Goal: Information Seeking & Learning: Learn about a topic

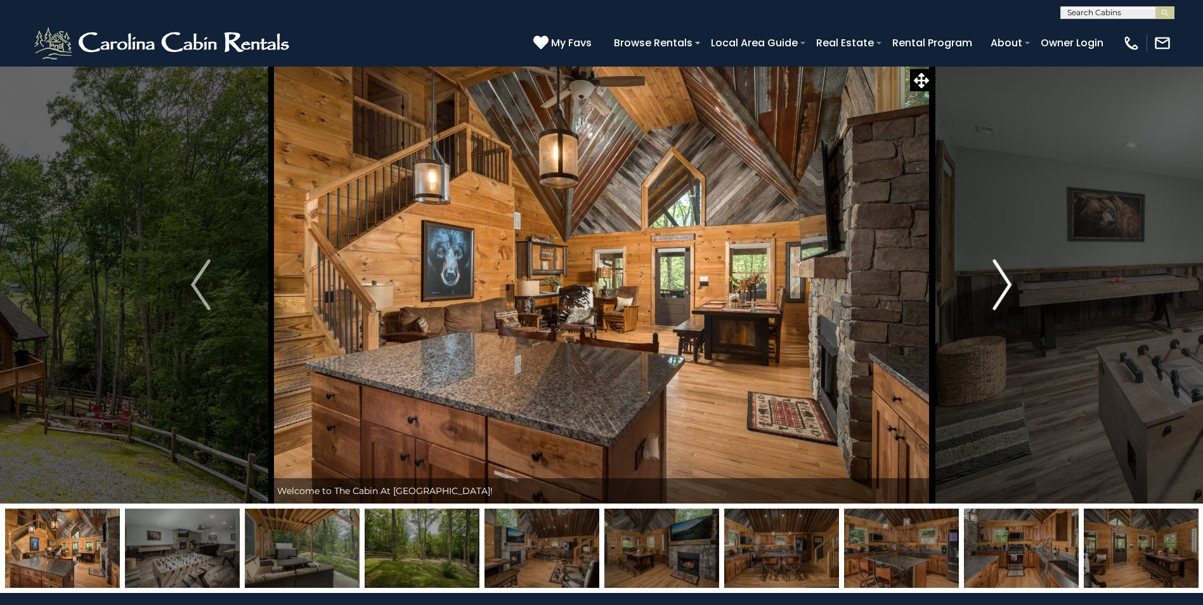
click at [1006, 282] on img "Next" at bounding box center [1001, 284] width 19 height 51
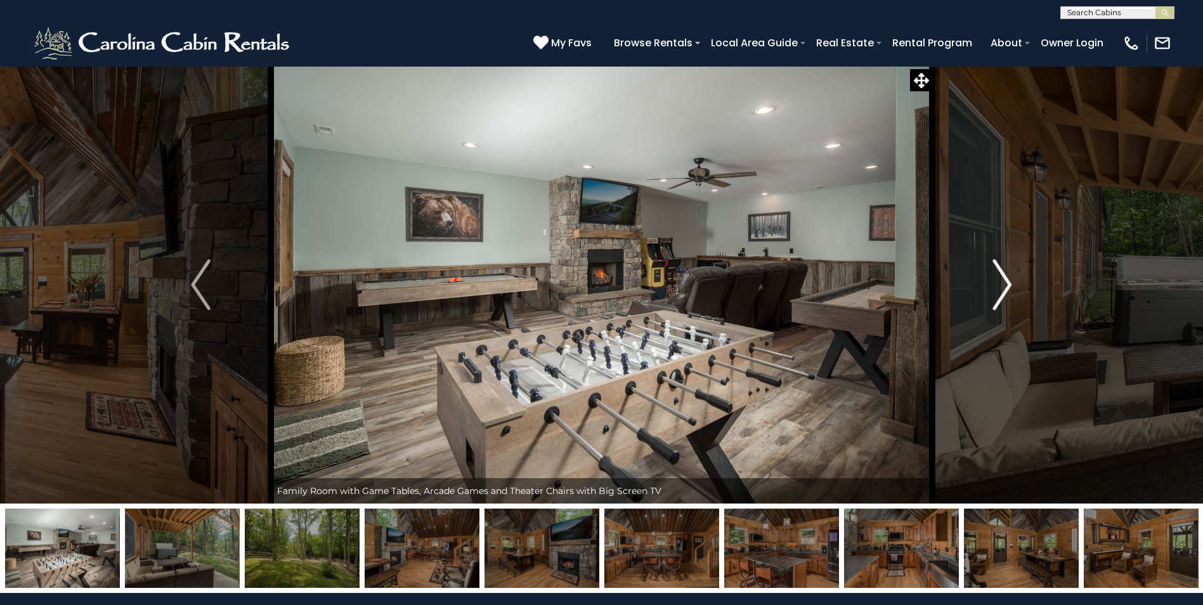
click at [1007, 283] on img "Next" at bounding box center [1001, 284] width 19 height 51
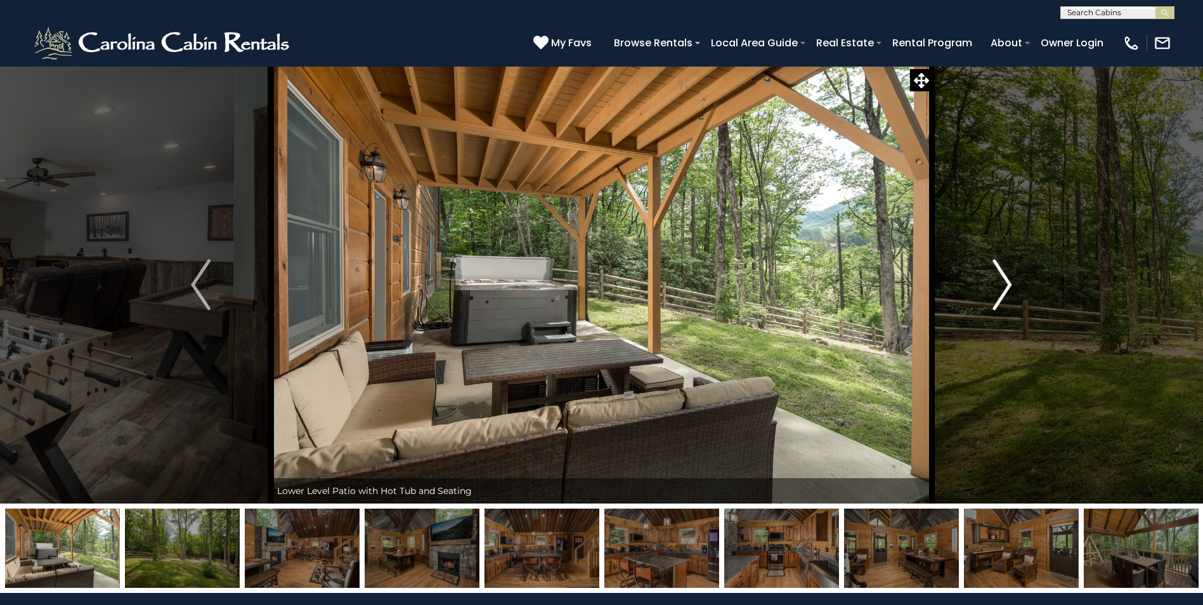
click at [1004, 290] on img "Next" at bounding box center [1001, 284] width 19 height 51
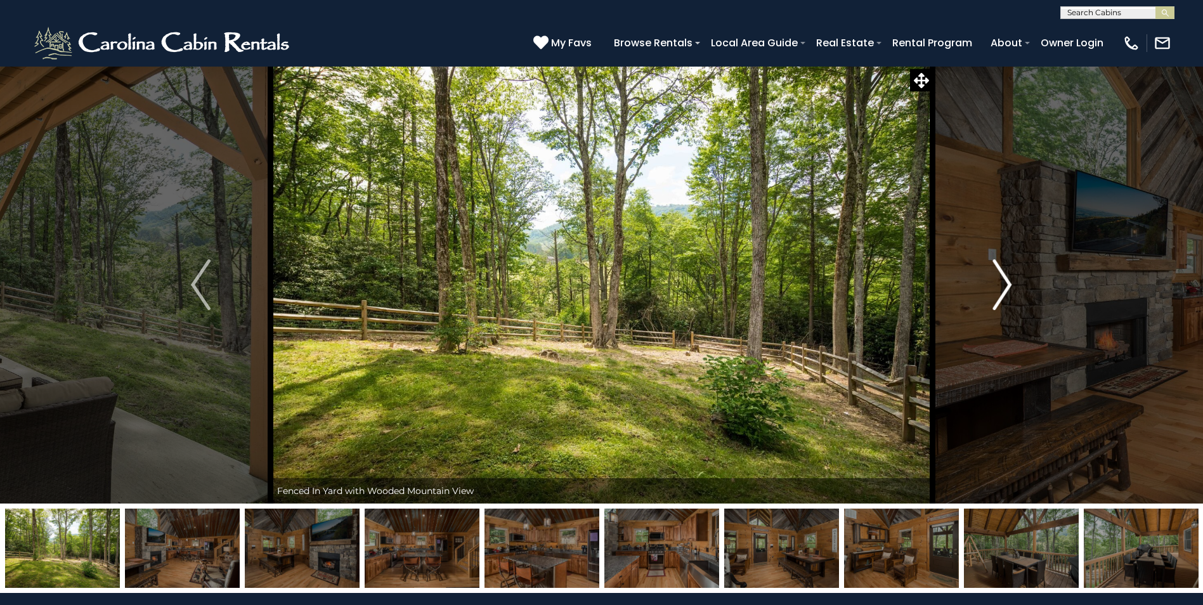
click at [1003, 281] on img "Next" at bounding box center [1001, 284] width 19 height 51
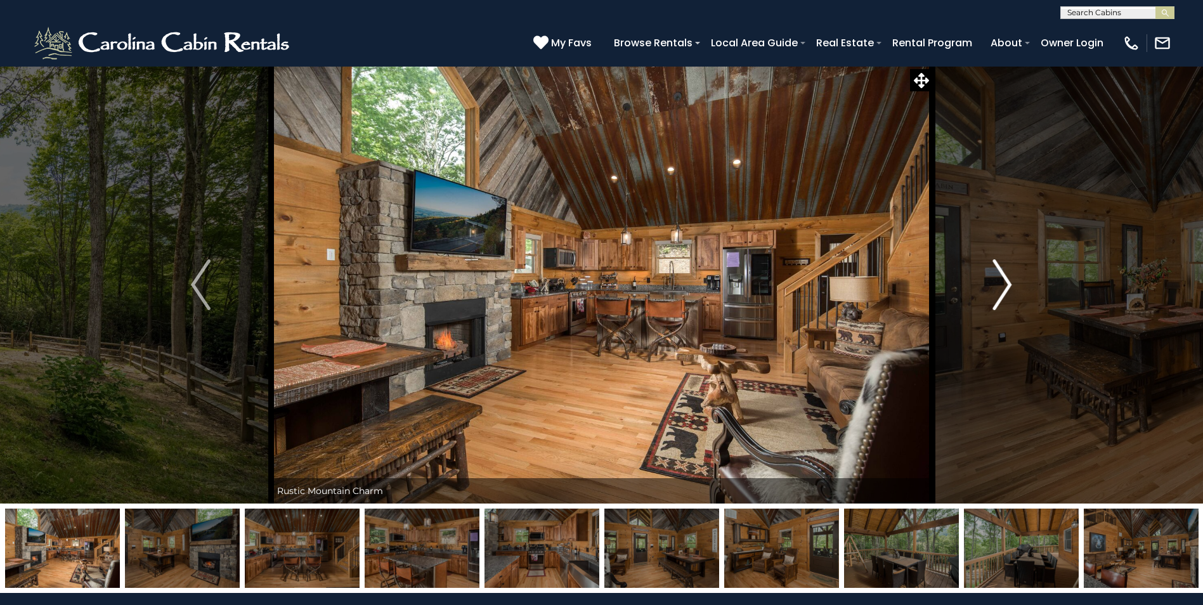
click at [1003, 281] on img "Next" at bounding box center [1001, 284] width 19 height 51
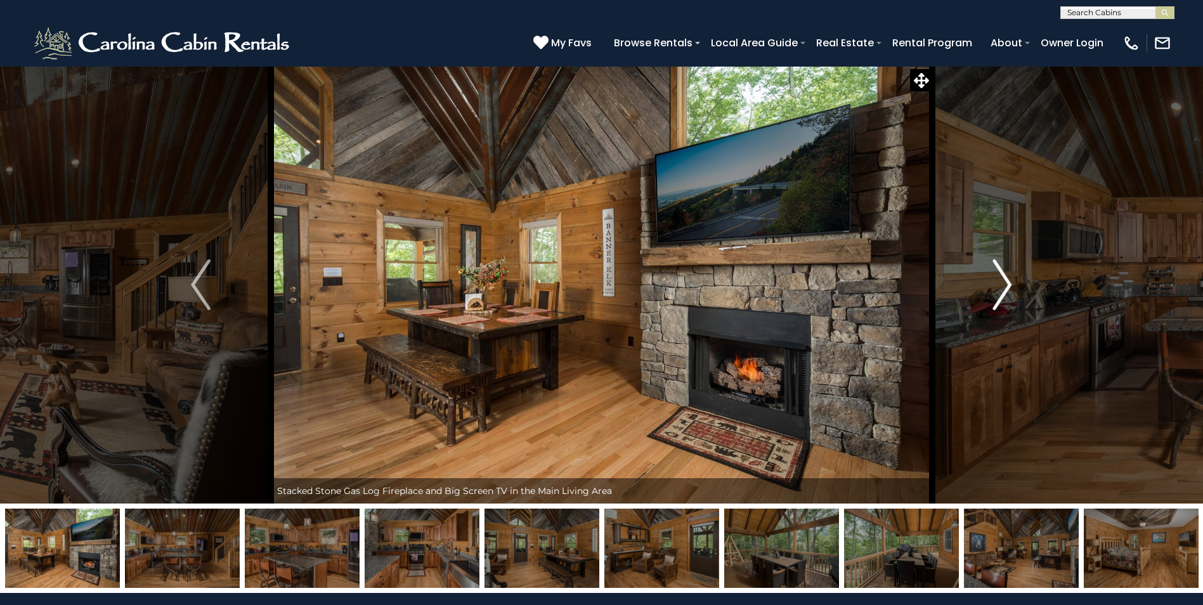
click at [1003, 281] on img "Next" at bounding box center [1001, 284] width 19 height 51
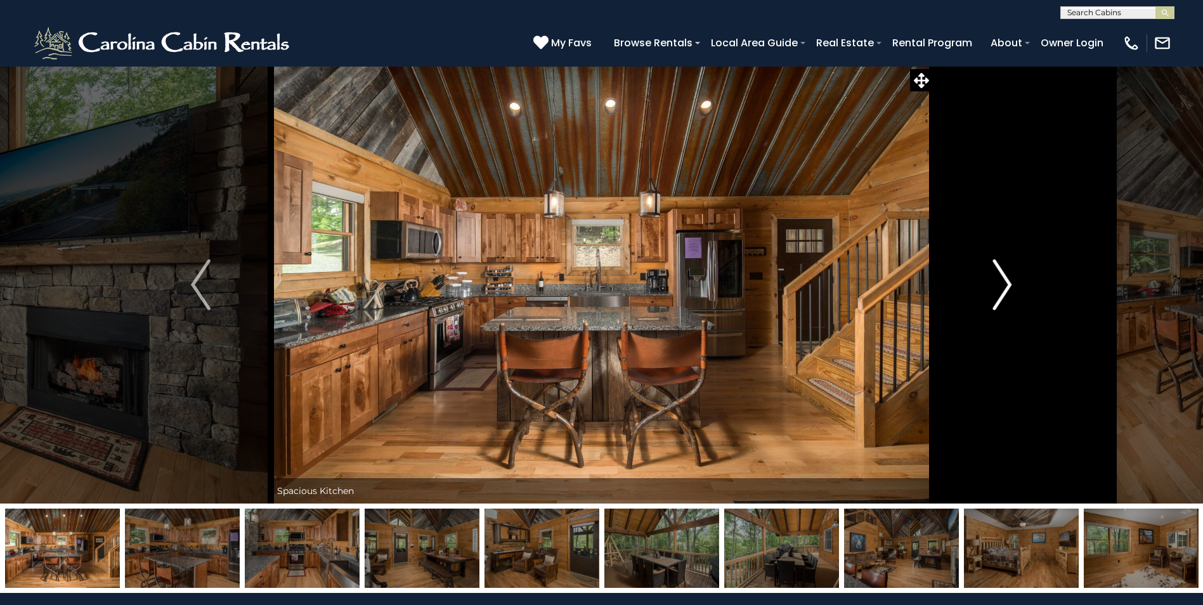
click at [1002, 280] on img "Next" at bounding box center [1001, 284] width 19 height 51
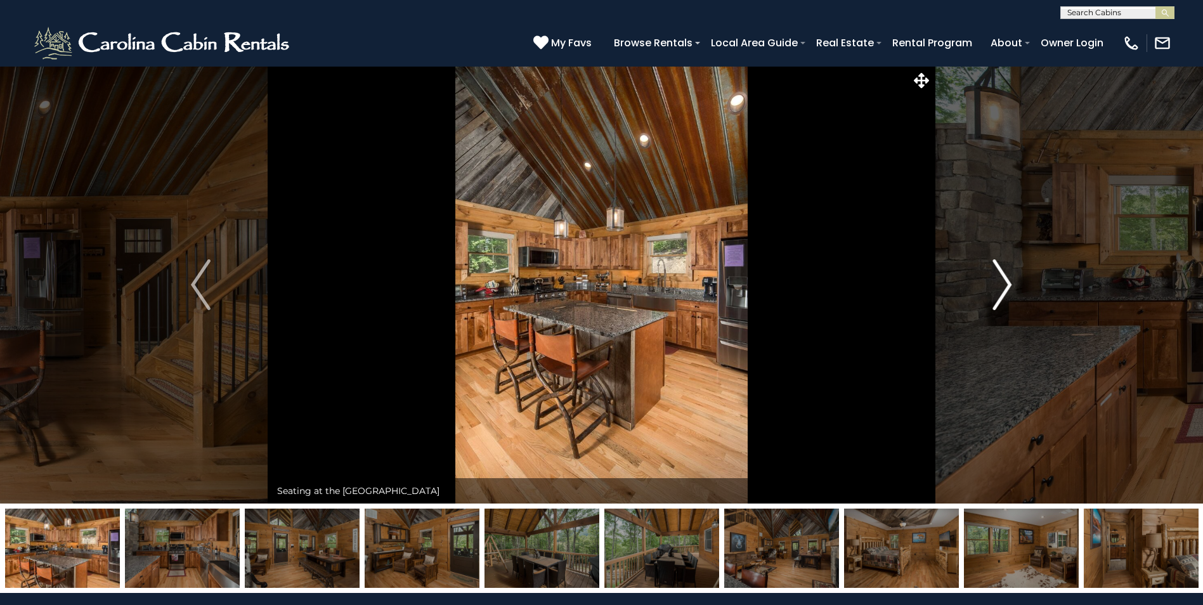
click at [1002, 280] on img "Next" at bounding box center [1001, 284] width 19 height 51
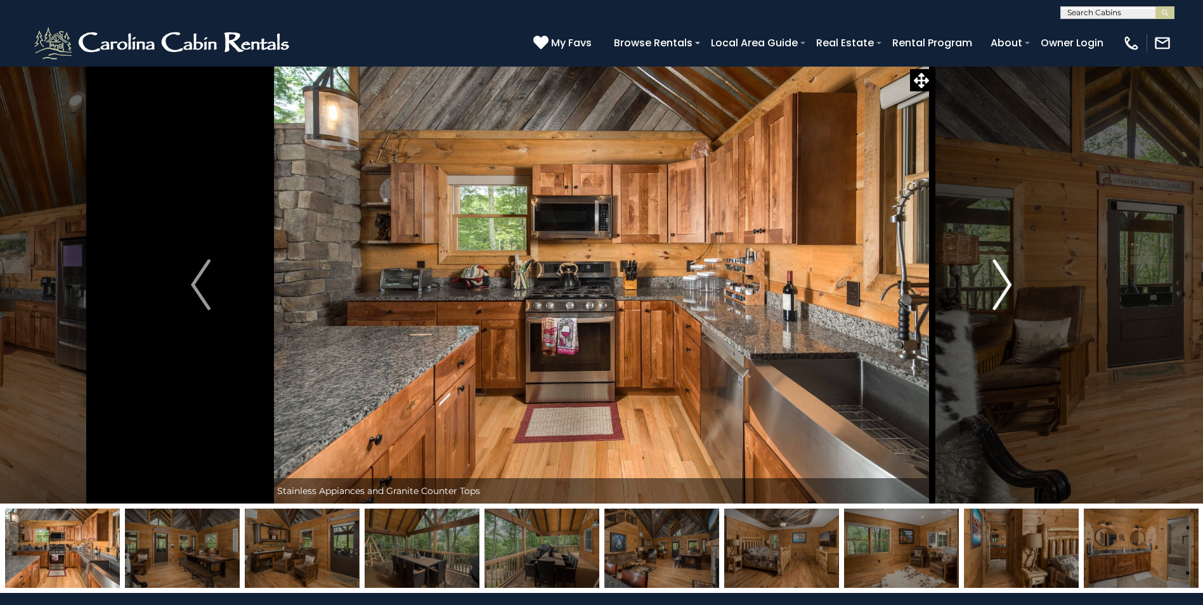
click at [1005, 285] on img "Next" at bounding box center [1001, 284] width 19 height 51
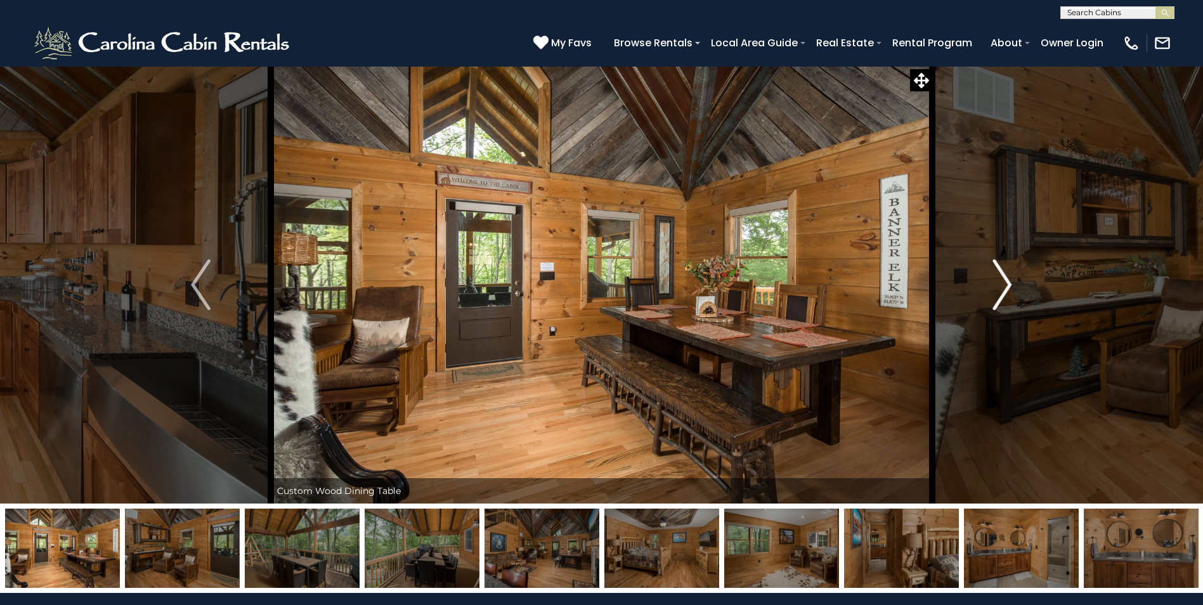
click at [1005, 285] on img "Next" at bounding box center [1001, 284] width 19 height 51
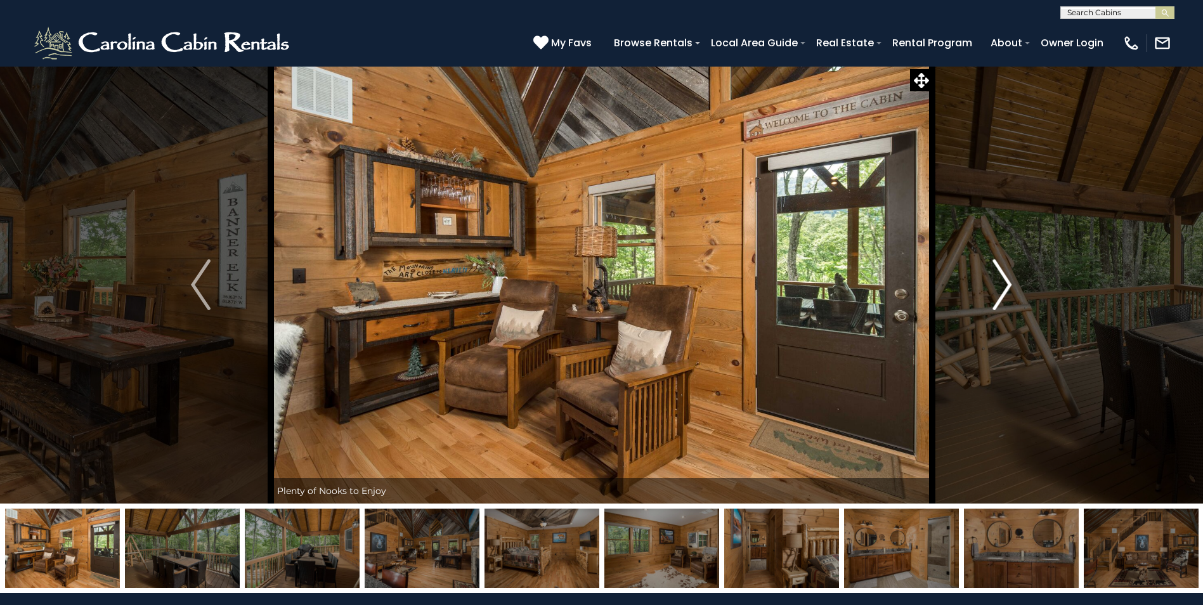
click at [1005, 285] on img "Next" at bounding box center [1001, 284] width 19 height 51
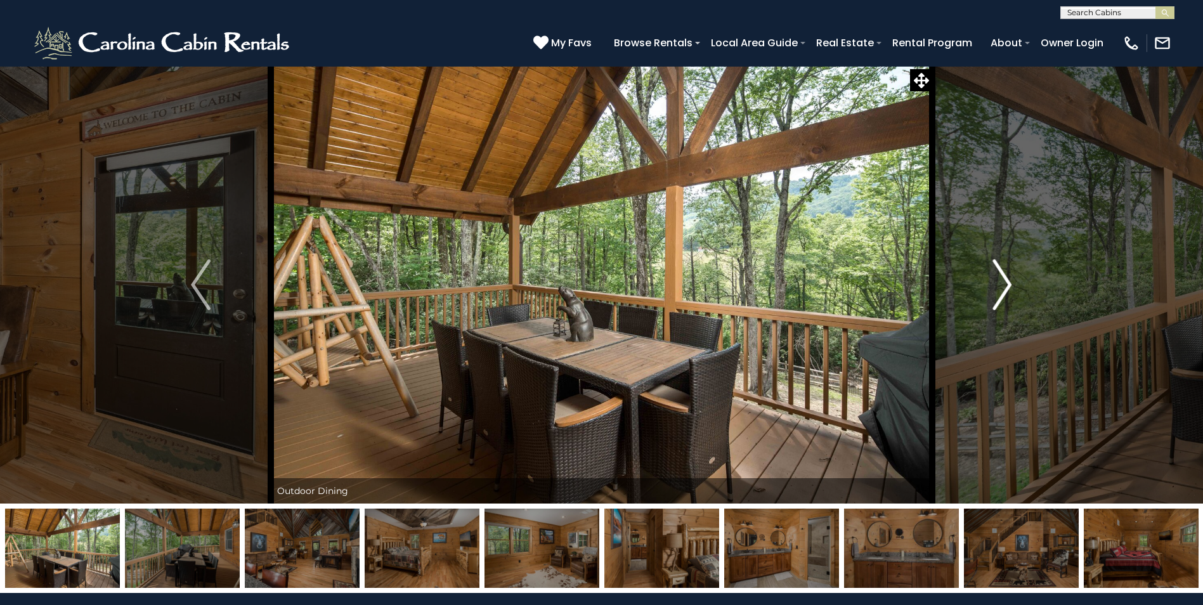
click at [1005, 285] on img "Next" at bounding box center [1001, 284] width 19 height 51
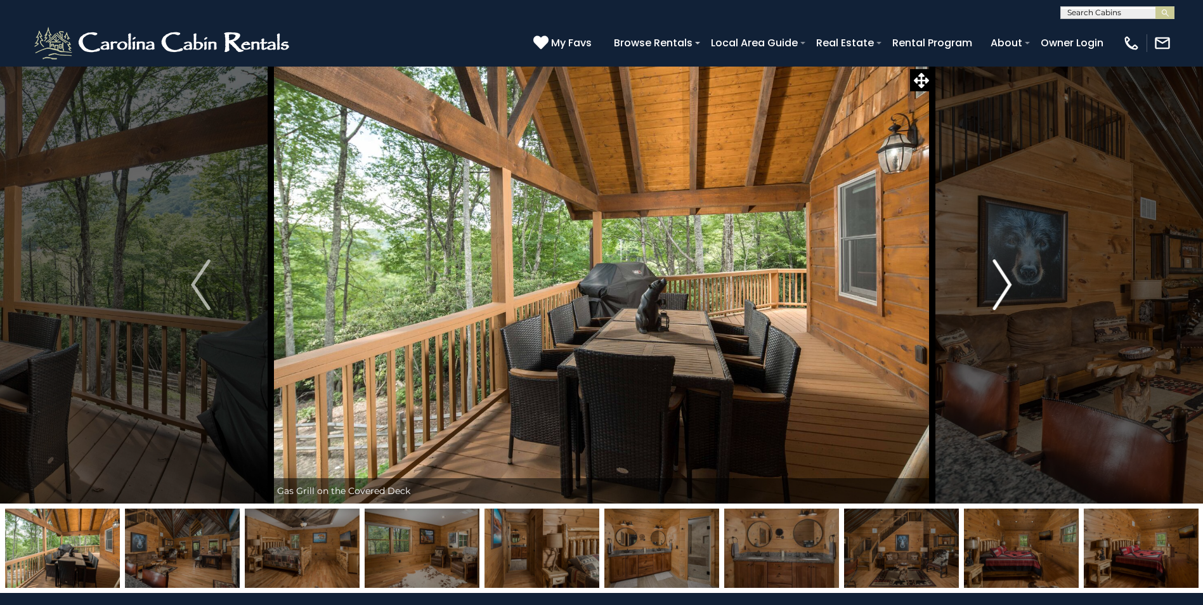
click at [1005, 285] on img "Next" at bounding box center [1001, 284] width 19 height 51
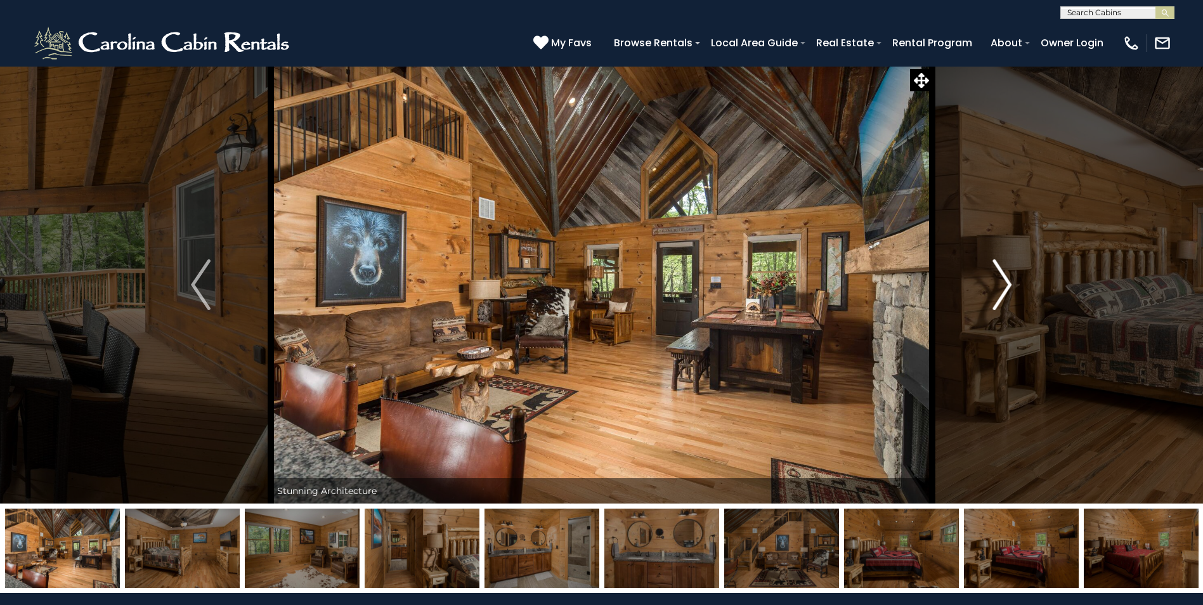
click at [1005, 285] on img "Next" at bounding box center [1001, 284] width 19 height 51
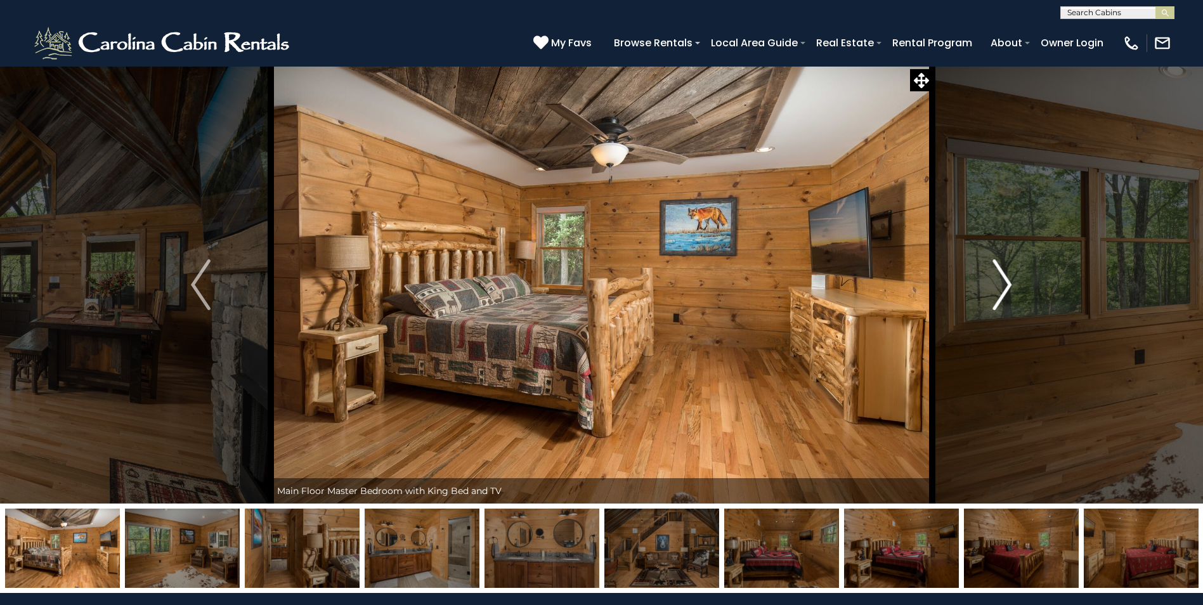
click at [1005, 285] on img "Next" at bounding box center [1001, 284] width 19 height 51
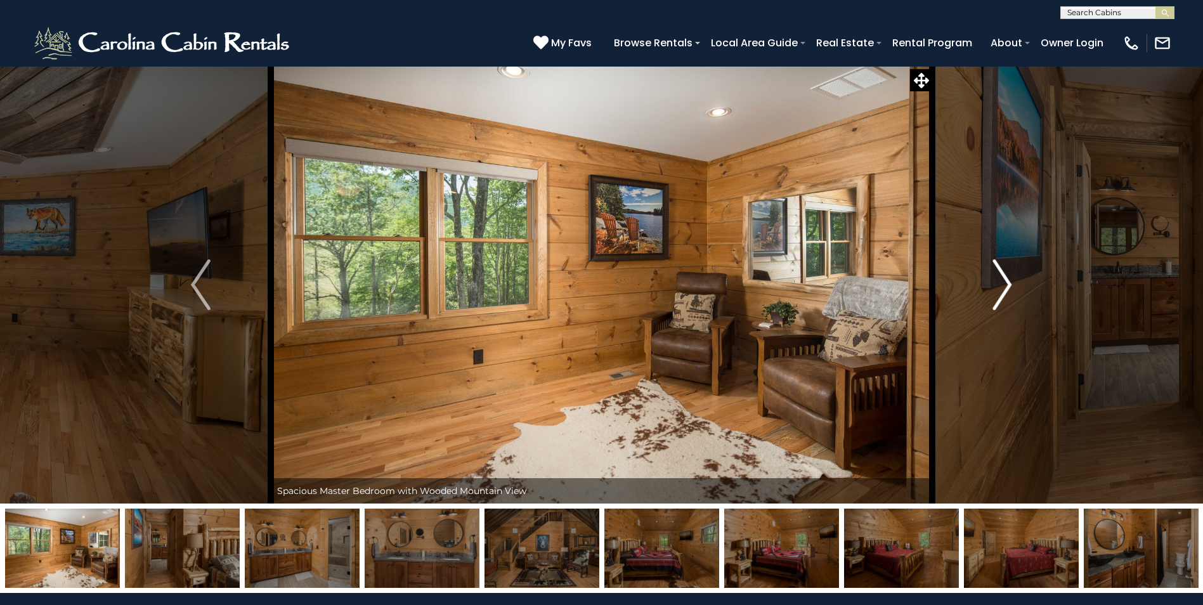
click at [1005, 285] on img "Next" at bounding box center [1001, 284] width 19 height 51
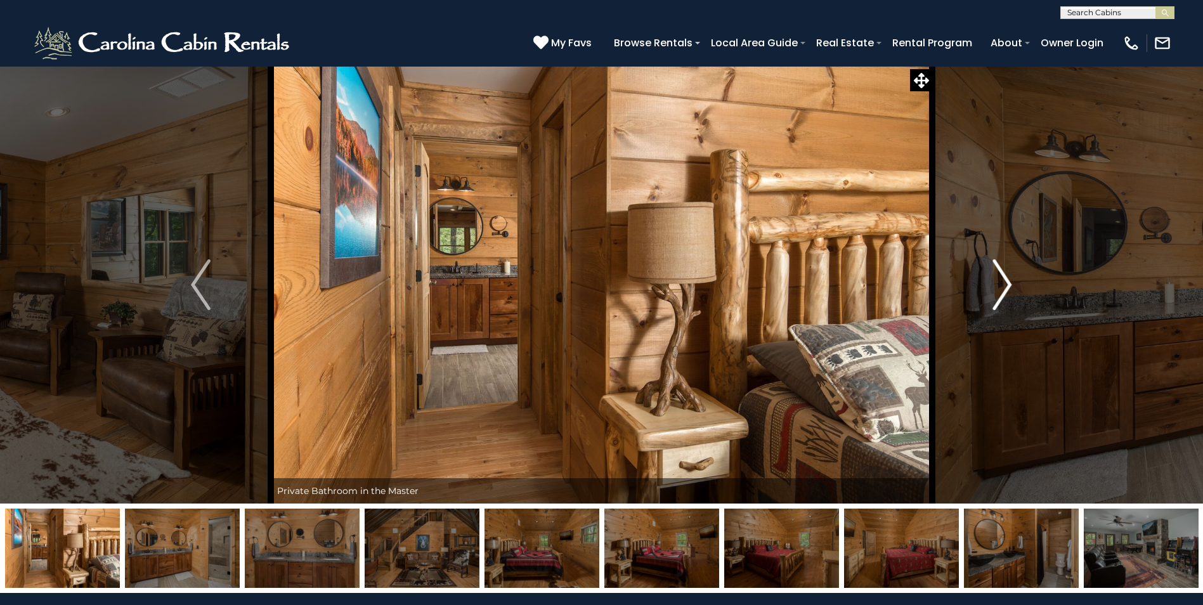
click at [1005, 285] on img "Next" at bounding box center [1001, 284] width 19 height 51
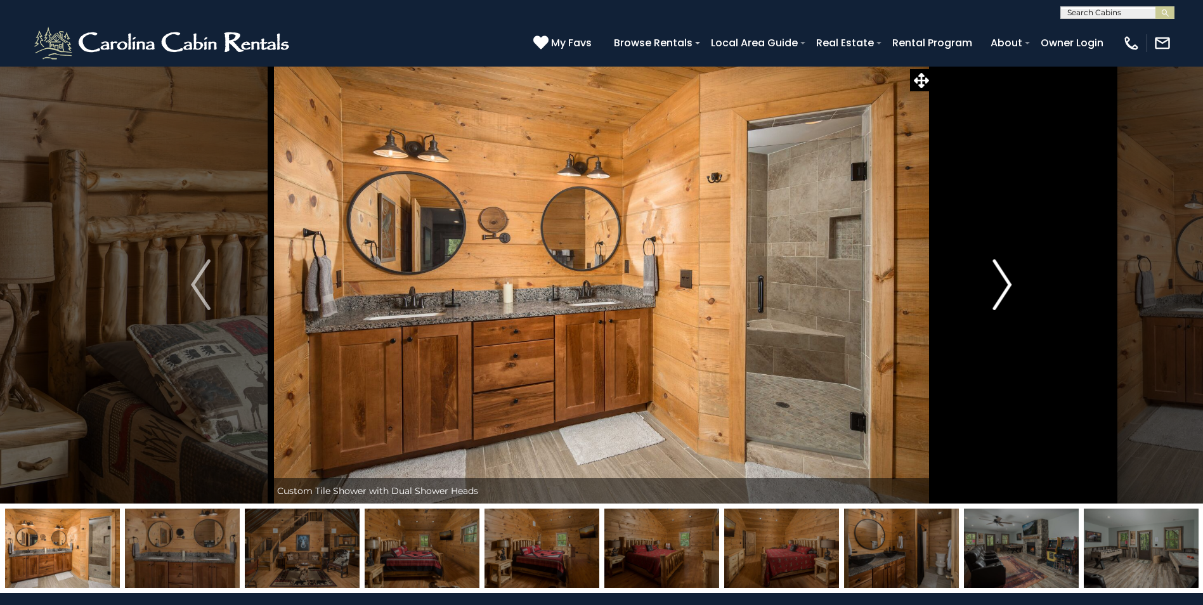
click at [1005, 285] on img "Next" at bounding box center [1001, 284] width 19 height 51
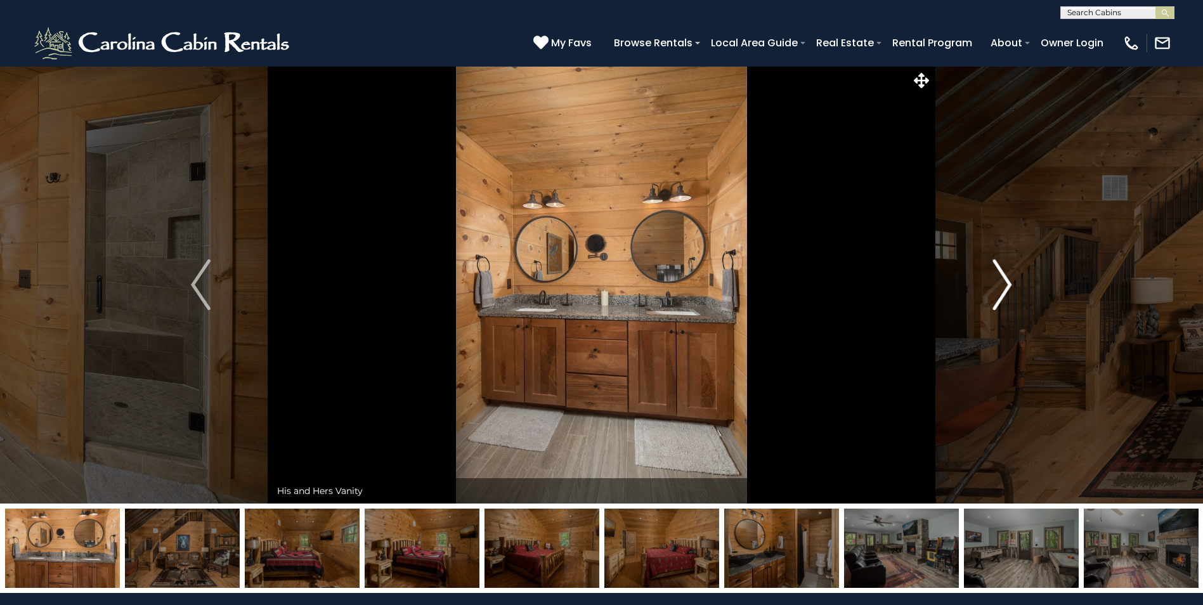
click at [1006, 285] on img "Next" at bounding box center [1001, 284] width 19 height 51
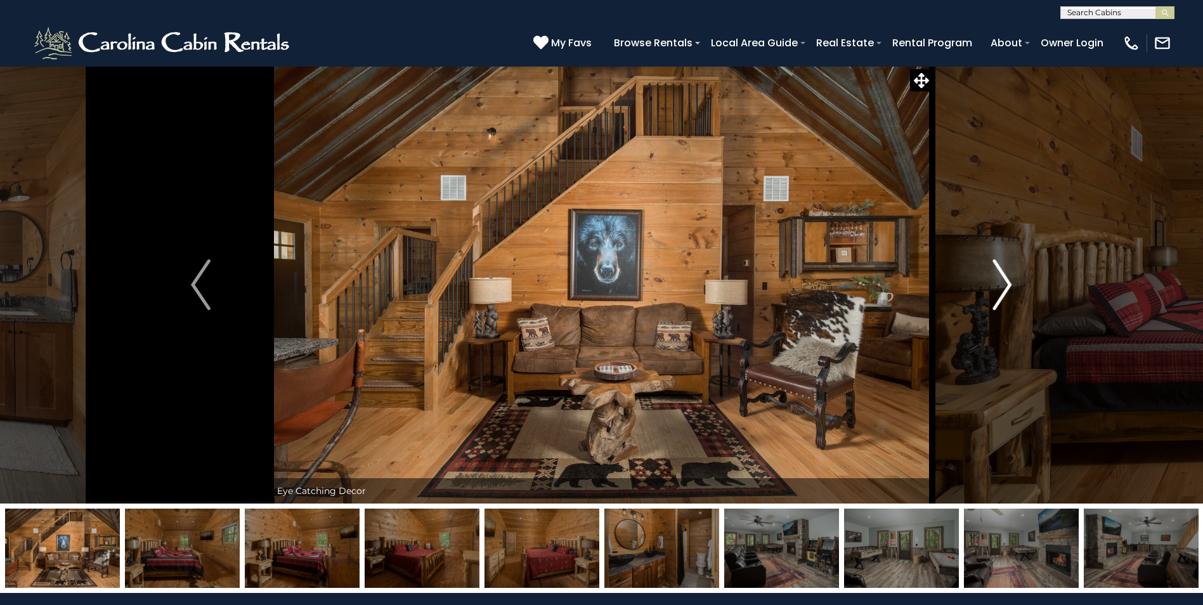
click at [1006, 285] on img "Next" at bounding box center [1001, 284] width 19 height 51
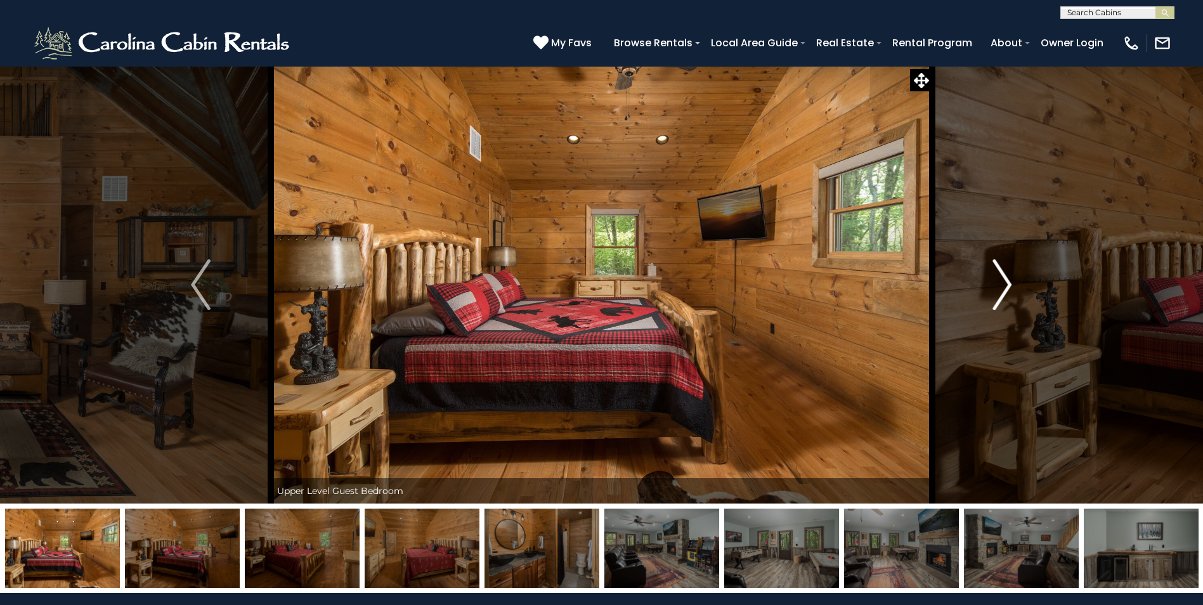
click at [1006, 285] on img "Next" at bounding box center [1001, 284] width 19 height 51
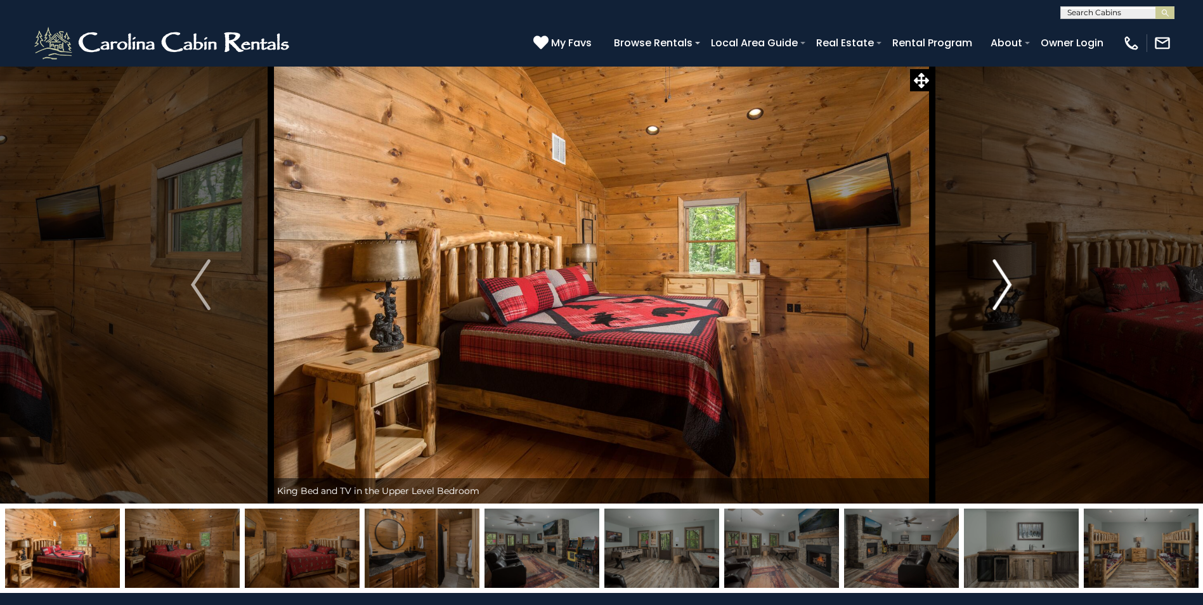
click at [1007, 285] on img "Next" at bounding box center [1001, 284] width 19 height 51
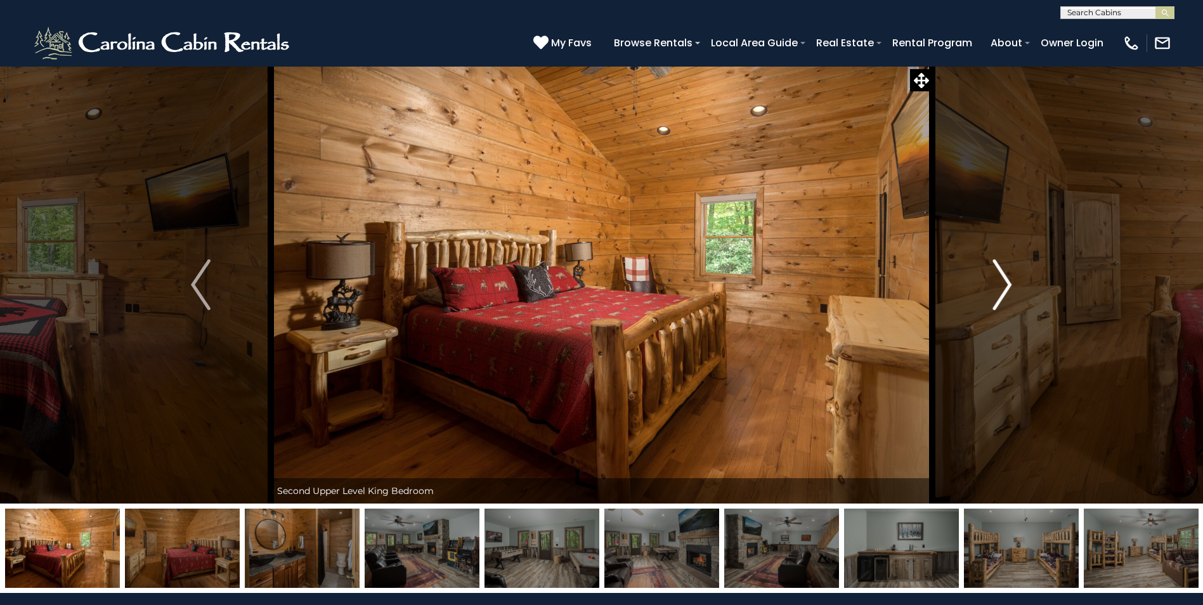
click at [1007, 285] on img "Next" at bounding box center [1001, 284] width 19 height 51
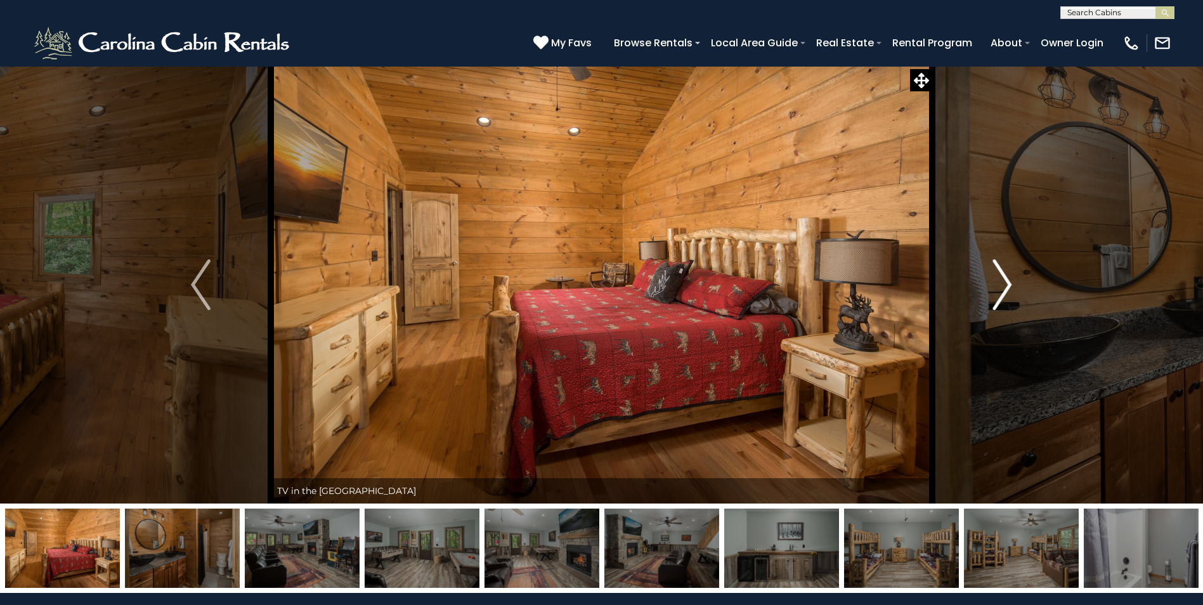
click at [1007, 285] on img "Next" at bounding box center [1001, 284] width 19 height 51
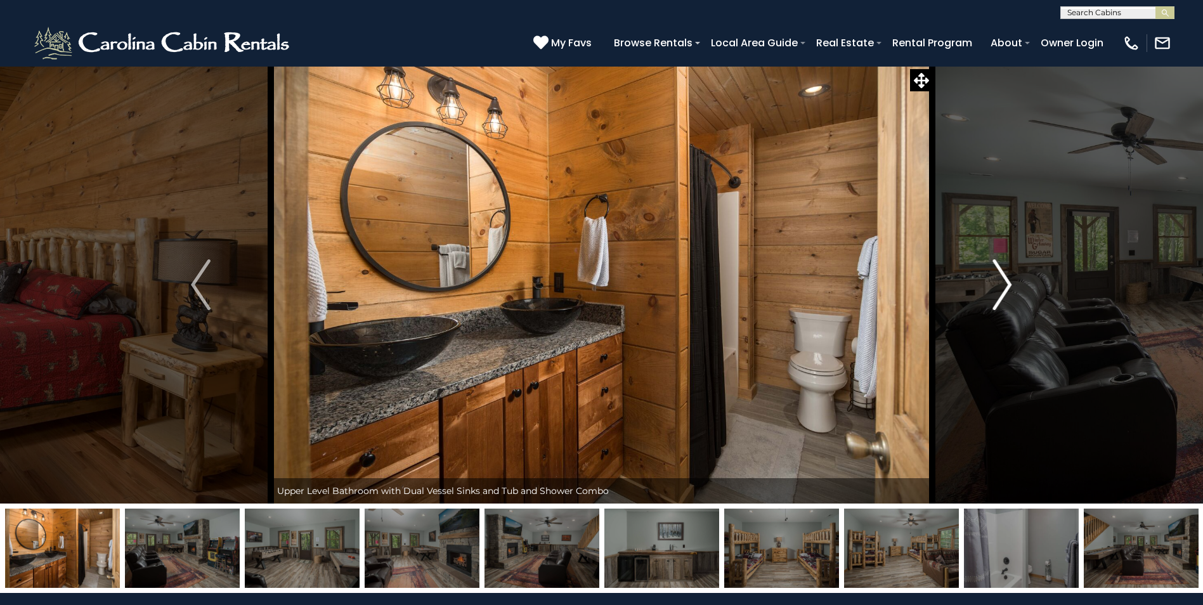
click at [1007, 285] on img "Next" at bounding box center [1001, 284] width 19 height 51
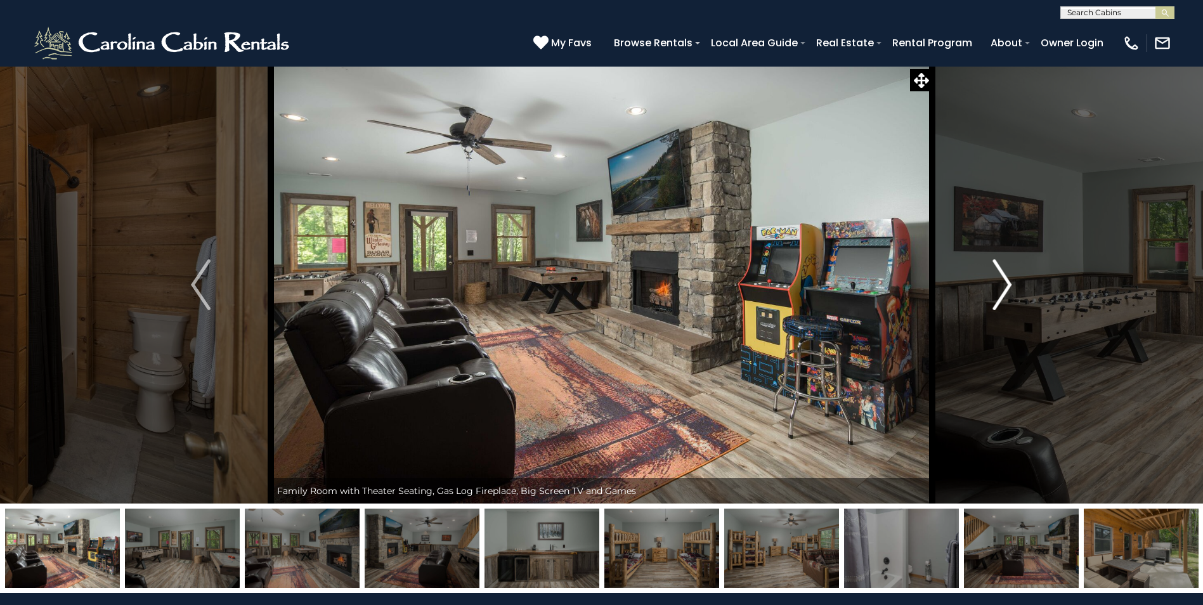
click at [1006, 283] on img "Next" at bounding box center [1001, 284] width 19 height 51
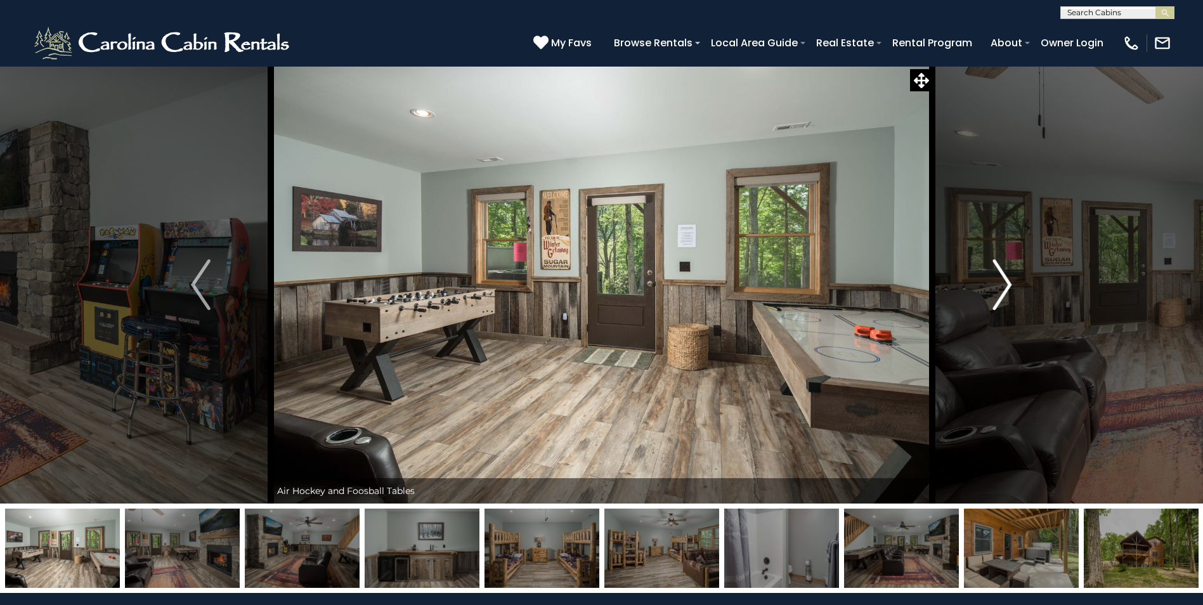
click at [1006, 283] on img "Next" at bounding box center [1001, 284] width 19 height 51
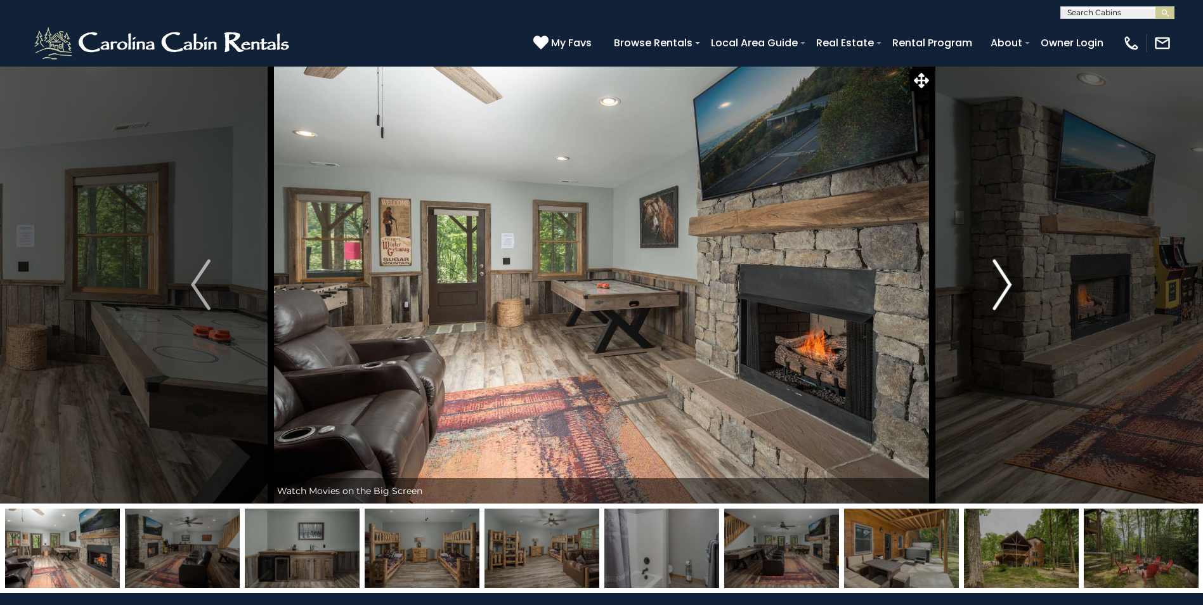
click at [1006, 283] on img "Next" at bounding box center [1001, 284] width 19 height 51
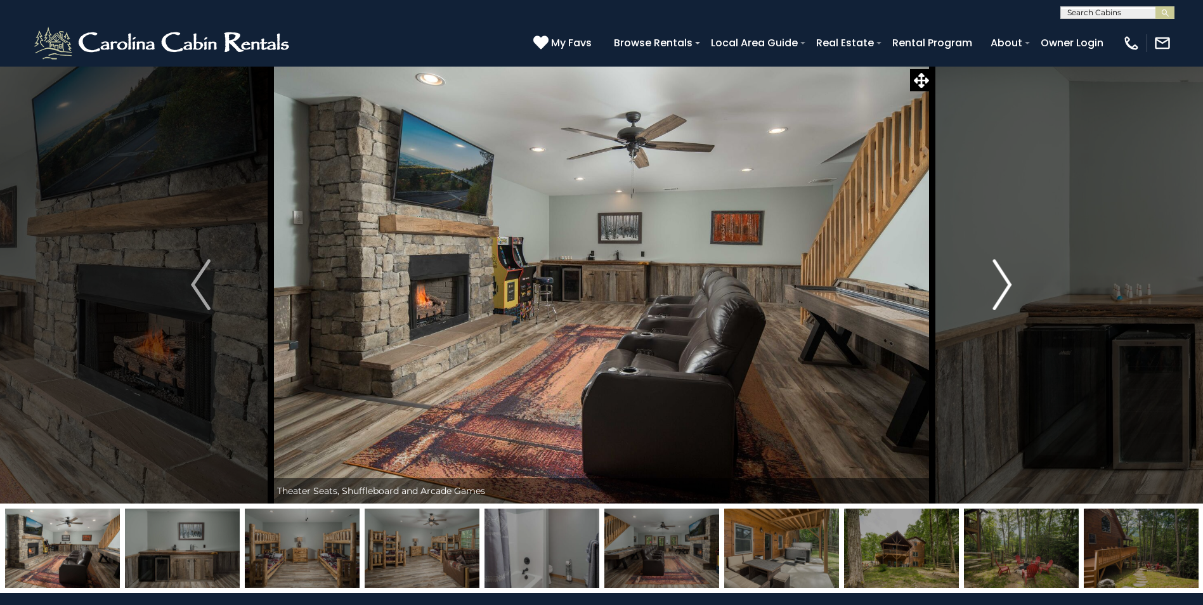
click at [1007, 282] on img "Next" at bounding box center [1001, 284] width 19 height 51
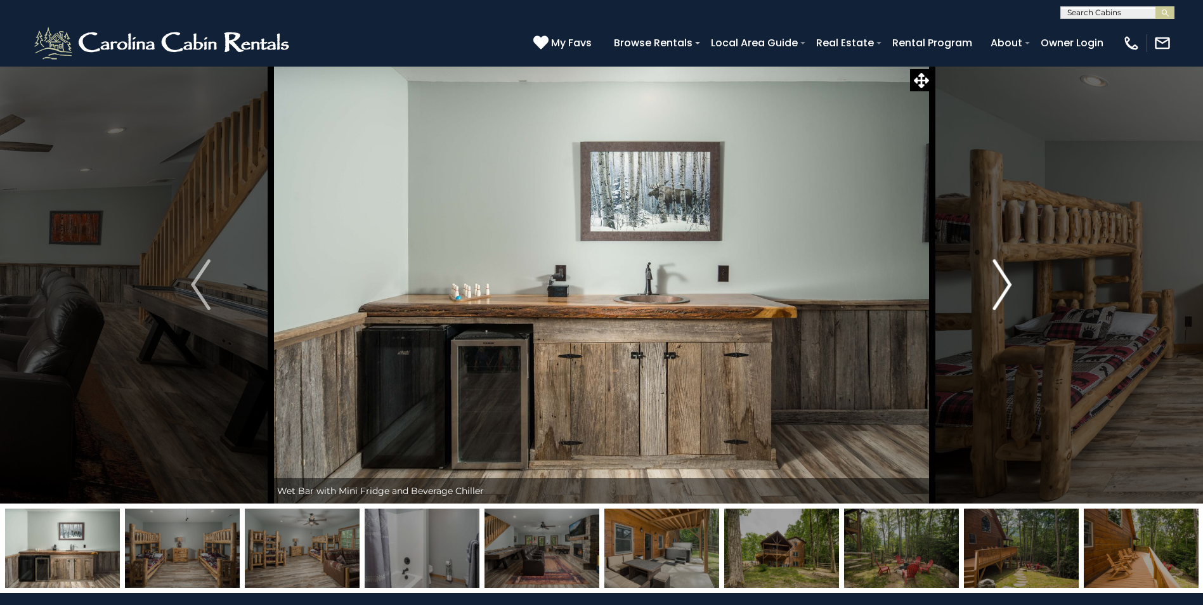
click at [1004, 282] on img "Next" at bounding box center [1001, 284] width 19 height 51
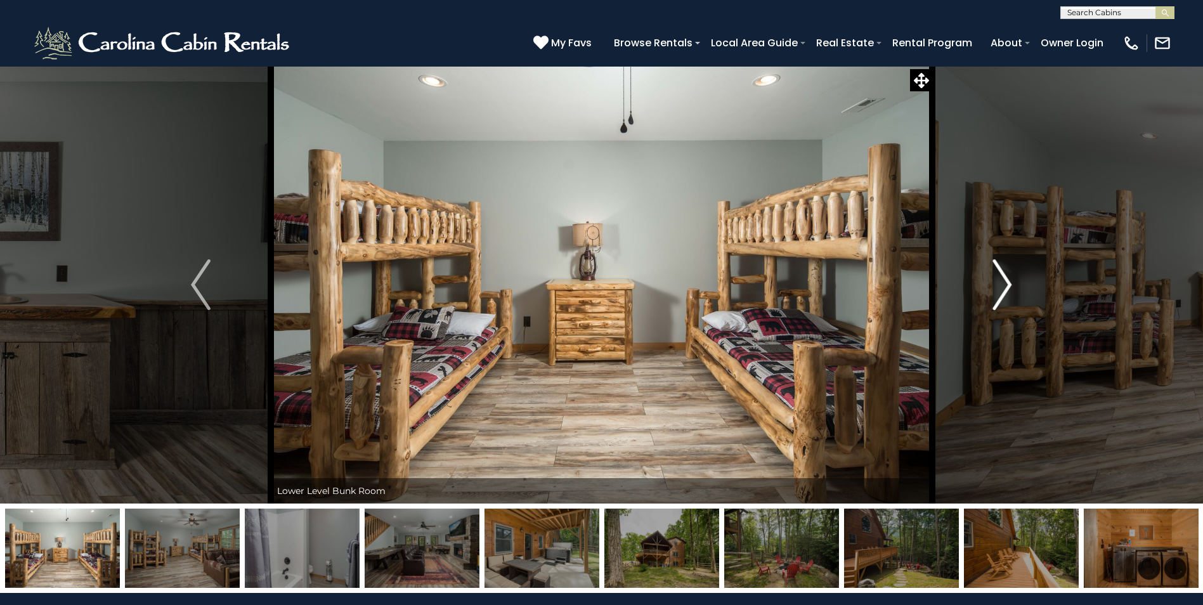
click at [1004, 282] on img "Next" at bounding box center [1001, 284] width 19 height 51
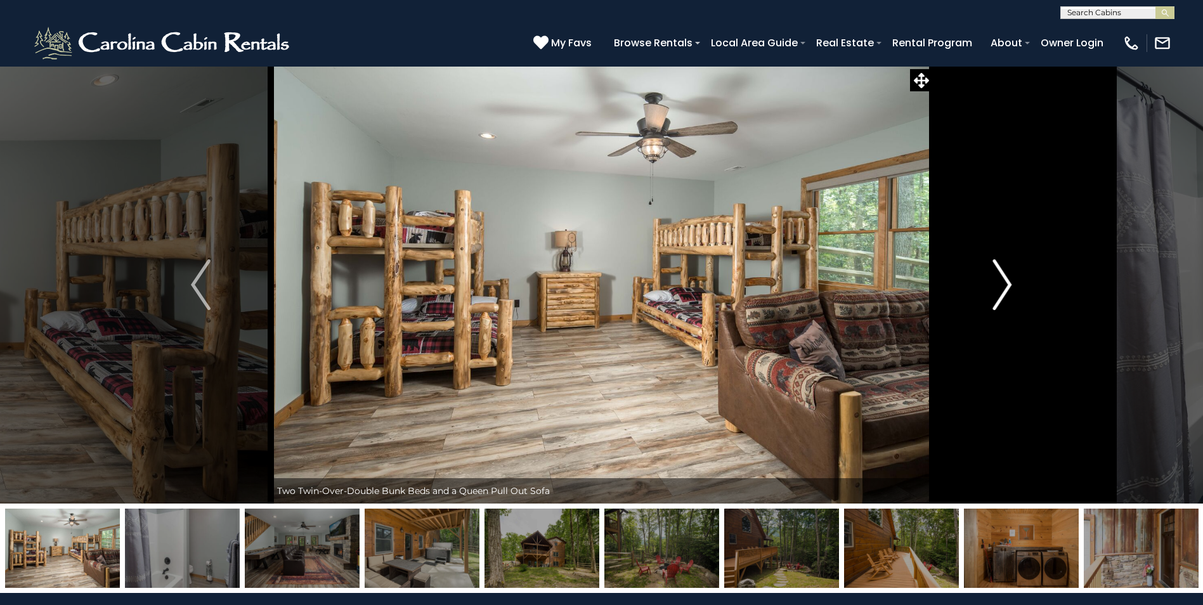
click at [1004, 282] on img "Next" at bounding box center [1001, 284] width 19 height 51
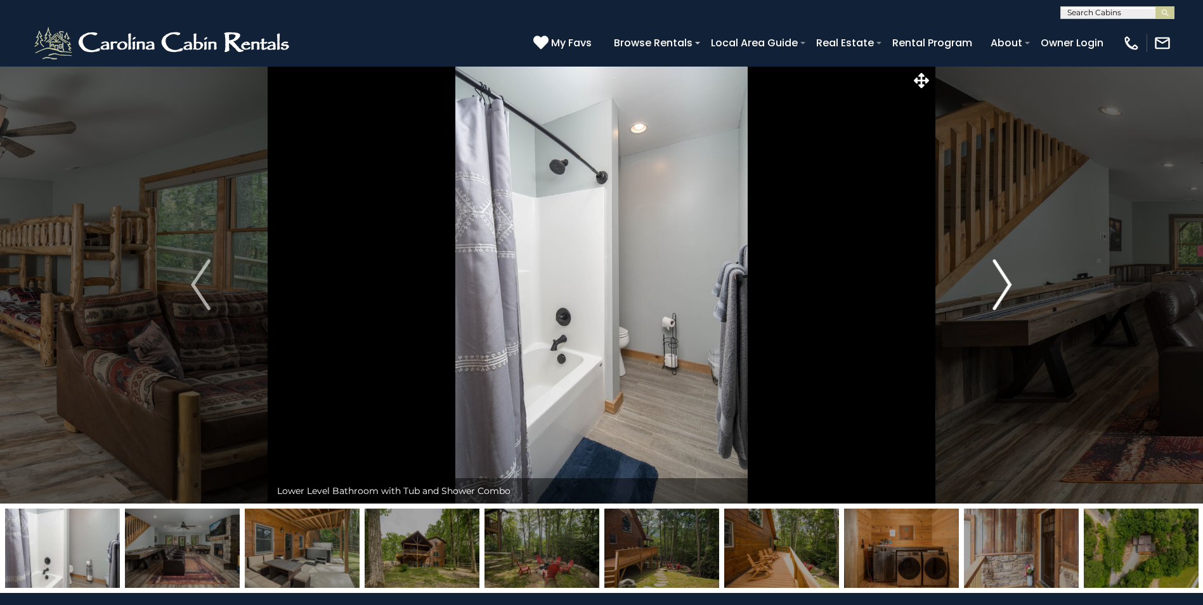
click at [1004, 282] on img "Next" at bounding box center [1001, 284] width 19 height 51
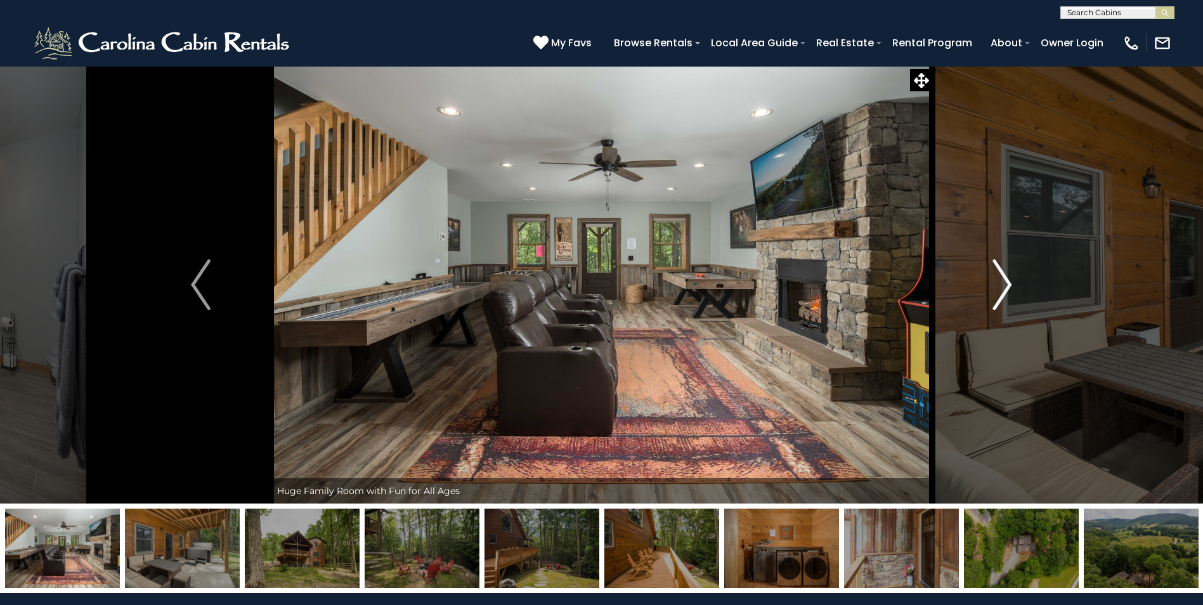
click at [1004, 282] on img "Next" at bounding box center [1001, 284] width 19 height 51
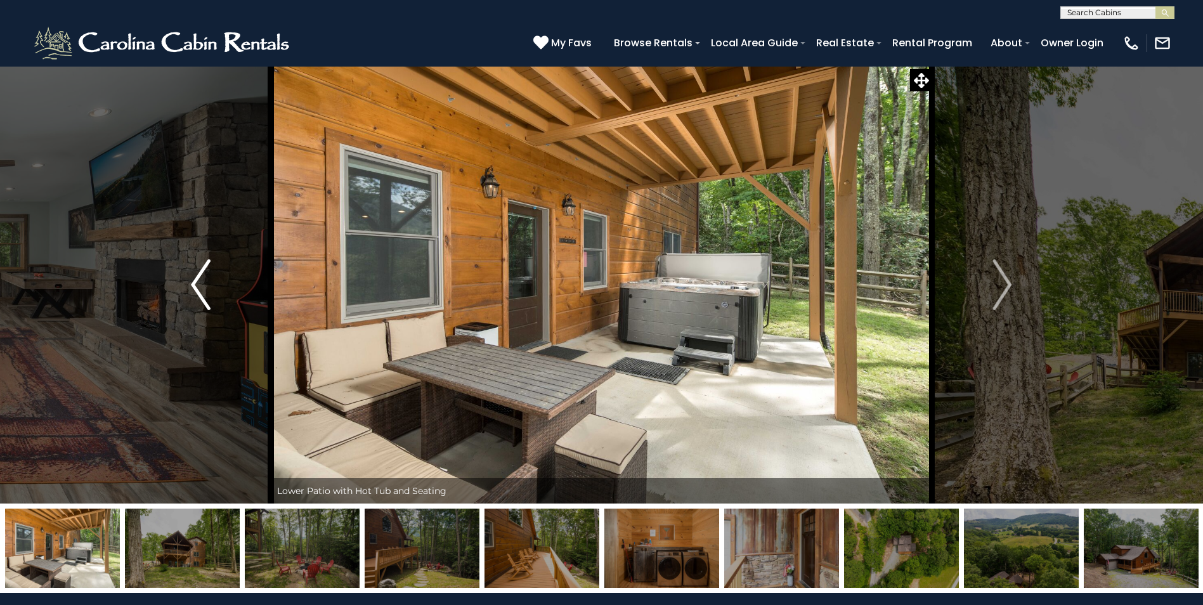
click at [202, 290] on img "Previous" at bounding box center [200, 284] width 19 height 51
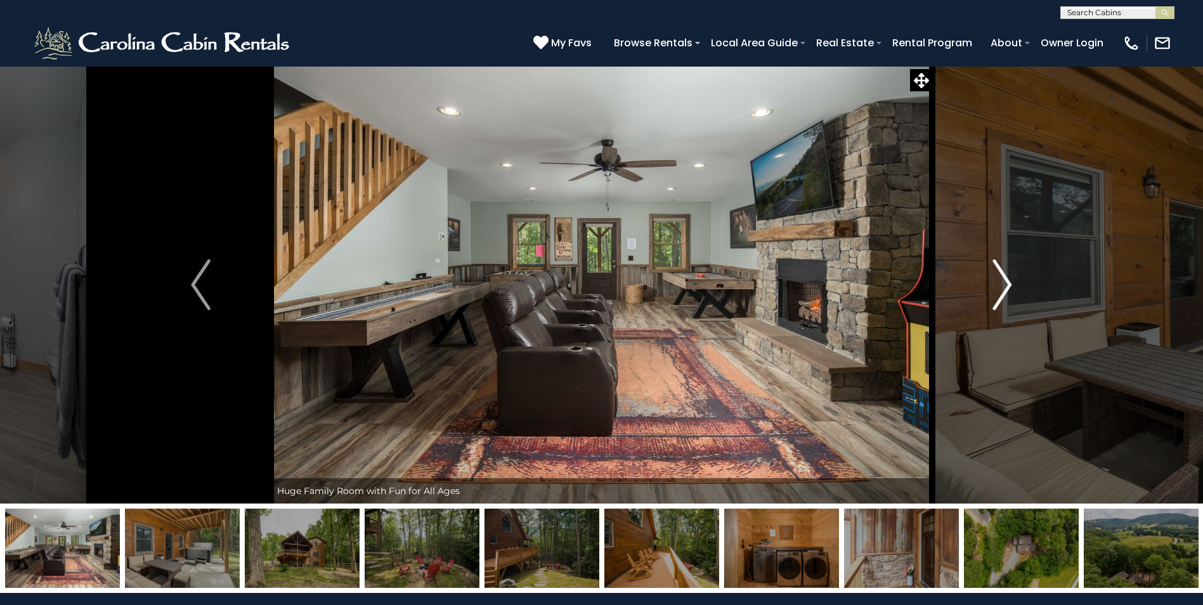
click at [1006, 282] on img "Next" at bounding box center [1001, 284] width 19 height 51
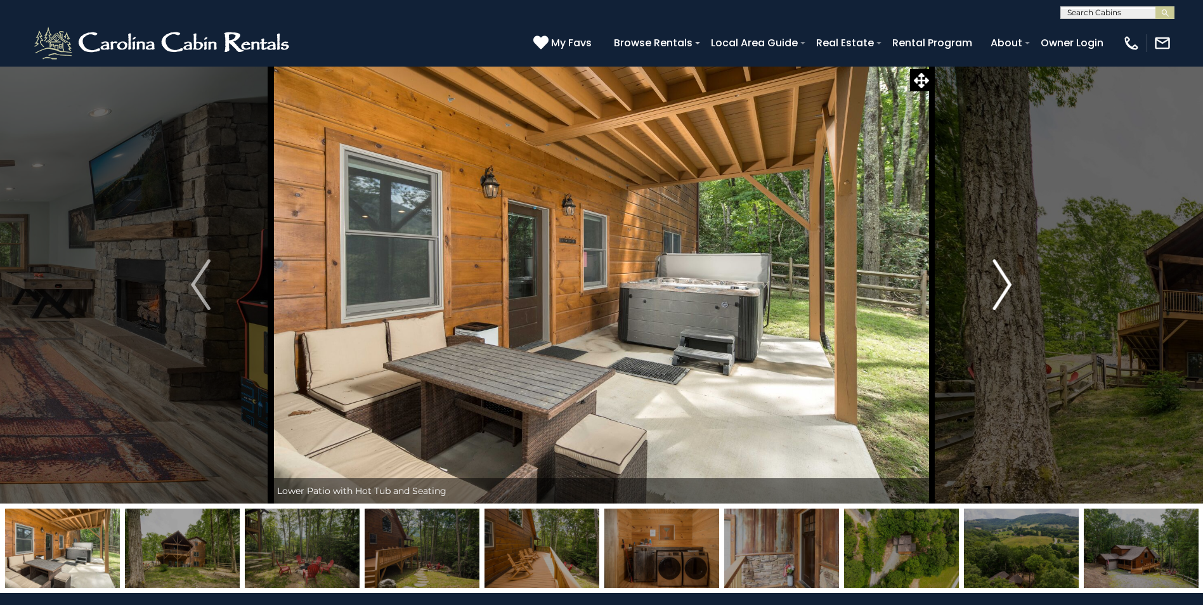
click at [1006, 282] on img "Next" at bounding box center [1001, 284] width 19 height 51
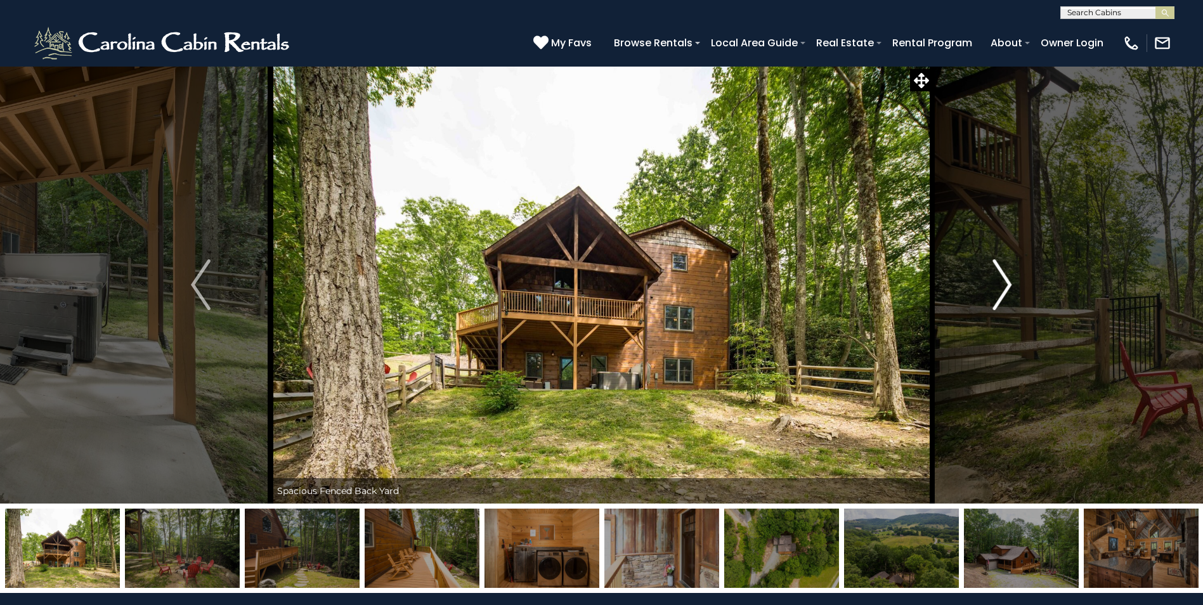
click at [1004, 282] on img "Next" at bounding box center [1001, 284] width 19 height 51
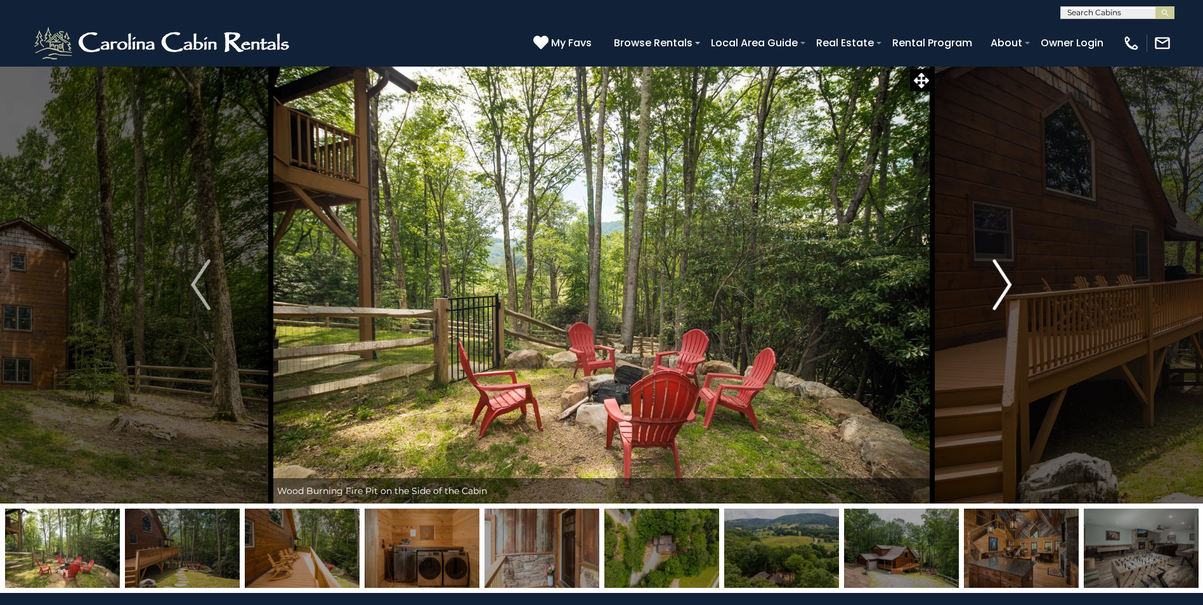
click at [1007, 282] on img "Next" at bounding box center [1001, 284] width 19 height 51
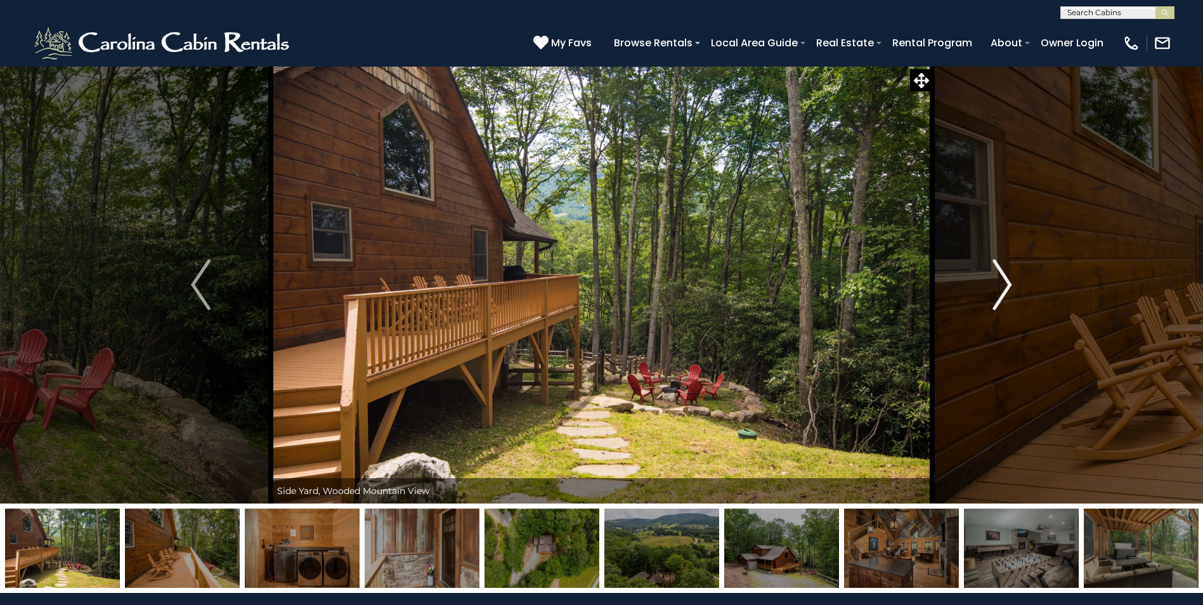
click at [1007, 282] on img "Next" at bounding box center [1001, 284] width 19 height 51
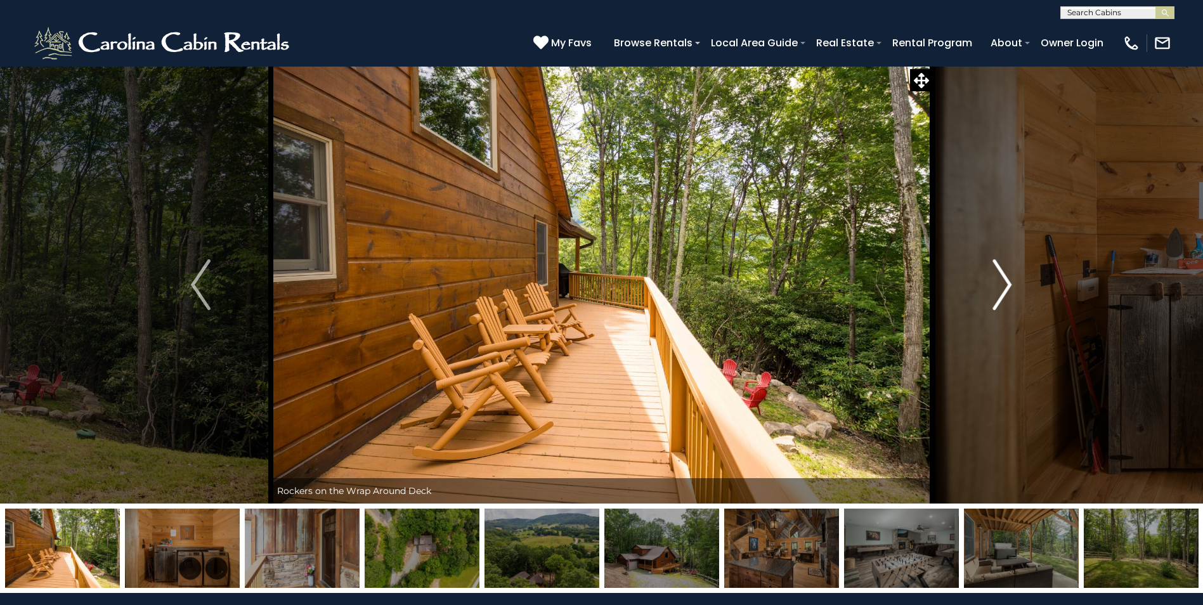
click at [1007, 282] on img "Next" at bounding box center [1001, 284] width 19 height 51
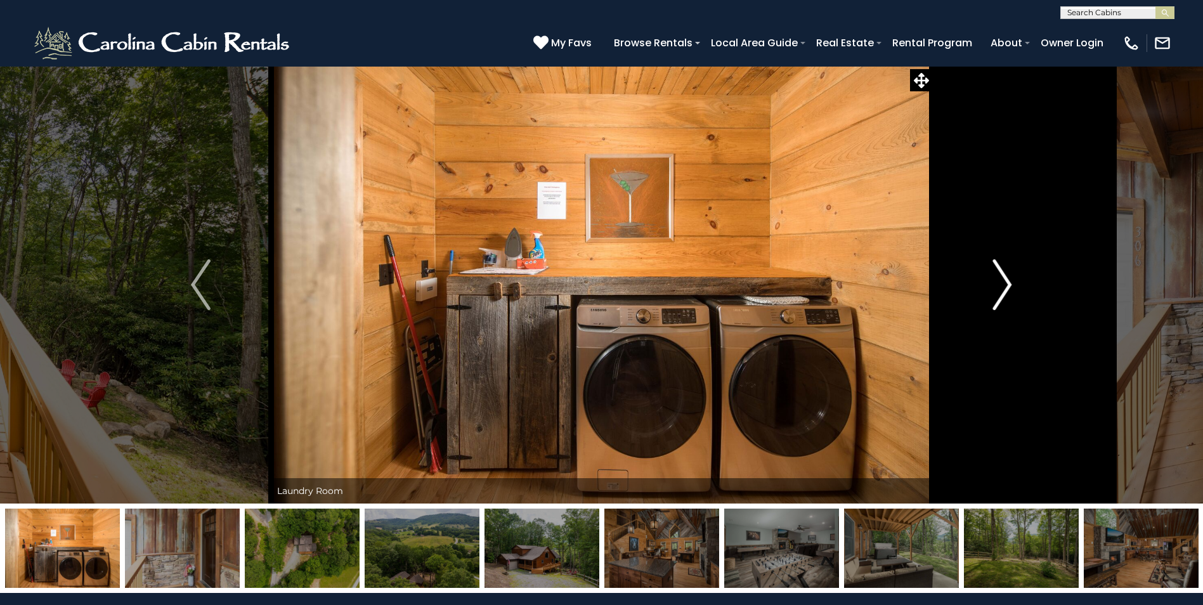
click at [1007, 282] on img "Next" at bounding box center [1001, 284] width 19 height 51
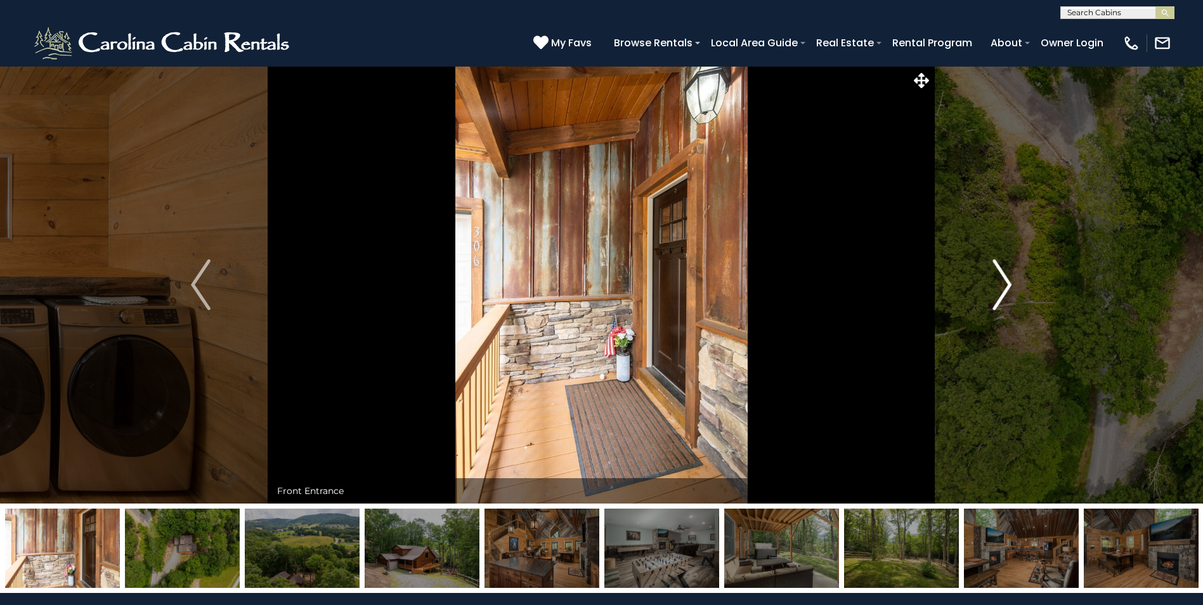
click at [1007, 282] on img "Next" at bounding box center [1001, 284] width 19 height 51
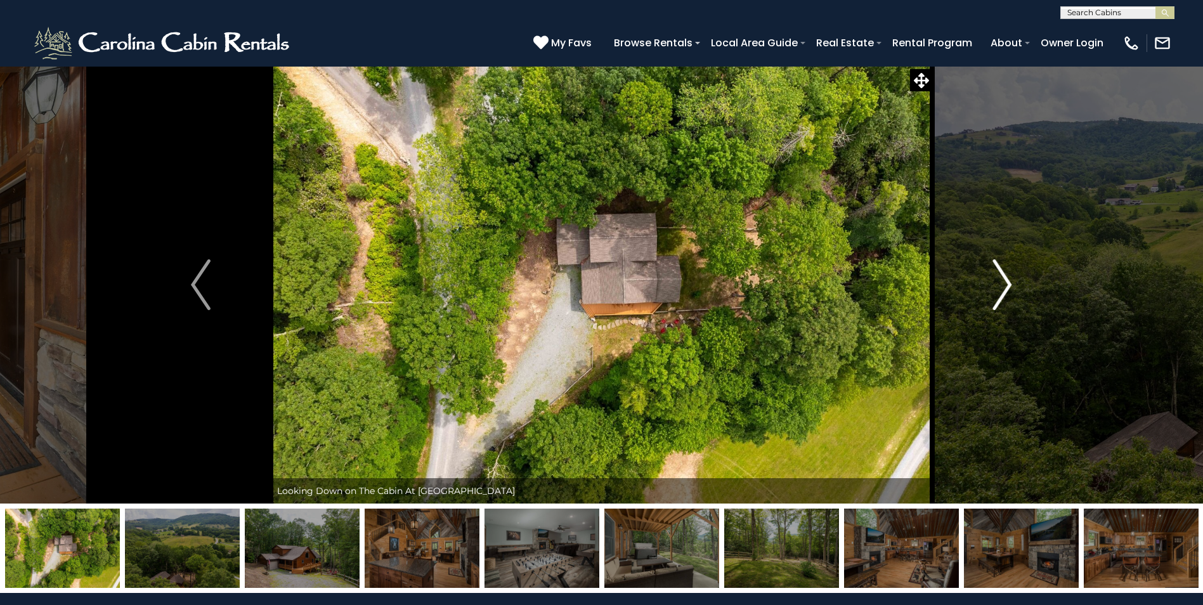
click at [1007, 283] on img "Next" at bounding box center [1001, 284] width 19 height 51
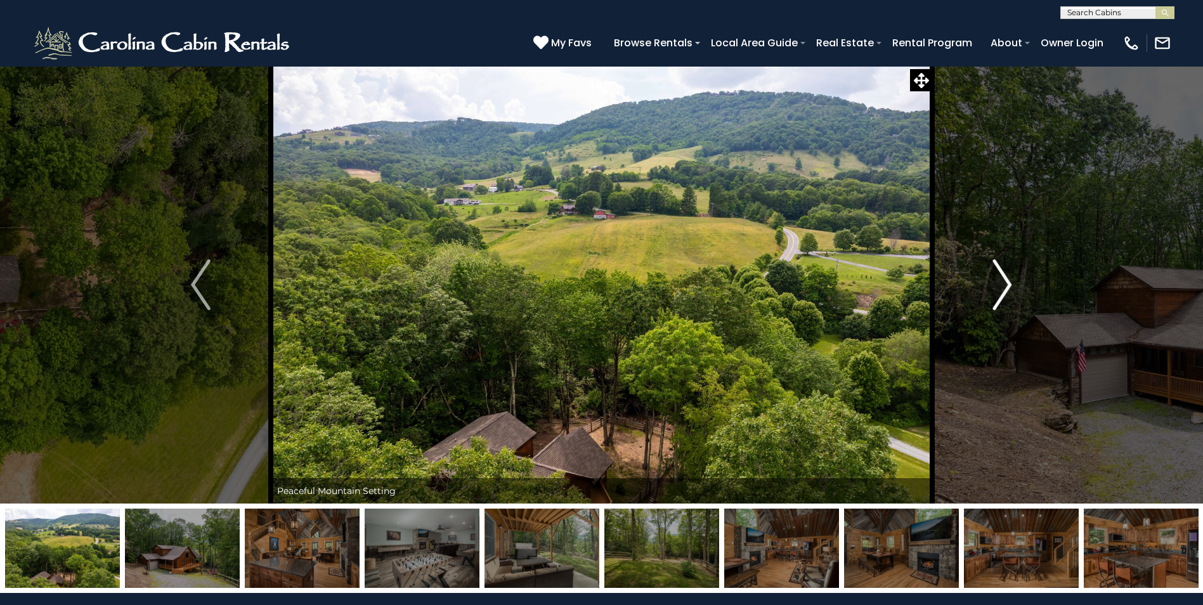
click at [1006, 287] on img "Next" at bounding box center [1001, 284] width 19 height 51
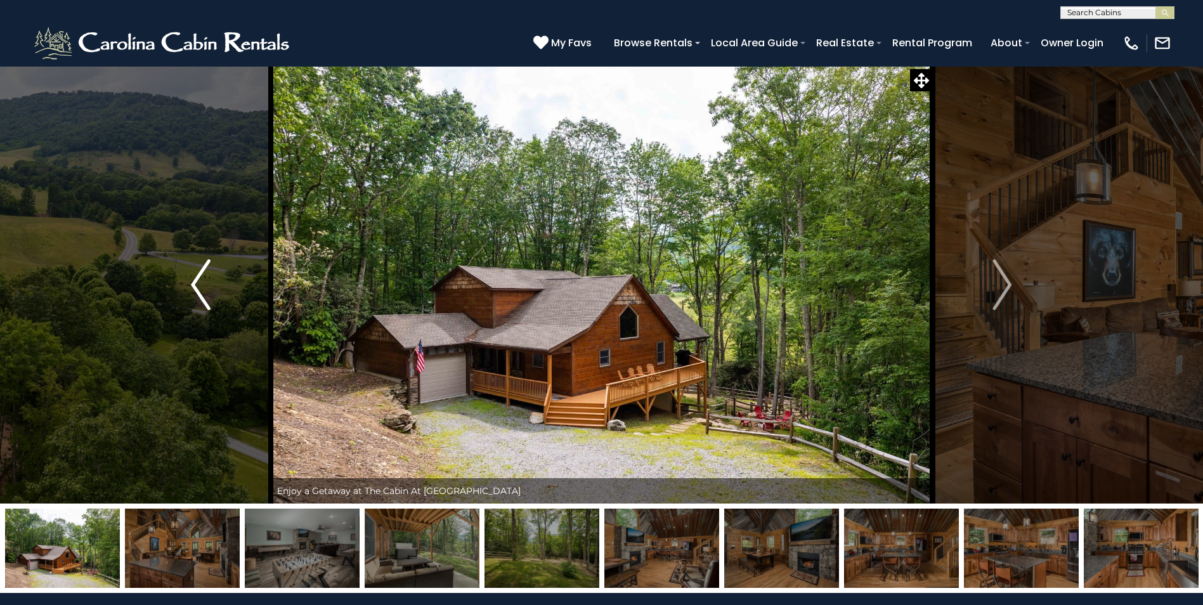
click at [193, 283] on img "Previous" at bounding box center [200, 284] width 19 height 51
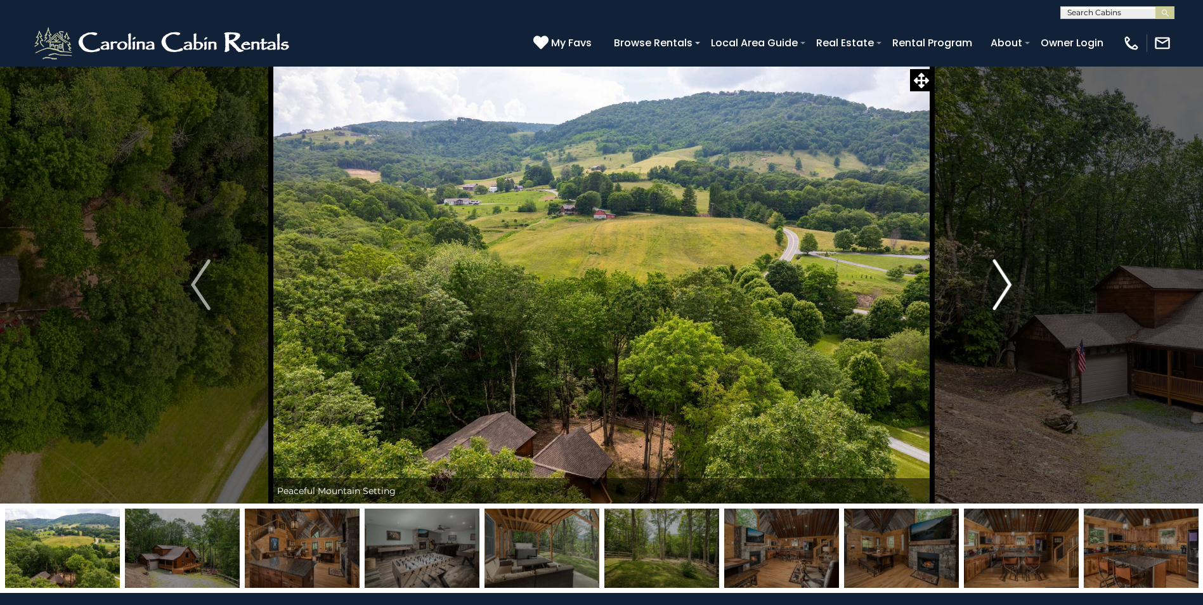
click at [1004, 287] on img "Next" at bounding box center [1001, 284] width 19 height 51
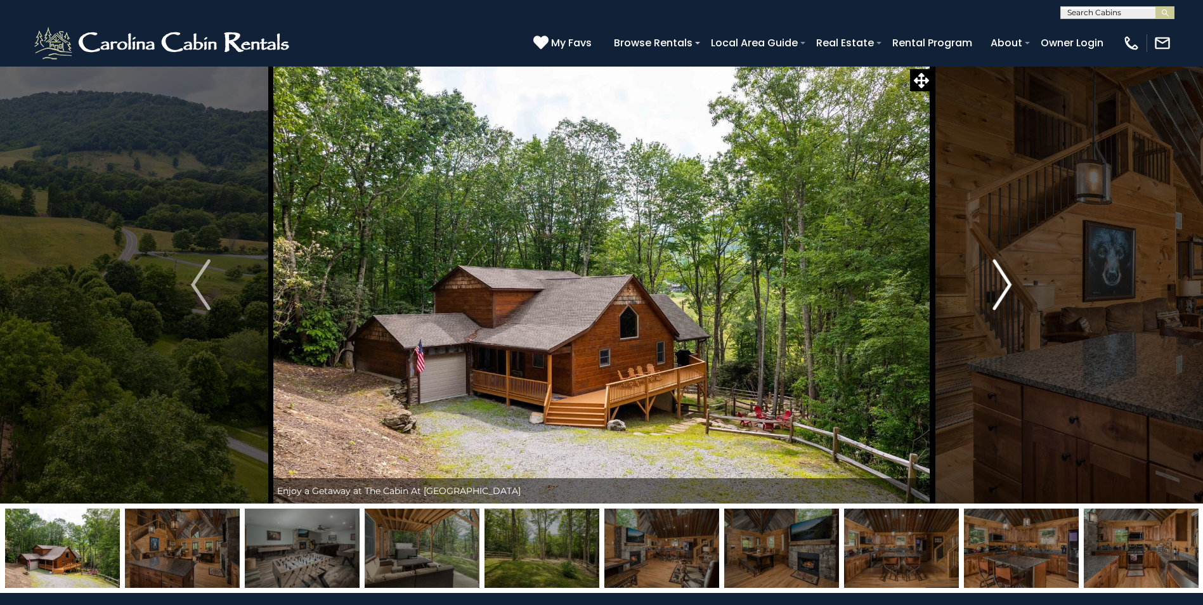
click at [1004, 287] on img "Next" at bounding box center [1001, 284] width 19 height 51
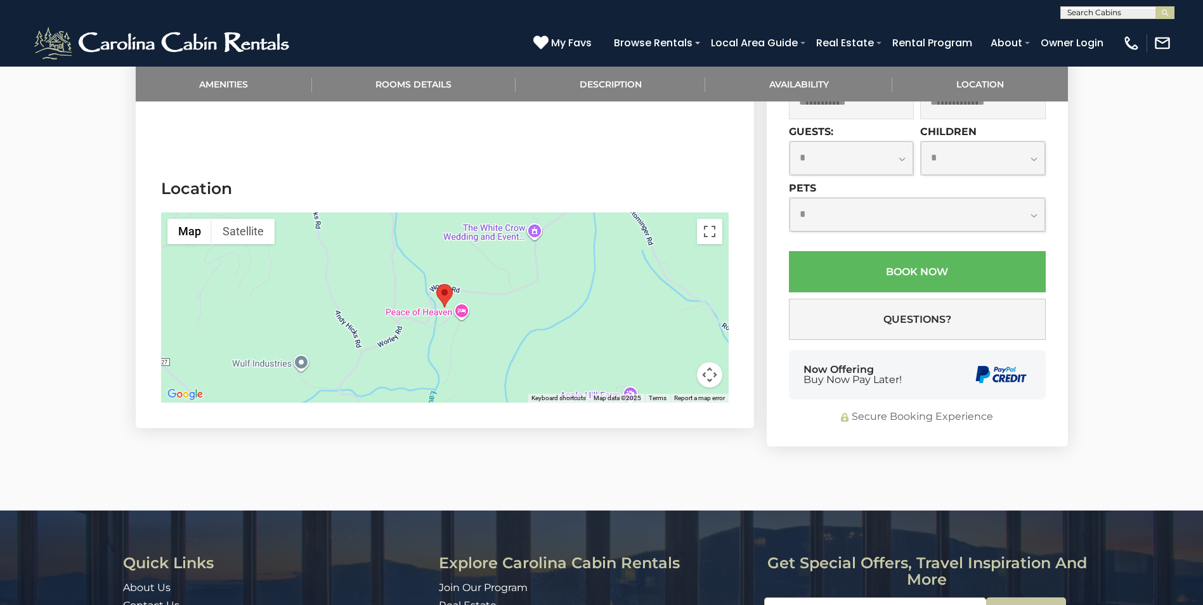
scroll to position [2473, 0]
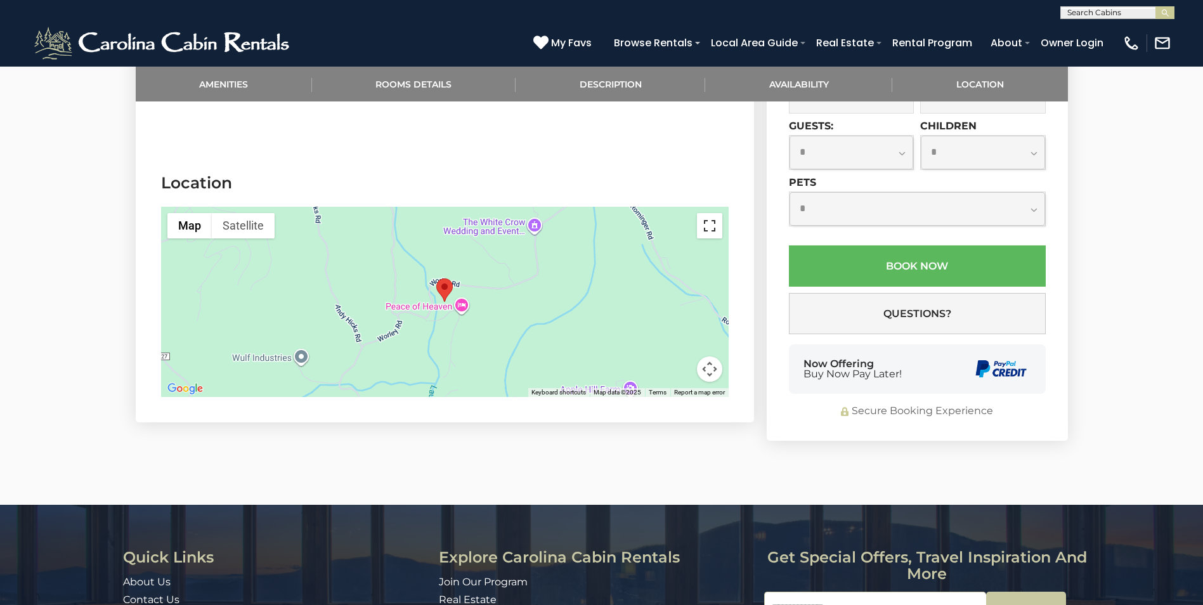
drag, startPoint x: 715, startPoint y: 226, endPoint x: 718, endPoint y: 273, distance: 47.0
click at [715, 226] on button "Toggle fullscreen view" at bounding box center [709, 225] width 25 height 25
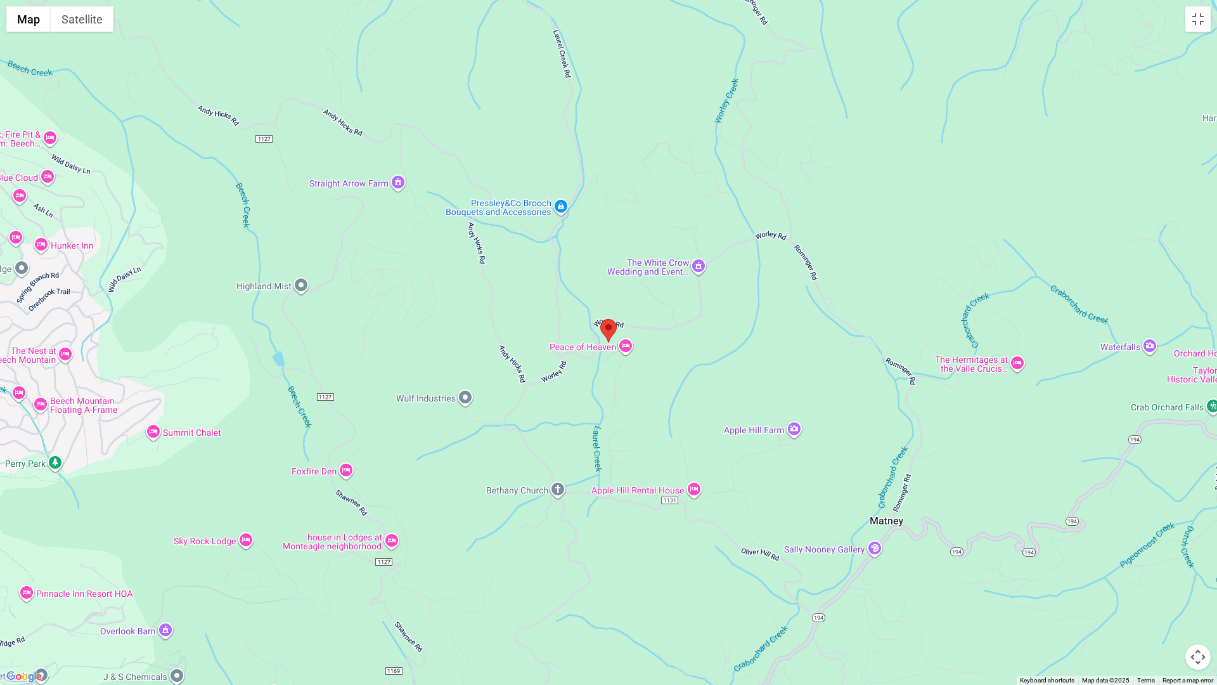
click at [1198, 604] on button "Map camera controls" at bounding box center [1198, 656] width 25 height 25
click at [1167, 604] on button "Zoom out" at bounding box center [1166, 656] width 25 height 25
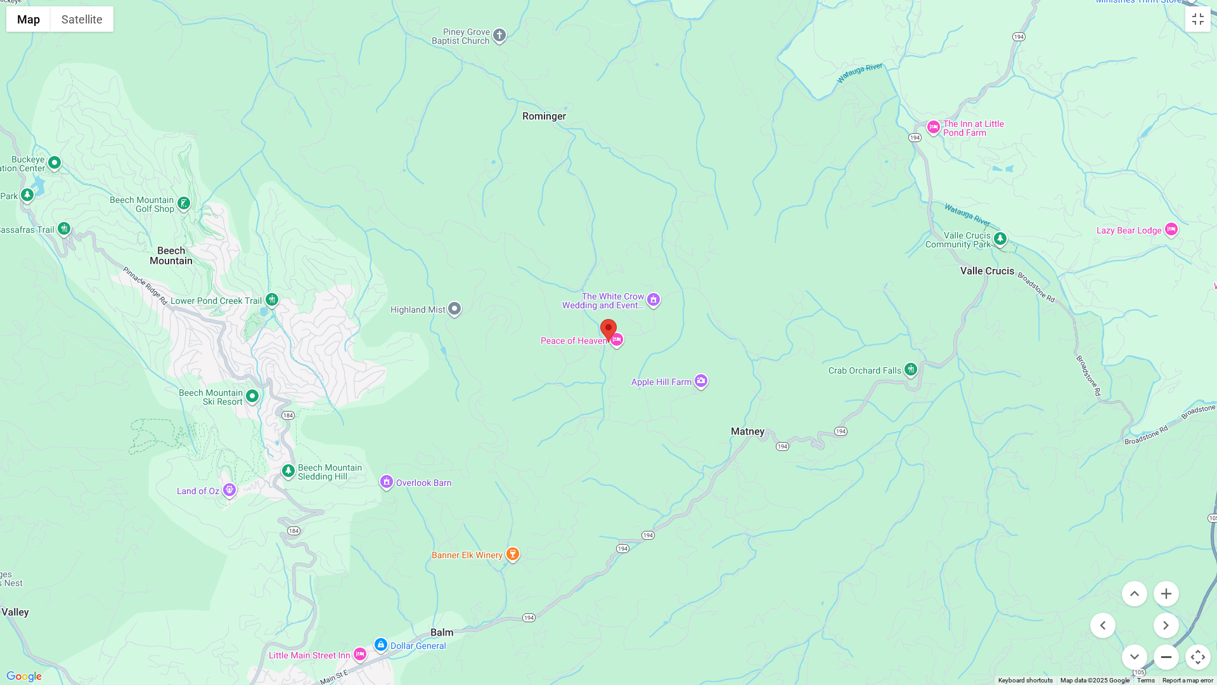
click at [1167, 604] on button "Zoom out" at bounding box center [1166, 656] width 25 height 25
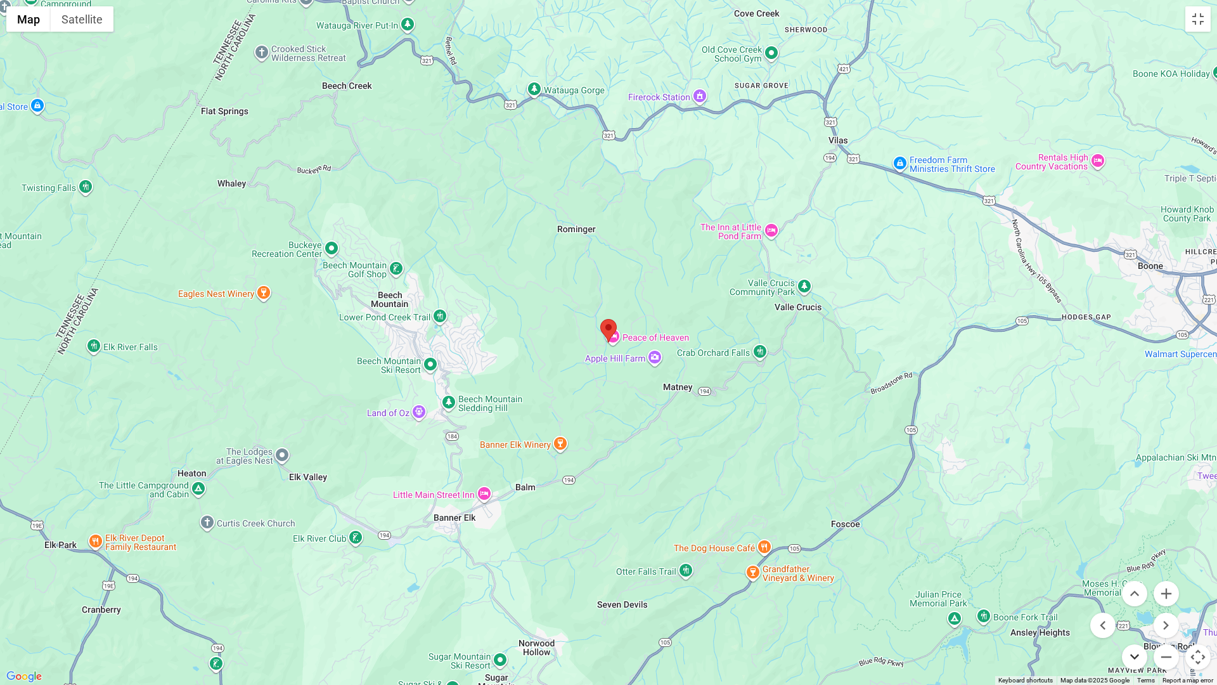
click at [1134, 604] on button "Move down" at bounding box center [1134, 656] width 25 height 25
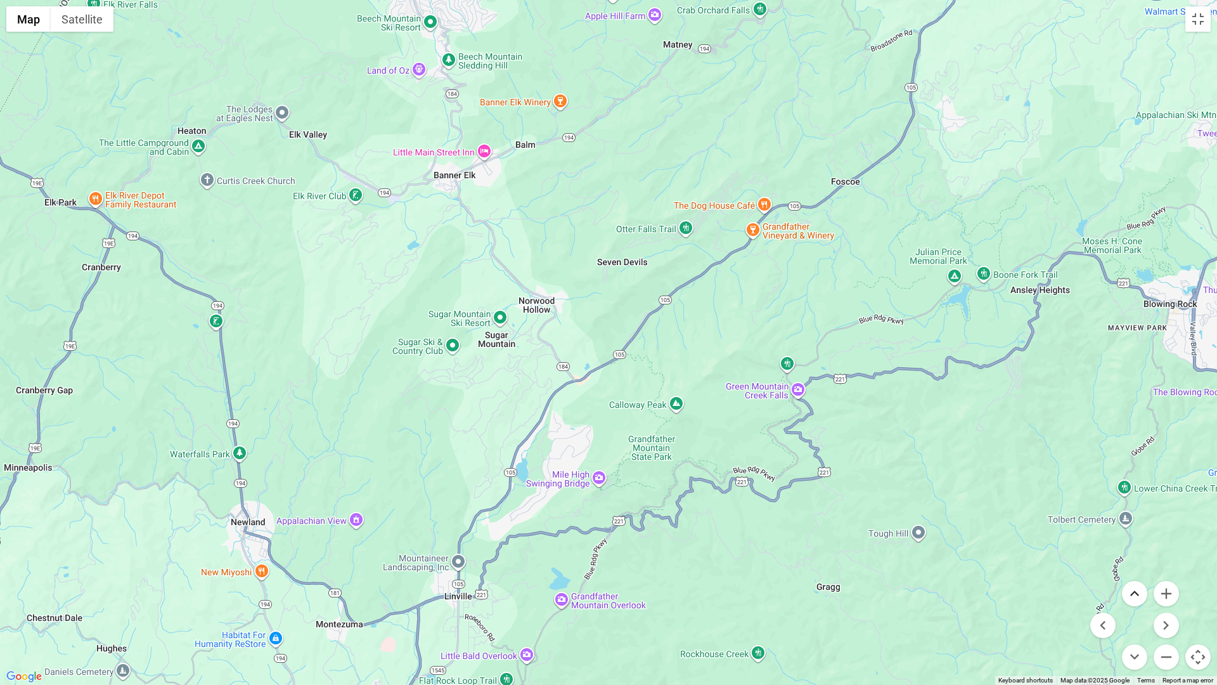
click at [1133, 599] on button "Move up" at bounding box center [1134, 593] width 25 height 25
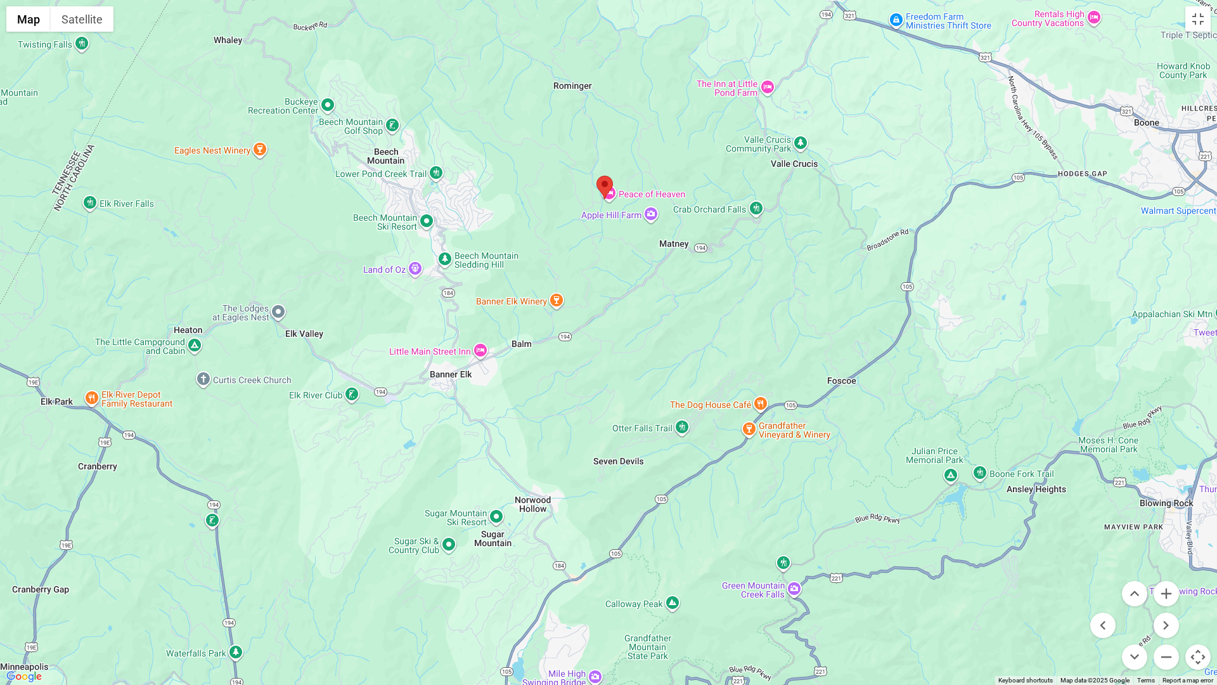
drag, startPoint x: 697, startPoint y: 508, endPoint x: 694, endPoint y: 362, distance: 146.5
click at [694, 362] on div at bounding box center [608, 342] width 1217 height 685
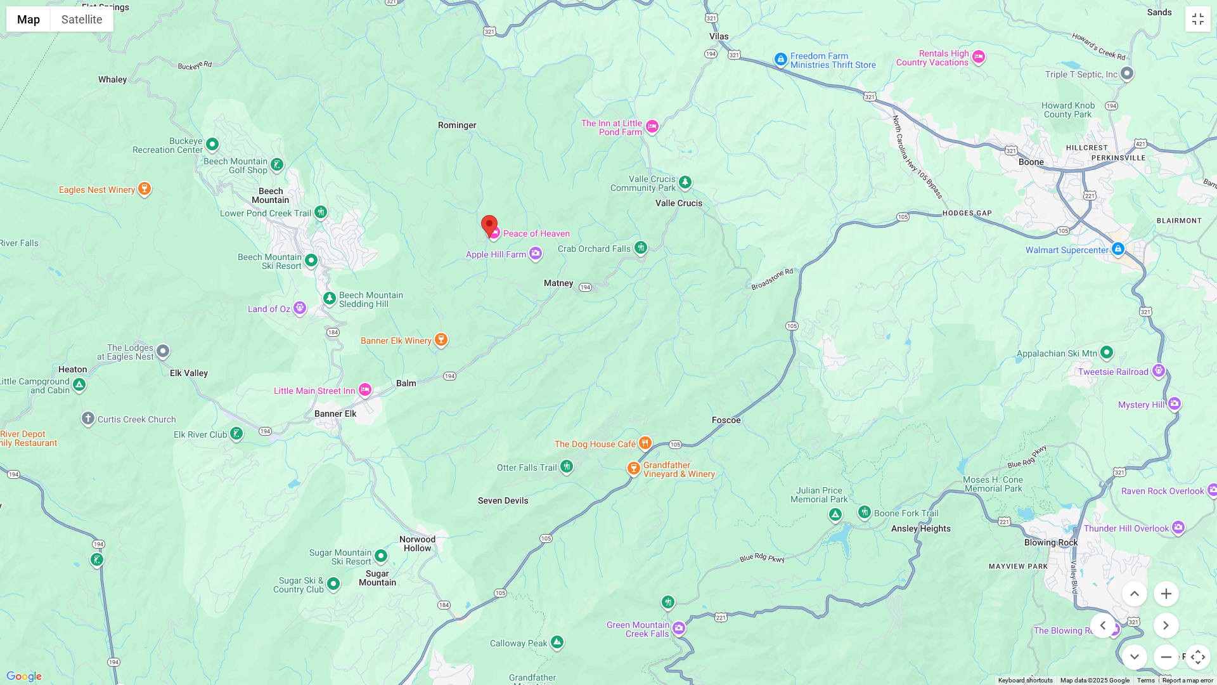
drag, startPoint x: 827, startPoint y: 312, endPoint x: 706, endPoint y: 353, distance: 127.3
click at [706, 353] on div at bounding box center [608, 342] width 1217 height 685
click at [74, 20] on button "Satellite" at bounding box center [82, 18] width 63 height 25
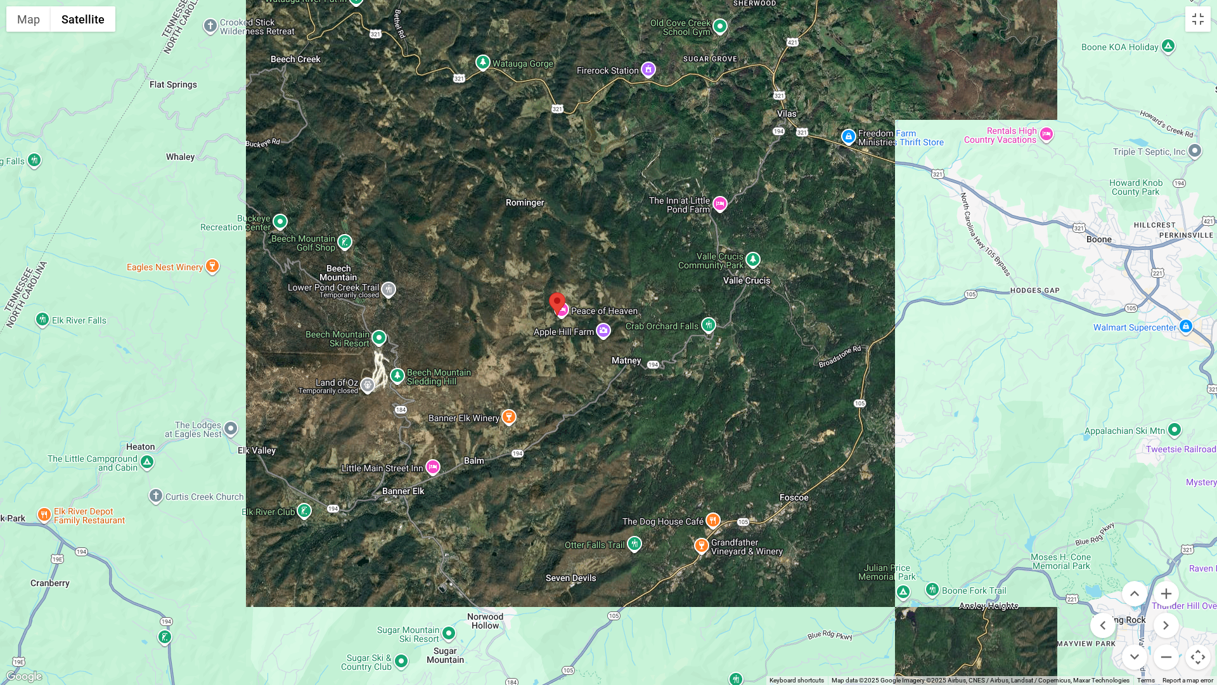
drag, startPoint x: 545, startPoint y: 363, endPoint x: 614, endPoint y: 440, distance: 103.7
click at [614, 440] on div at bounding box center [608, 342] width 1217 height 685
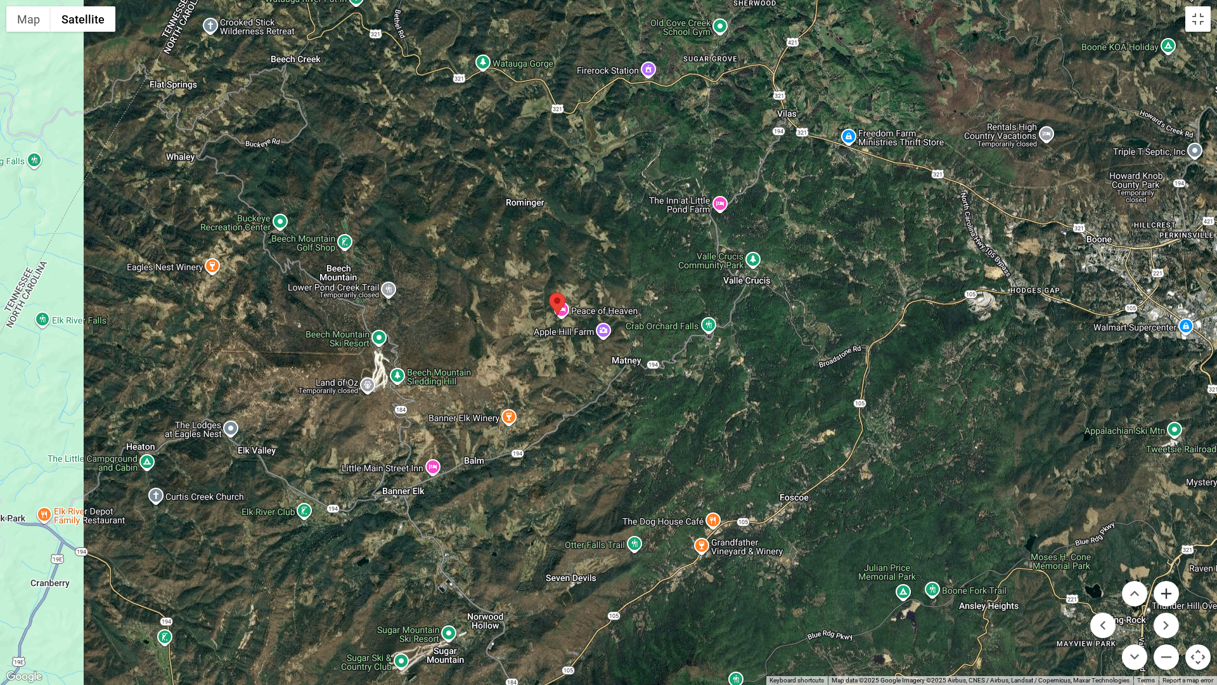
click at [1164, 595] on button "Zoom in" at bounding box center [1166, 593] width 25 height 25
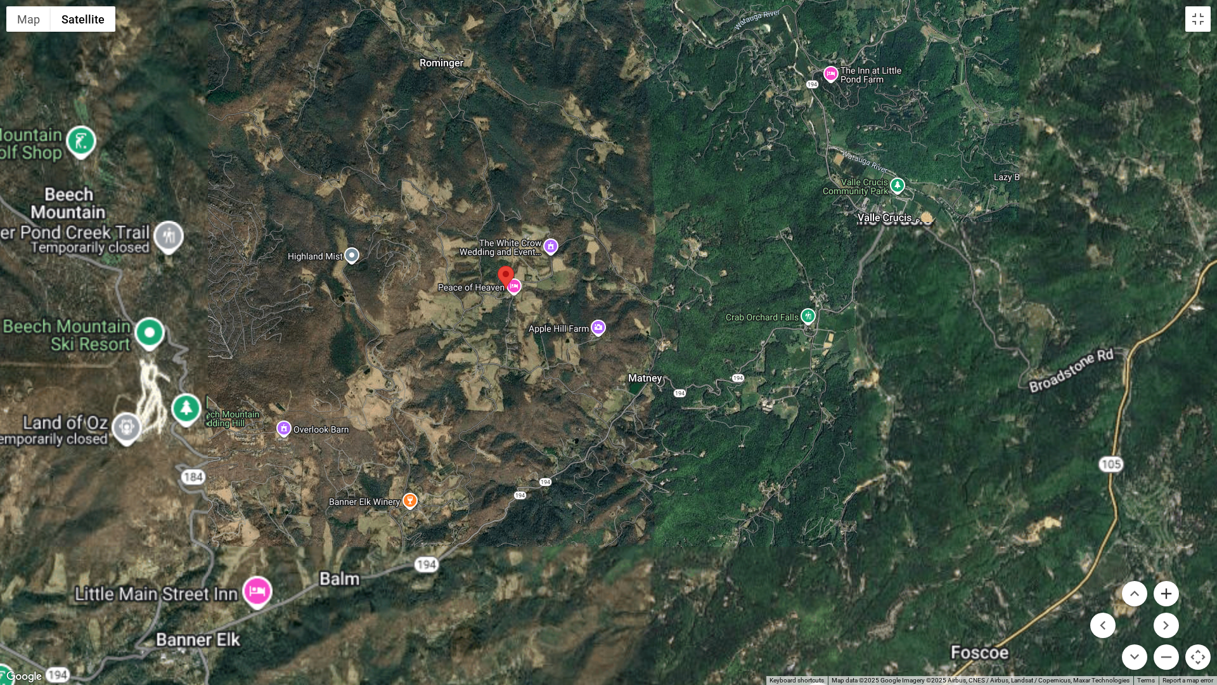
click at [1164, 595] on button "Zoom in" at bounding box center [1166, 593] width 25 height 25
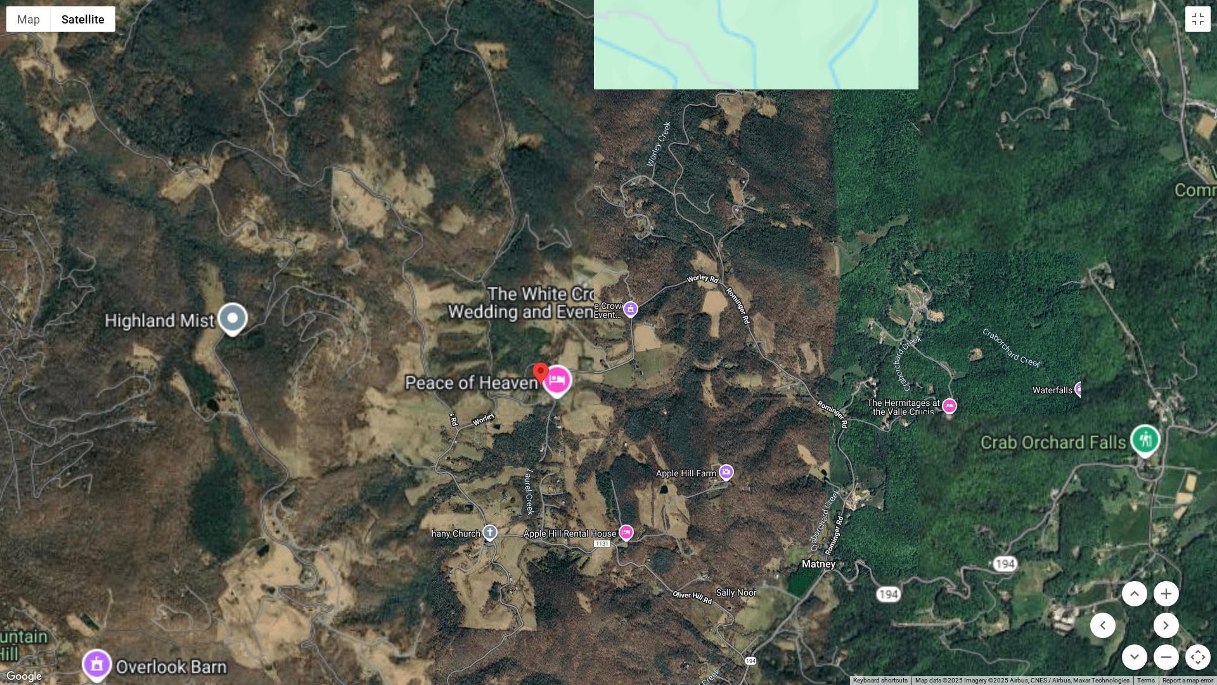
drag, startPoint x: 440, startPoint y: 313, endPoint x: 592, endPoint y: 460, distance: 211.2
click at [592, 460] on div at bounding box center [608, 342] width 1217 height 685
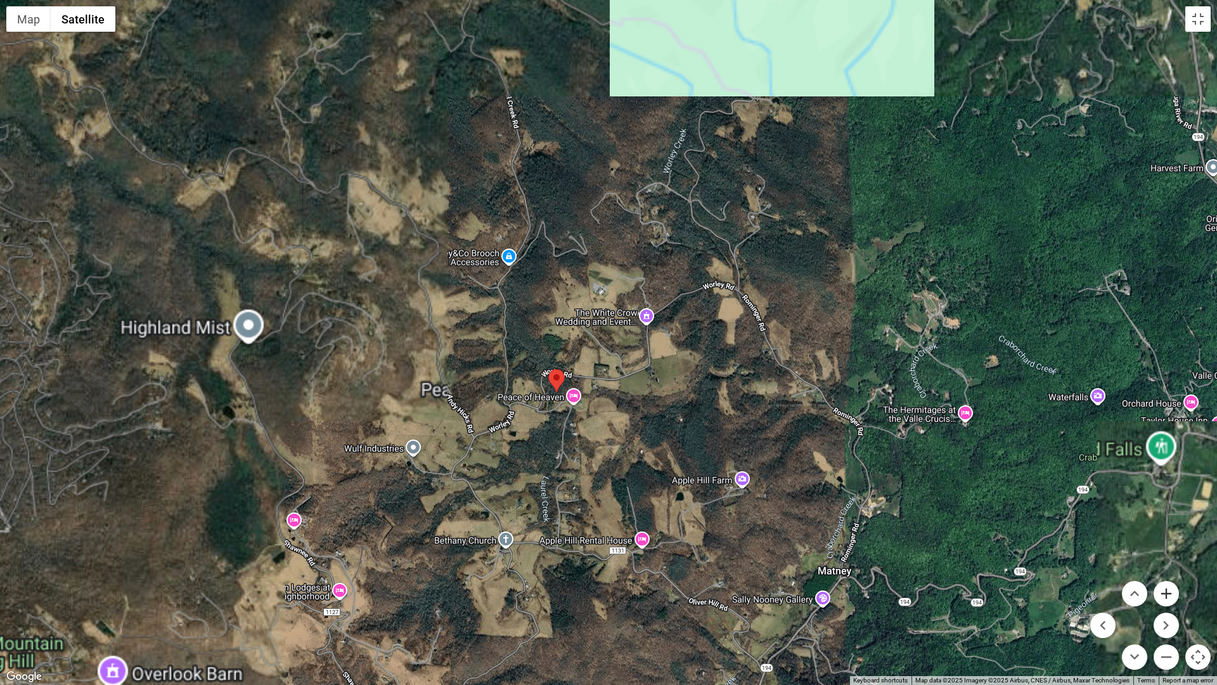
click at [1165, 593] on button "Zoom in" at bounding box center [1166, 593] width 25 height 25
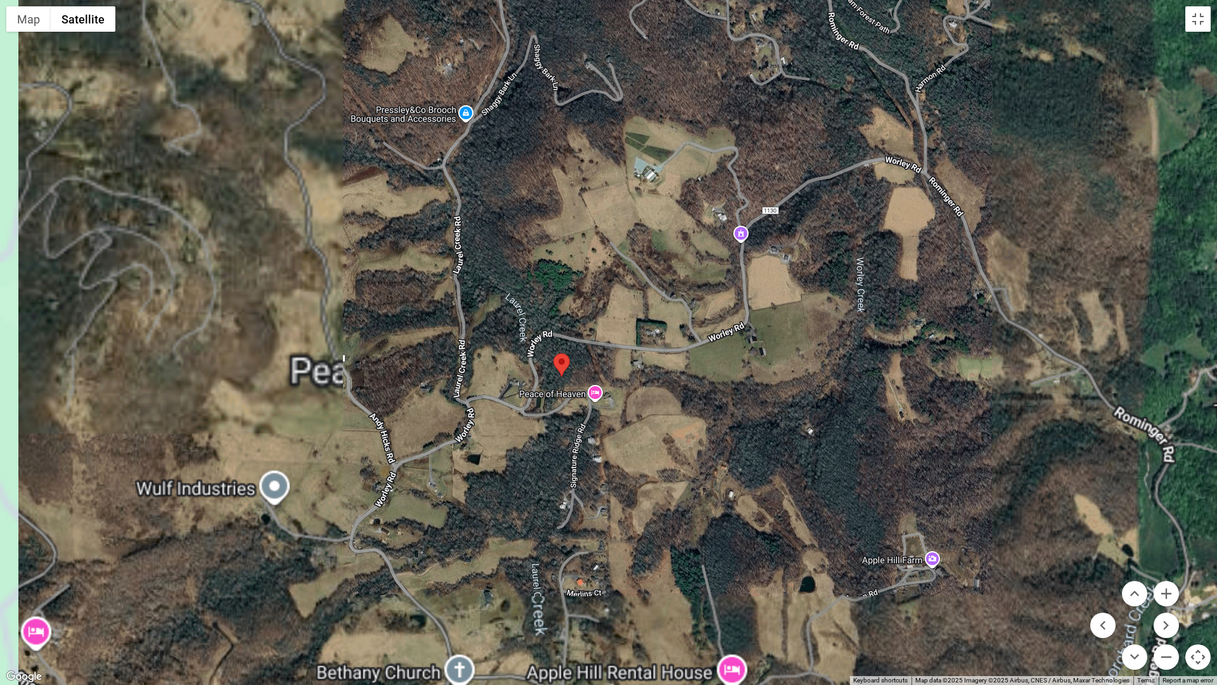
drag, startPoint x: 621, startPoint y: 533, endPoint x: 683, endPoint y: 467, distance: 90.6
click at [683, 467] on div at bounding box center [608, 342] width 1217 height 685
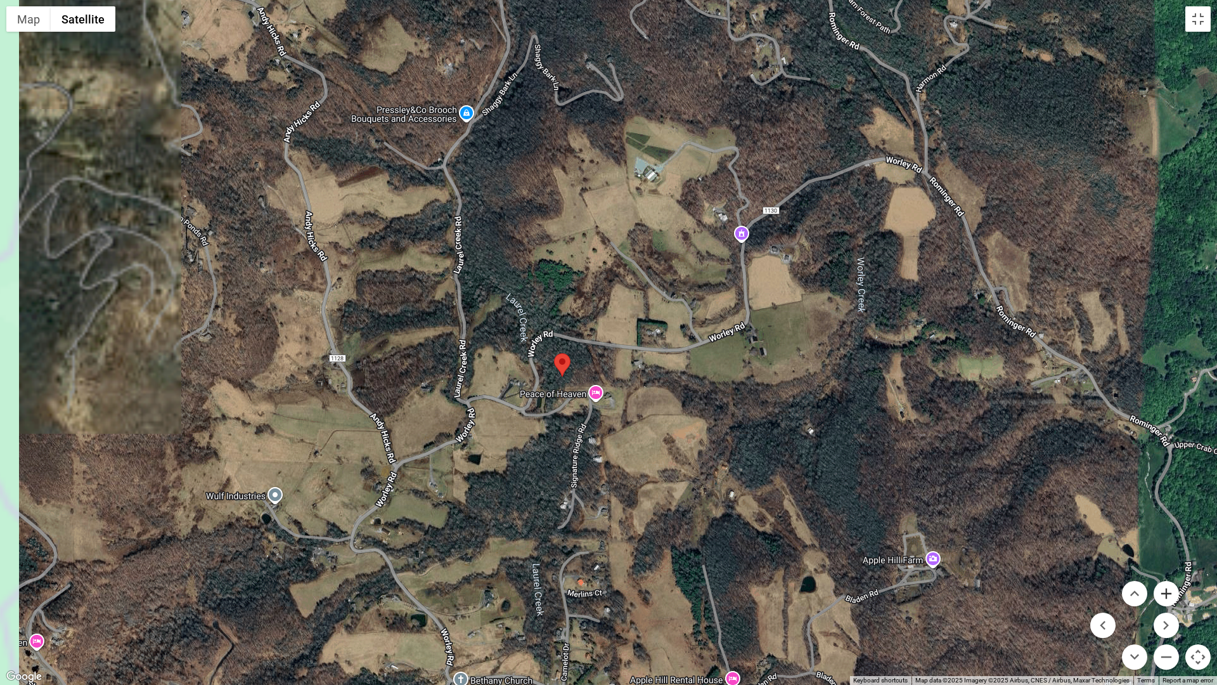
click at [1170, 593] on button "Zoom in" at bounding box center [1166, 593] width 25 height 25
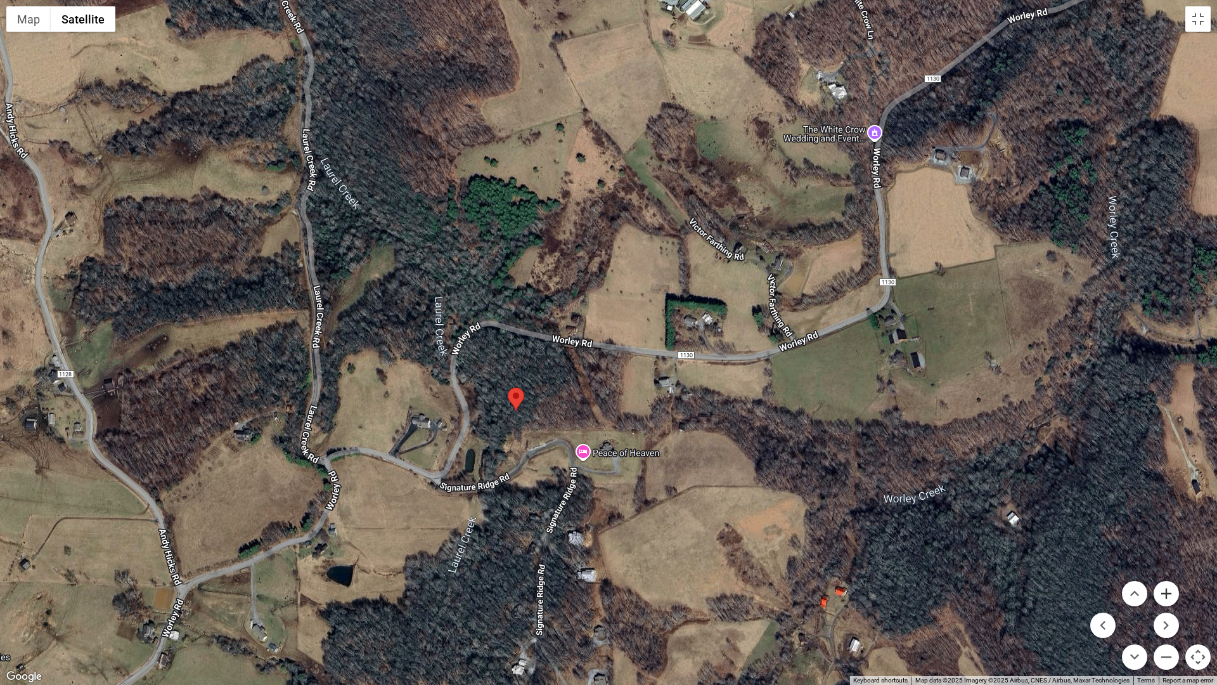
click at [1170, 593] on button "Zoom in" at bounding box center [1166, 593] width 25 height 25
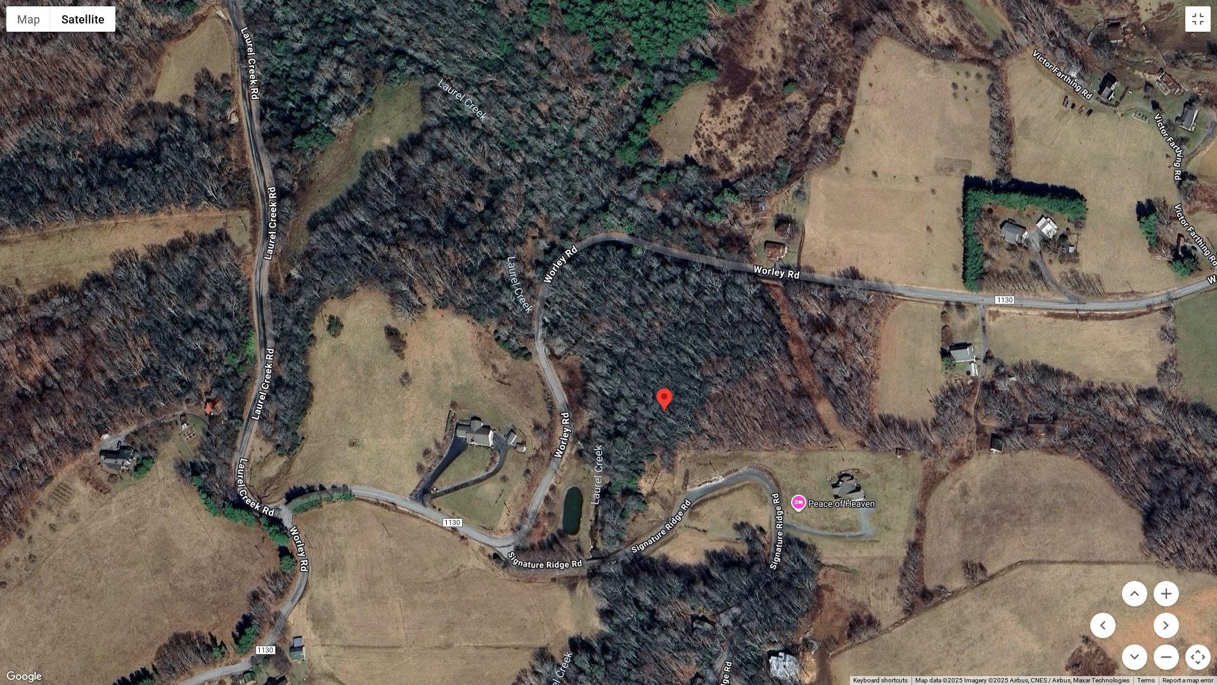
drag, startPoint x: 590, startPoint y: 479, endPoint x: 835, endPoint y: 407, distance: 255.0
click at [835, 407] on div at bounding box center [608, 342] width 1217 height 685
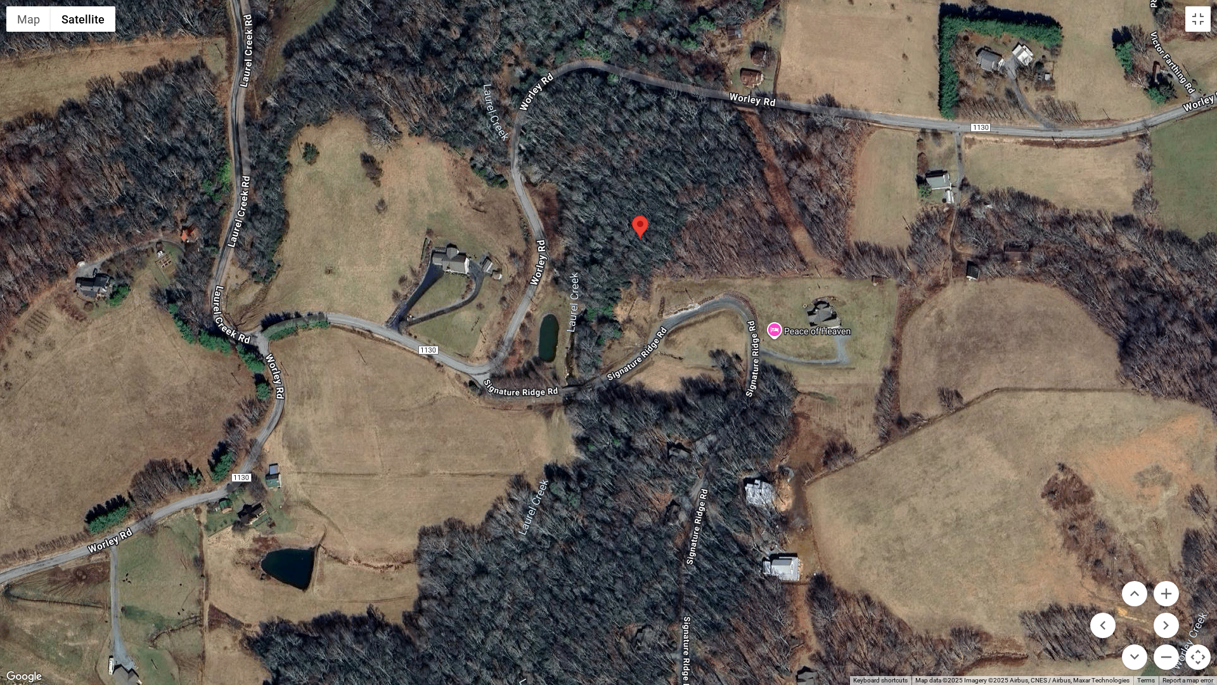
drag, startPoint x: 716, startPoint y: 613, endPoint x: 691, endPoint y: 441, distance: 174.3
click at [691, 441] on div at bounding box center [608, 342] width 1217 height 685
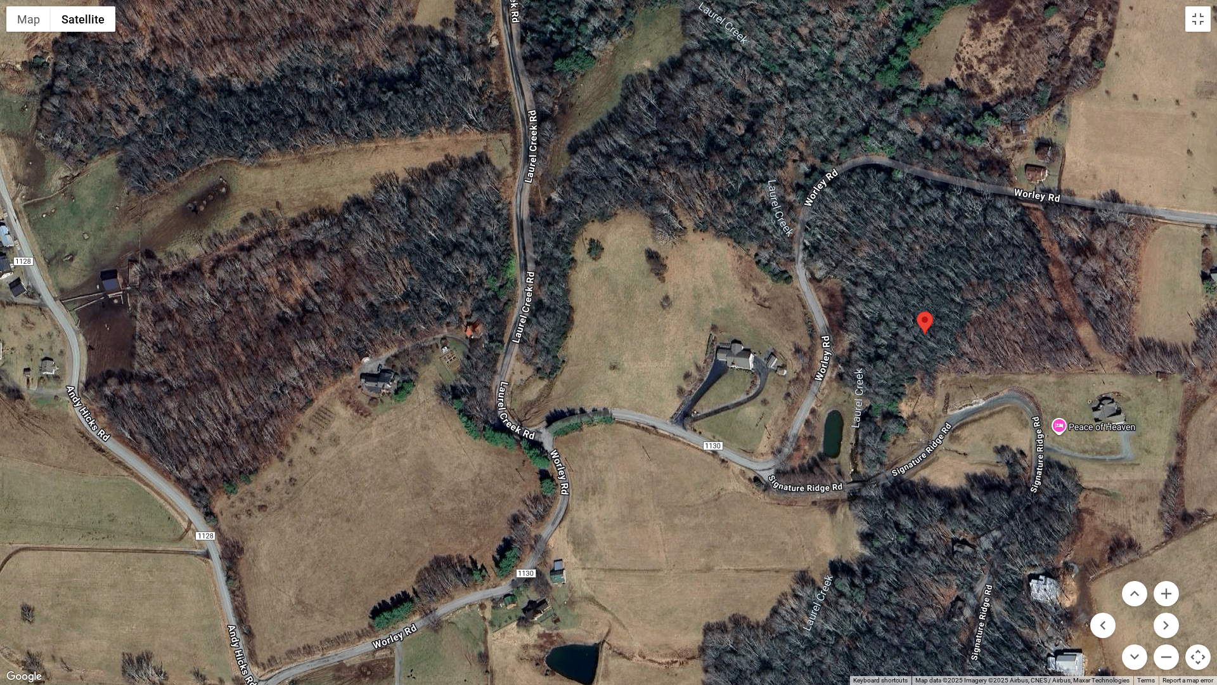
drag, startPoint x: 477, startPoint y: 506, endPoint x: 763, endPoint y: 605, distance: 302.6
click at [763, 604] on div at bounding box center [608, 342] width 1217 height 685
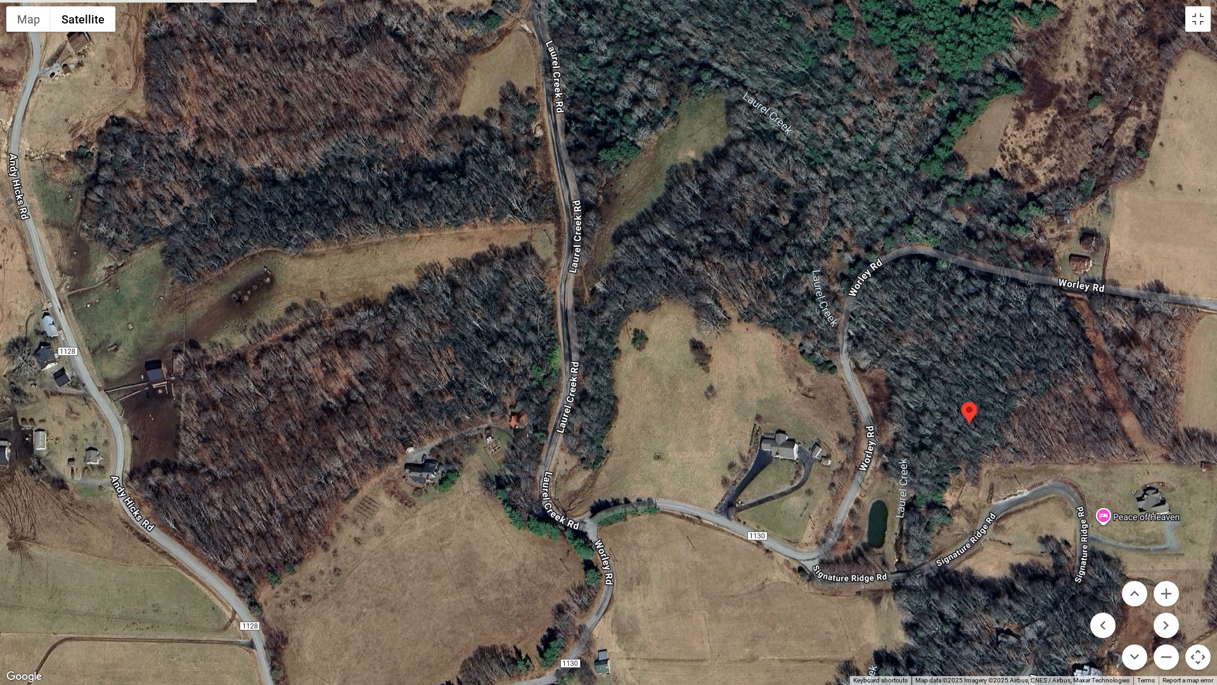
drag, startPoint x: 443, startPoint y: 384, endPoint x: 491, endPoint y: 477, distance: 104.9
click at [491, 477] on div at bounding box center [608, 342] width 1217 height 685
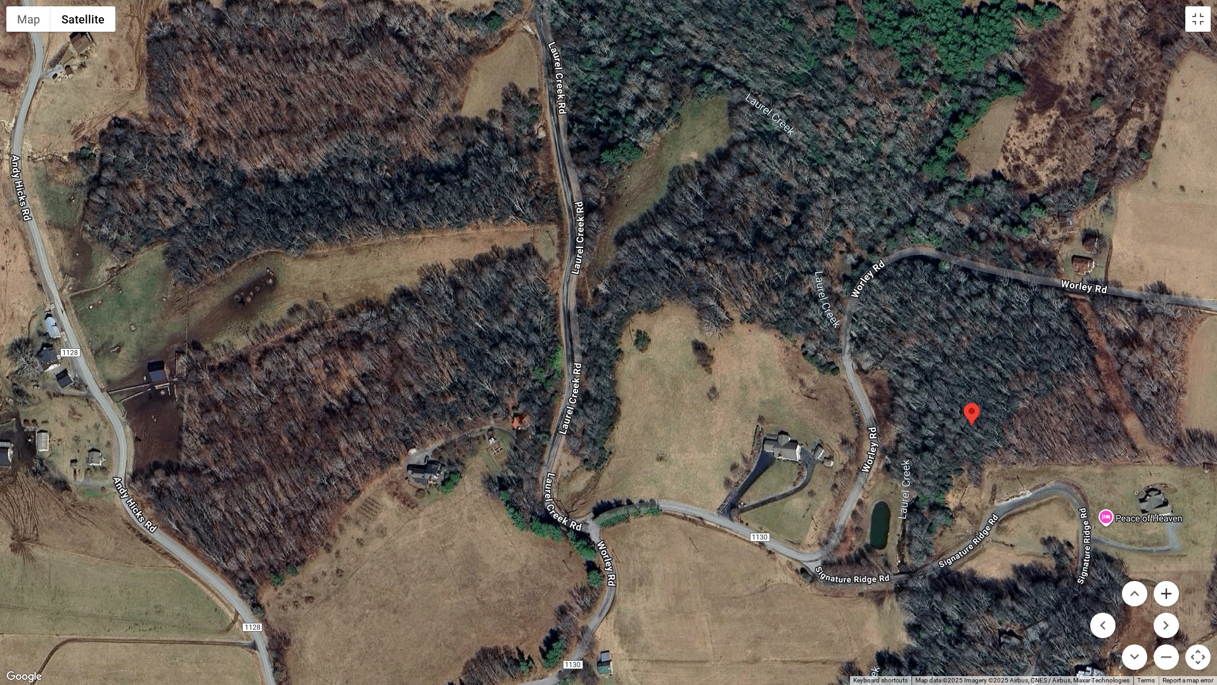
click at [1170, 590] on button "Zoom in" at bounding box center [1166, 593] width 25 height 25
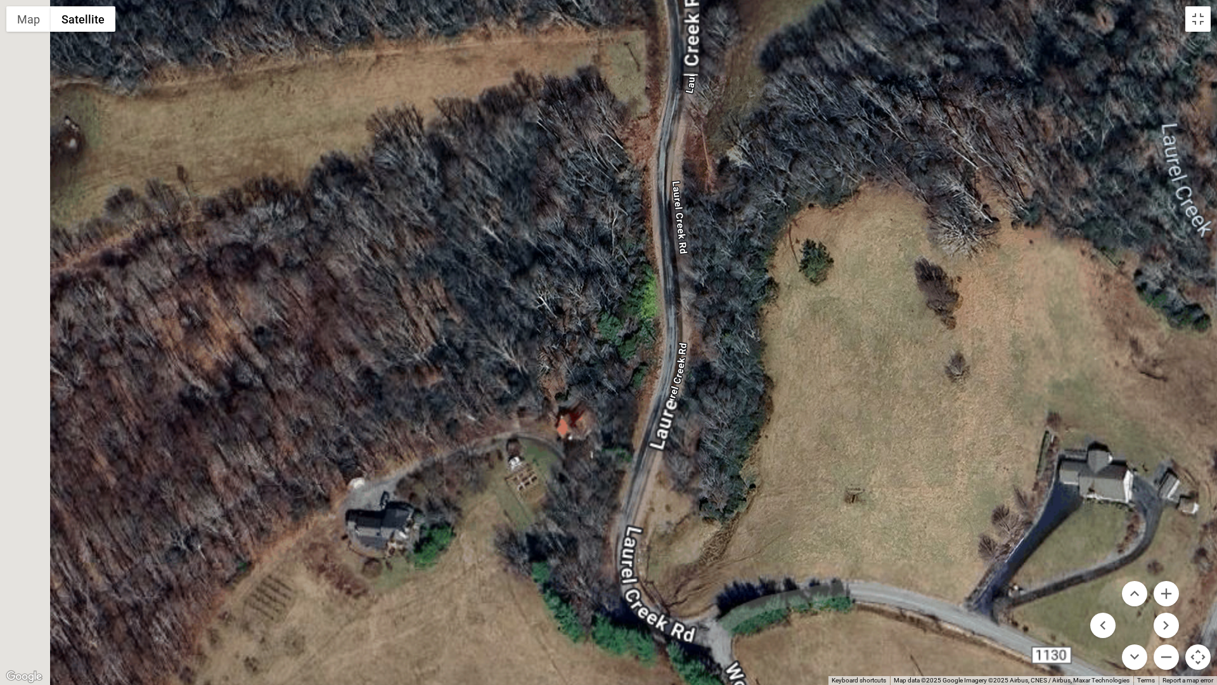
drag, startPoint x: 635, startPoint y: 545, endPoint x: 777, endPoint y: 467, distance: 162.0
click at [777, 467] on div at bounding box center [608, 342] width 1217 height 685
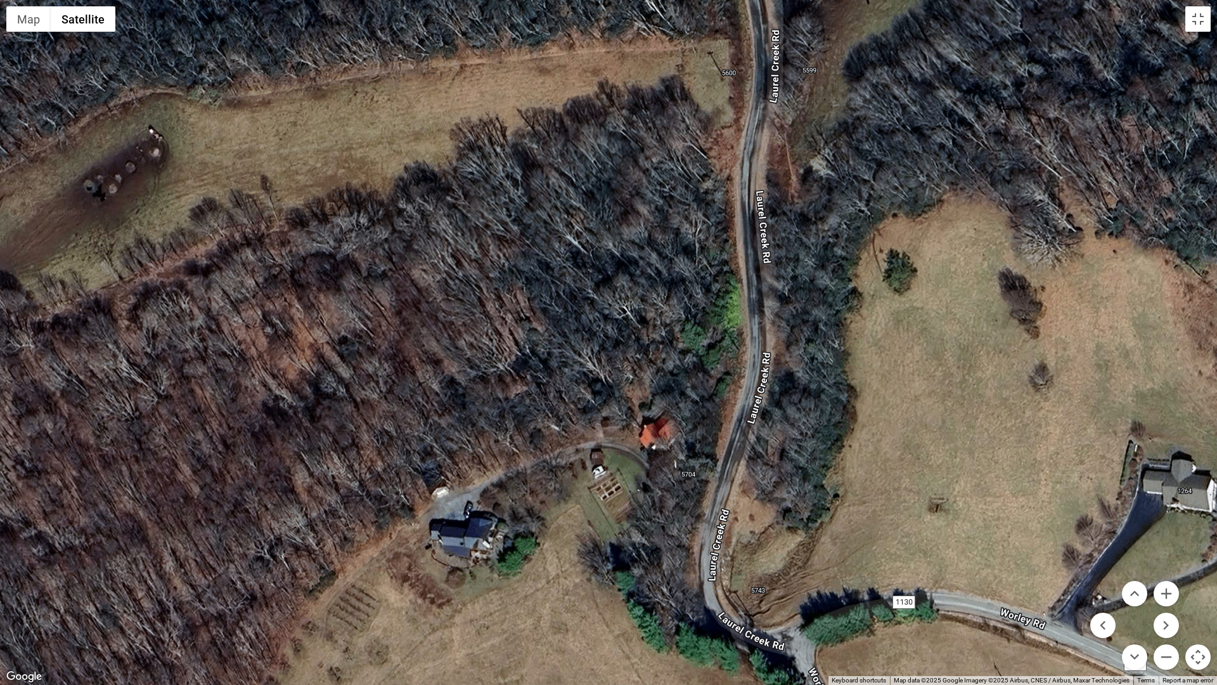
drag, startPoint x: 584, startPoint y: 538, endPoint x: 670, endPoint y: 549, distance: 86.3
click at [670, 549] on div at bounding box center [608, 342] width 1217 height 685
click at [1167, 592] on button "Zoom in" at bounding box center [1166, 593] width 25 height 25
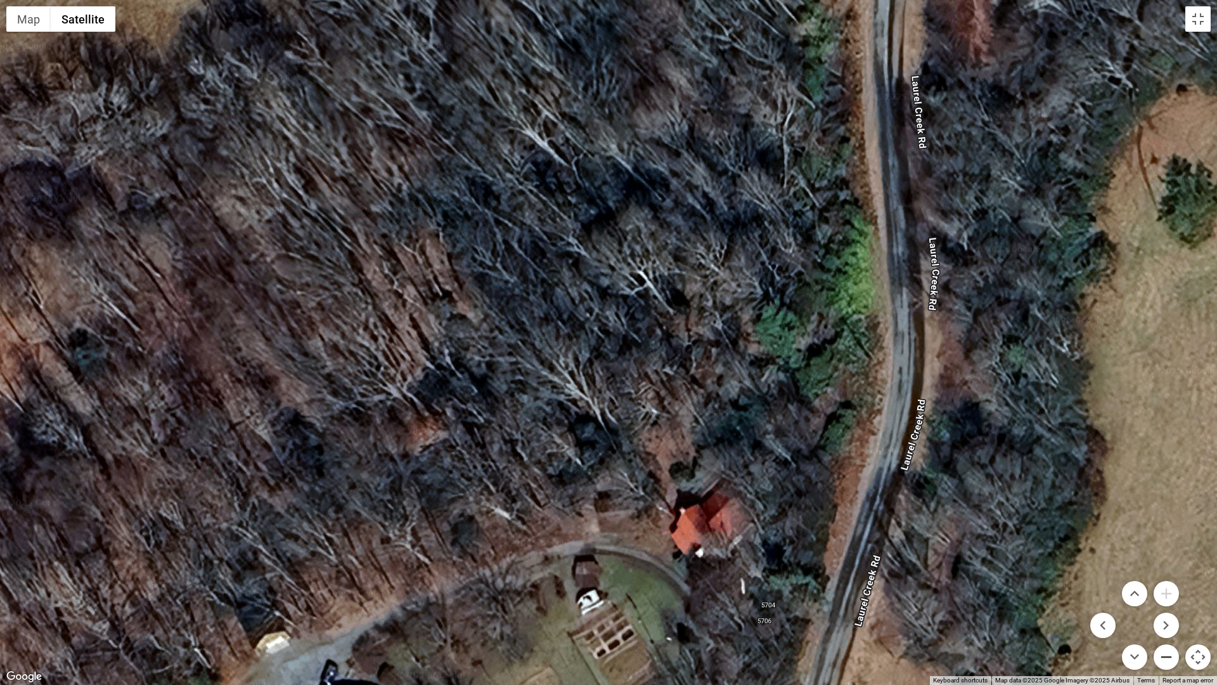
click at [1167, 604] on button "Zoom out" at bounding box center [1166, 656] width 25 height 25
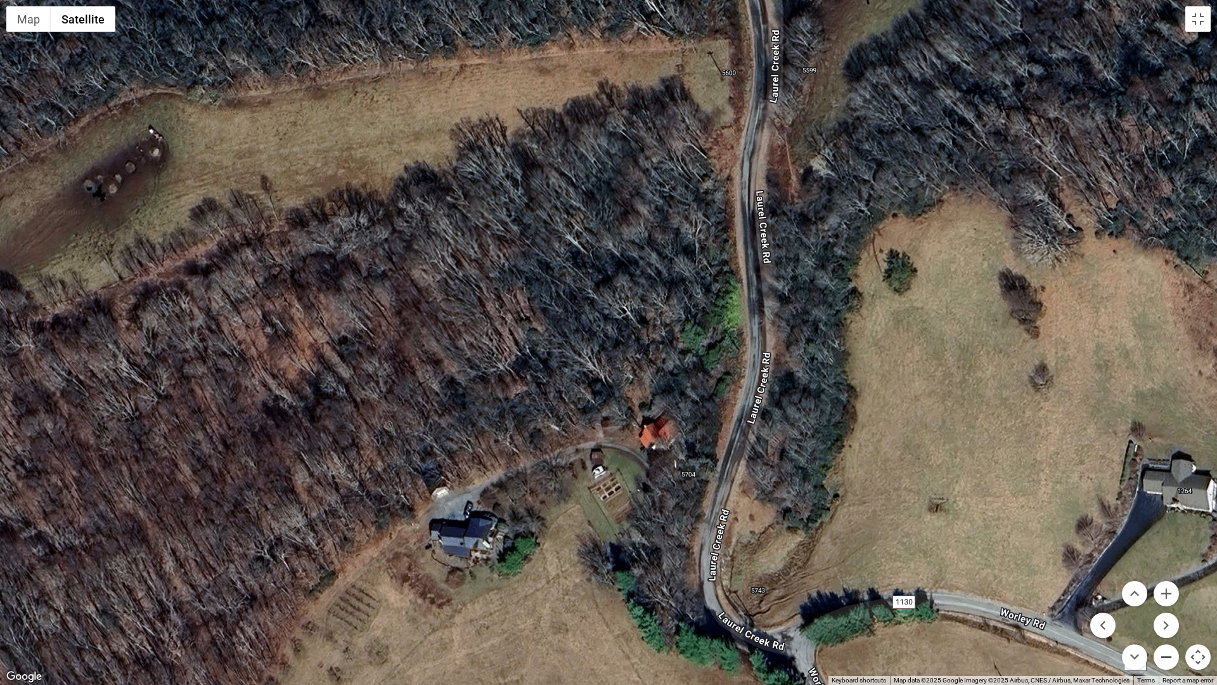
click at [1167, 604] on button "Zoom out" at bounding box center [1166, 656] width 25 height 25
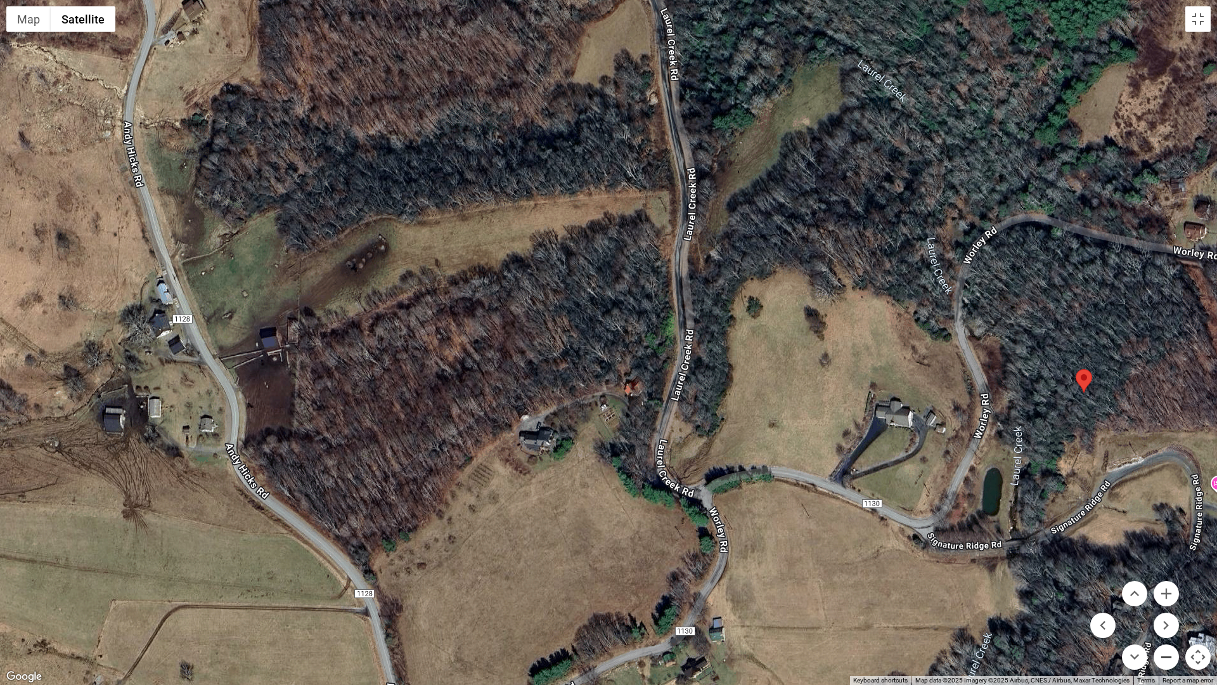
click at [1167, 604] on button "Zoom out" at bounding box center [1166, 656] width 25 height 25
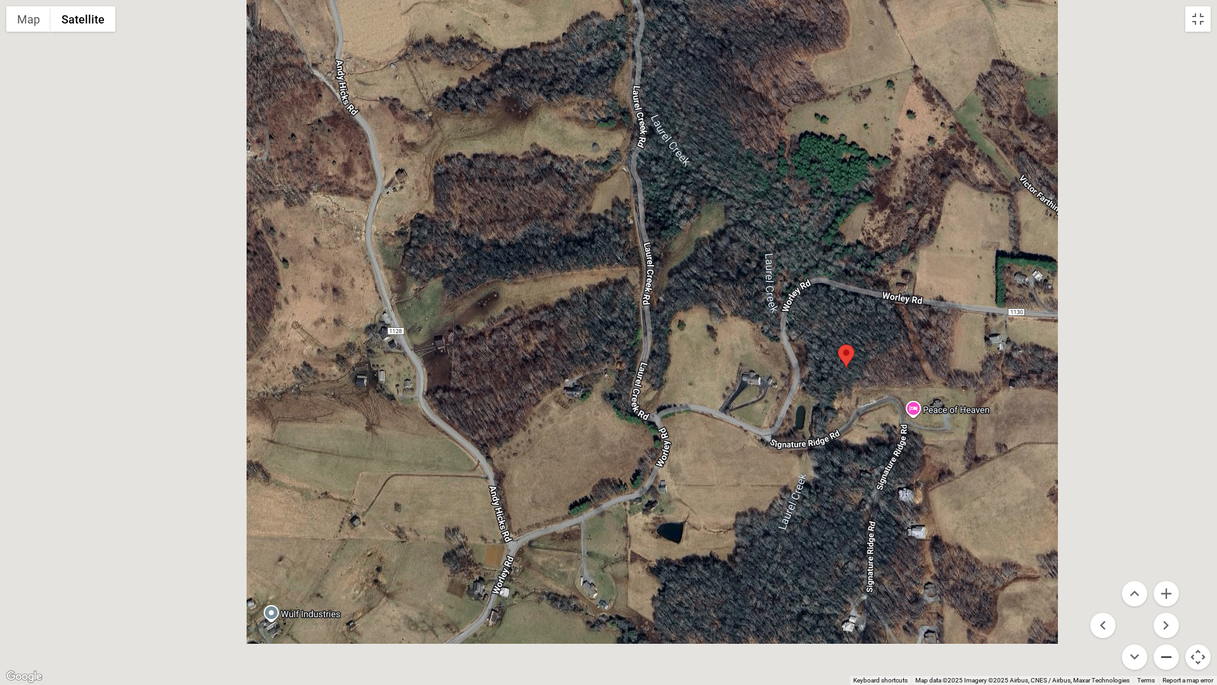
click at [1167, 604] on button "Zoom out" at bounding box center [1166, 656] width 25 height 25
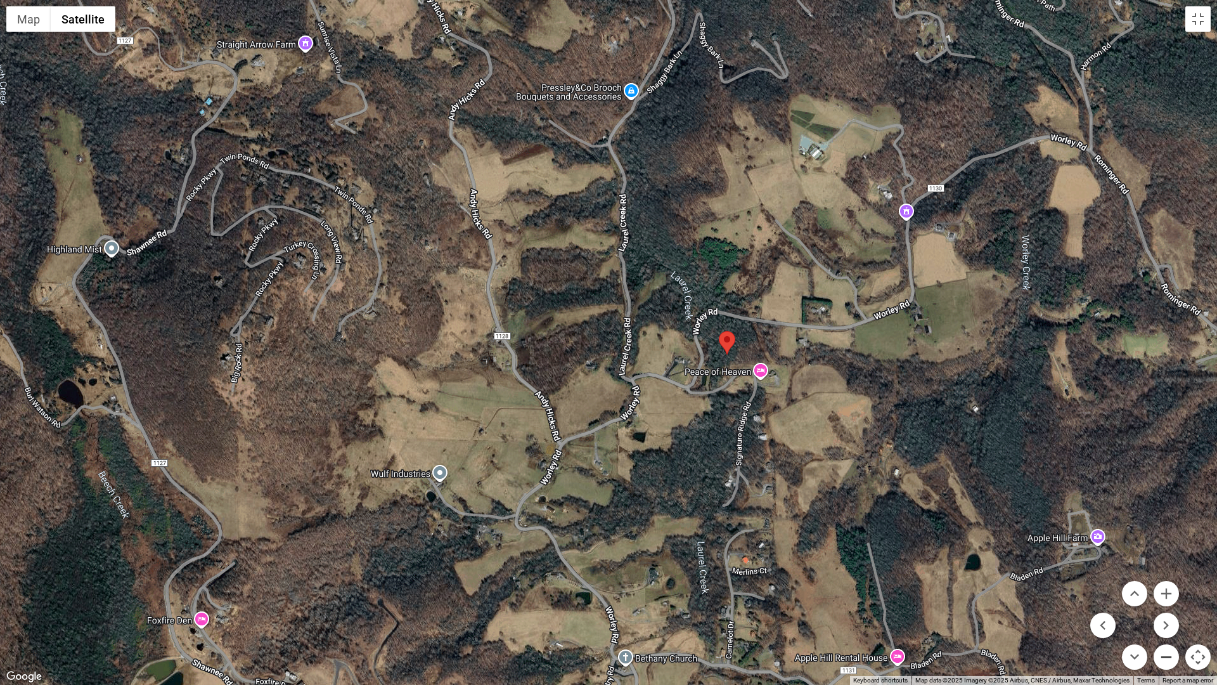
click at [1167, 604] on button "Zoom out" at bounding box center [1166, 656] width 25 height 25
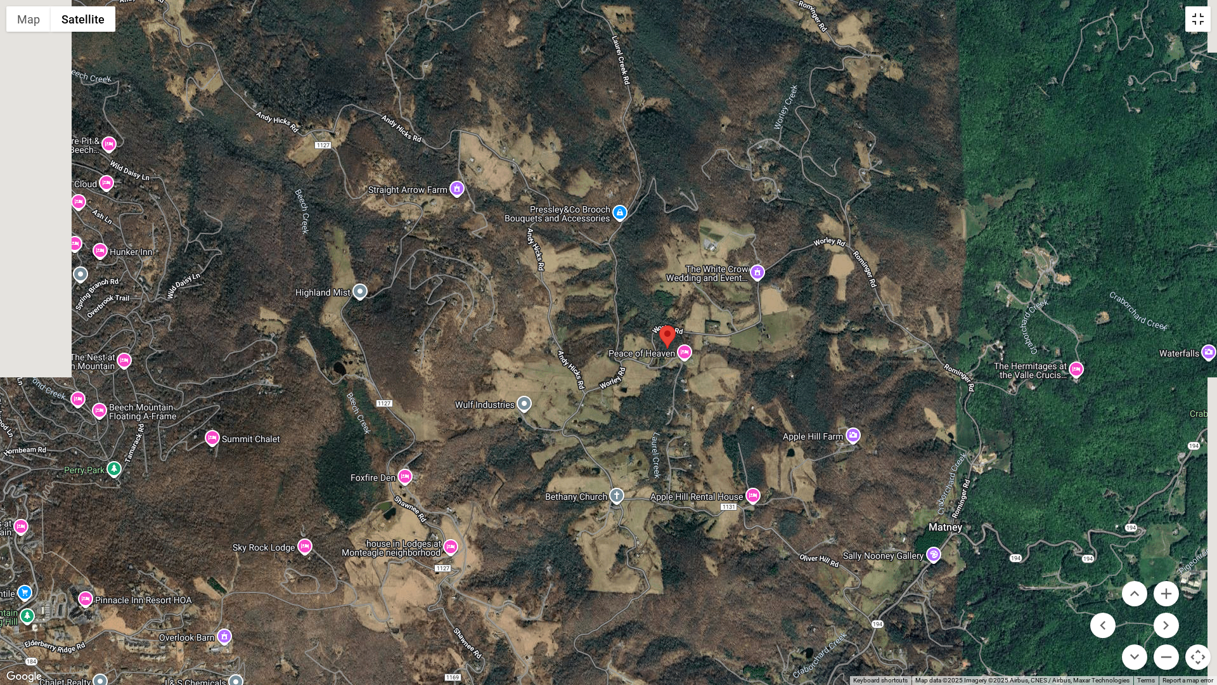
click at [1197, 18] on button "Toggle fullscreen view" at bounding box center [1198, 18] width 25 height 25
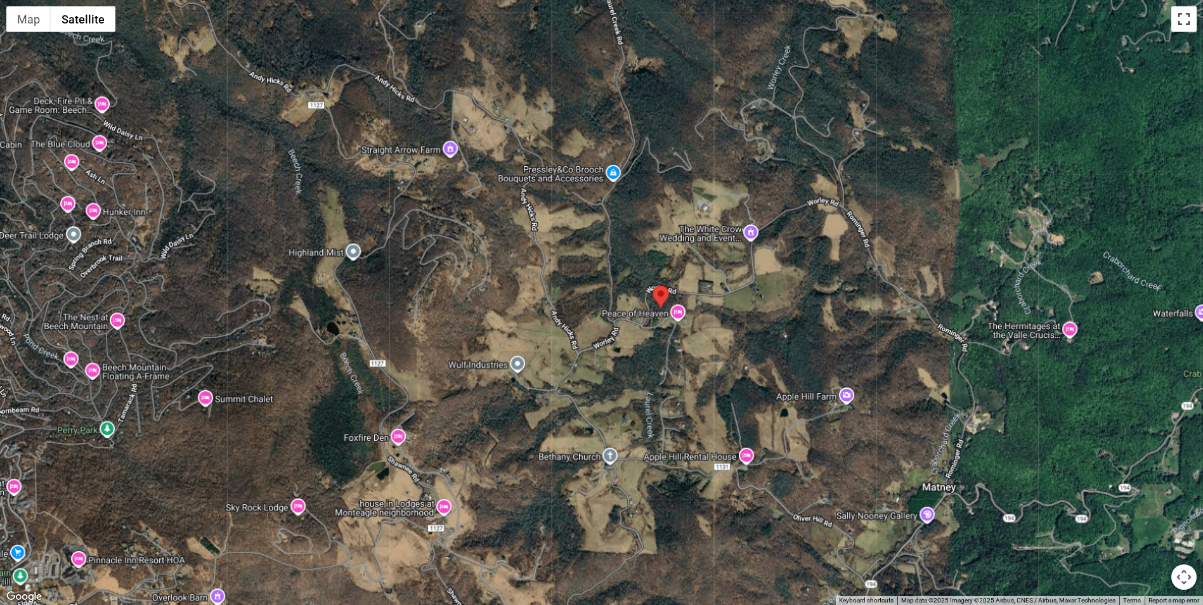
scroll to position [2409, 0]
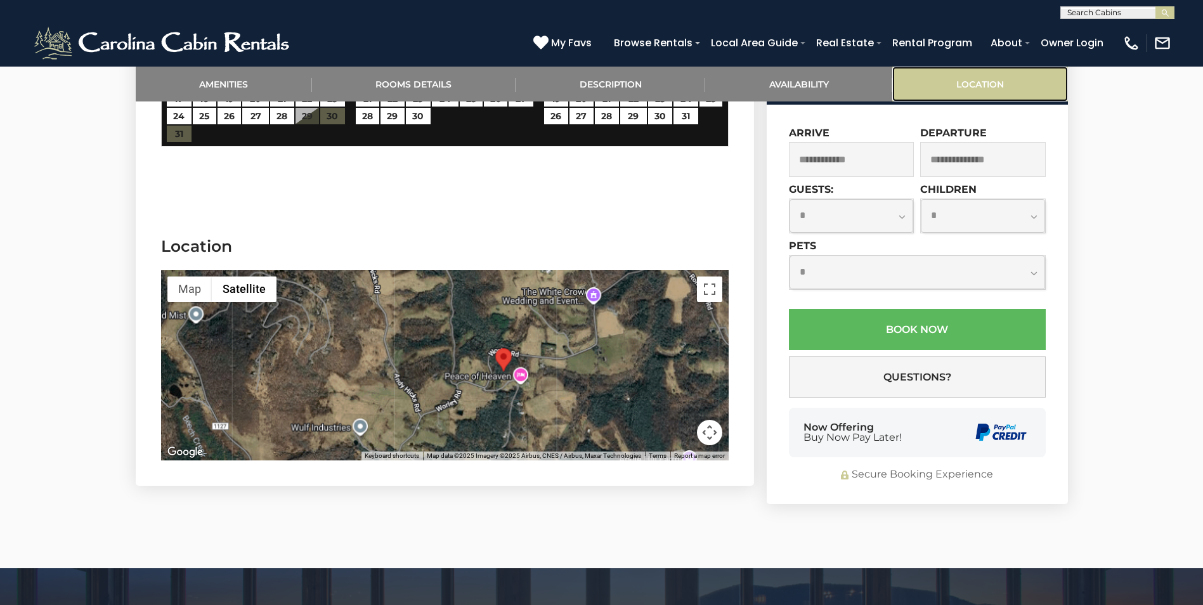
click at [972, 81] on link "Location" at bounding box center [979, 84] width 175 height 35
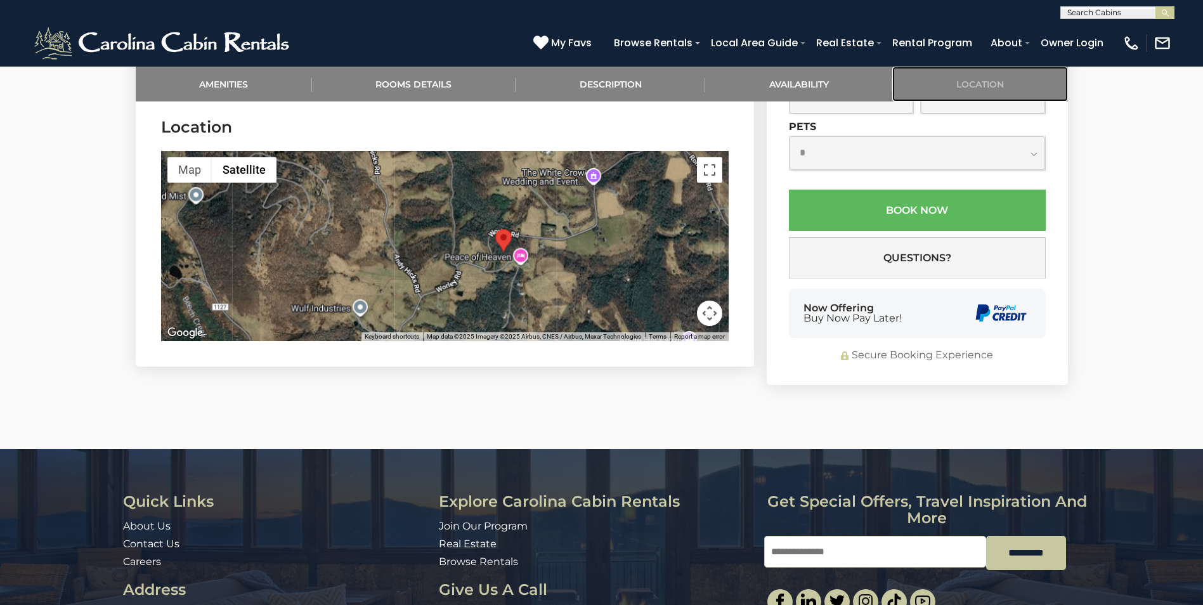
scroll to position [2530, 0]
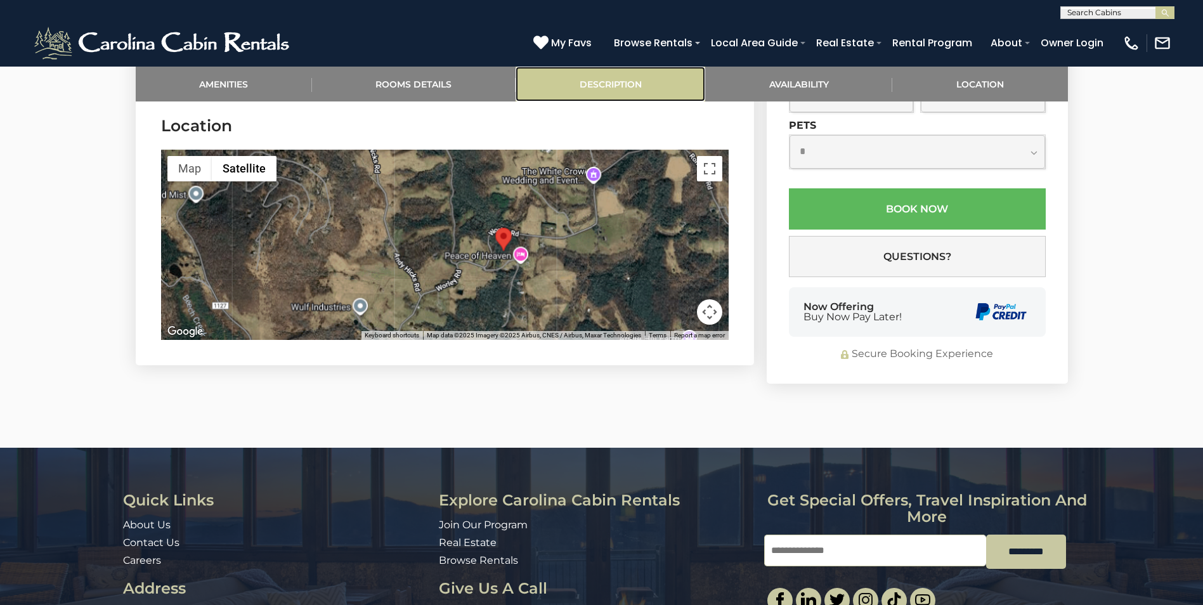
click at [619, 82] on link "Description" at bounding box center [610, 84] width 190 height 35
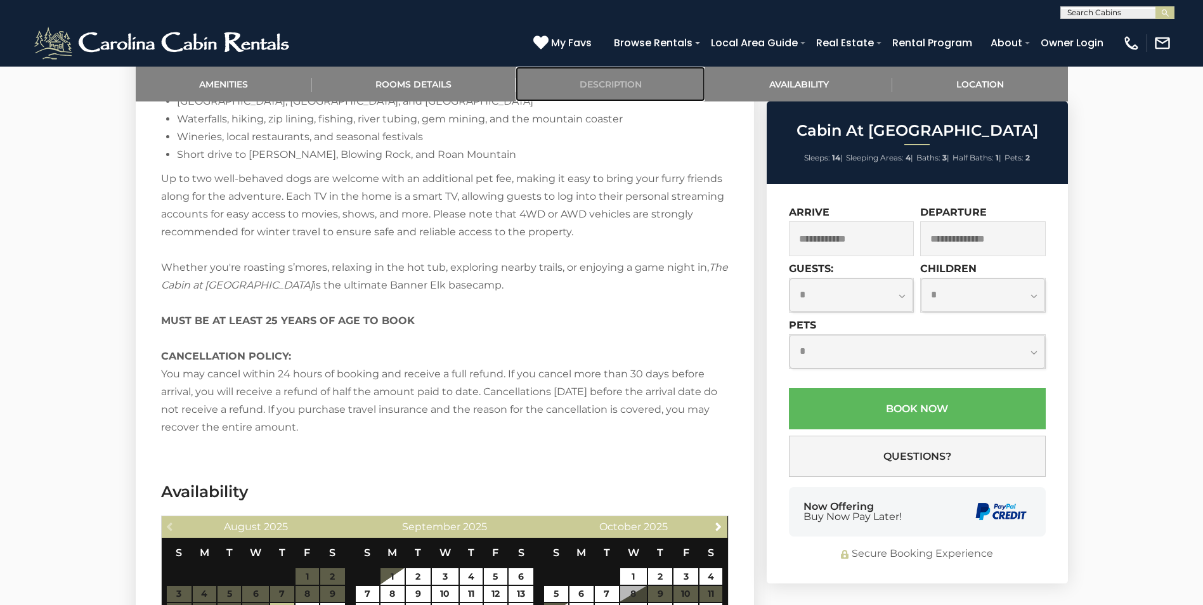
scroll to position [1995, 0]
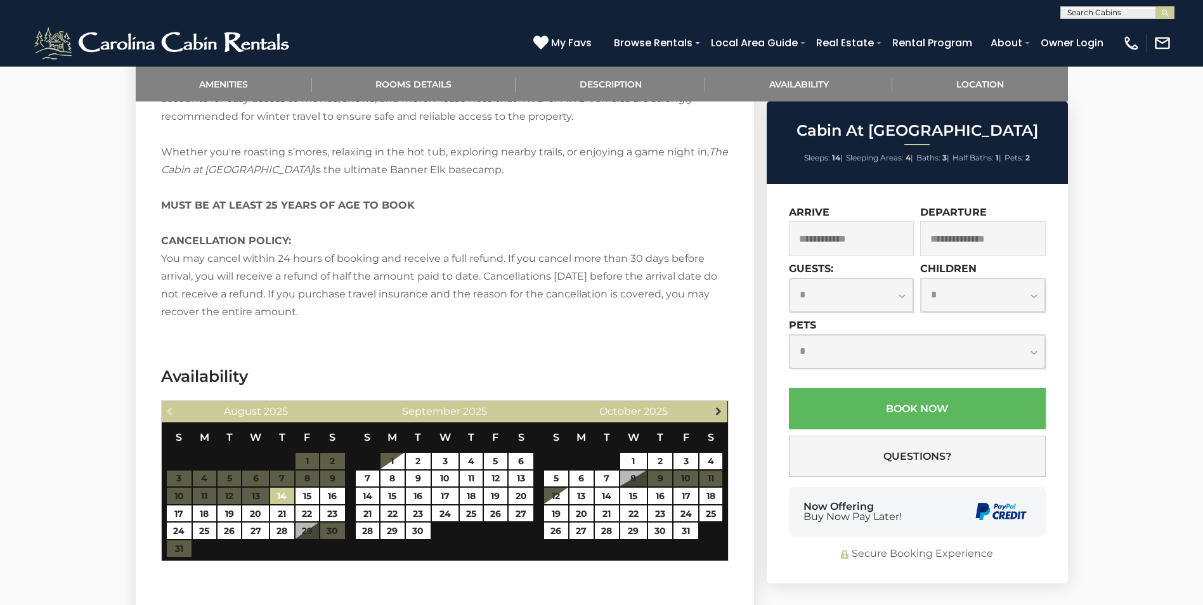
click at [715, 413] on span "Next" at bounding box center [718, 411] width 10 height 10
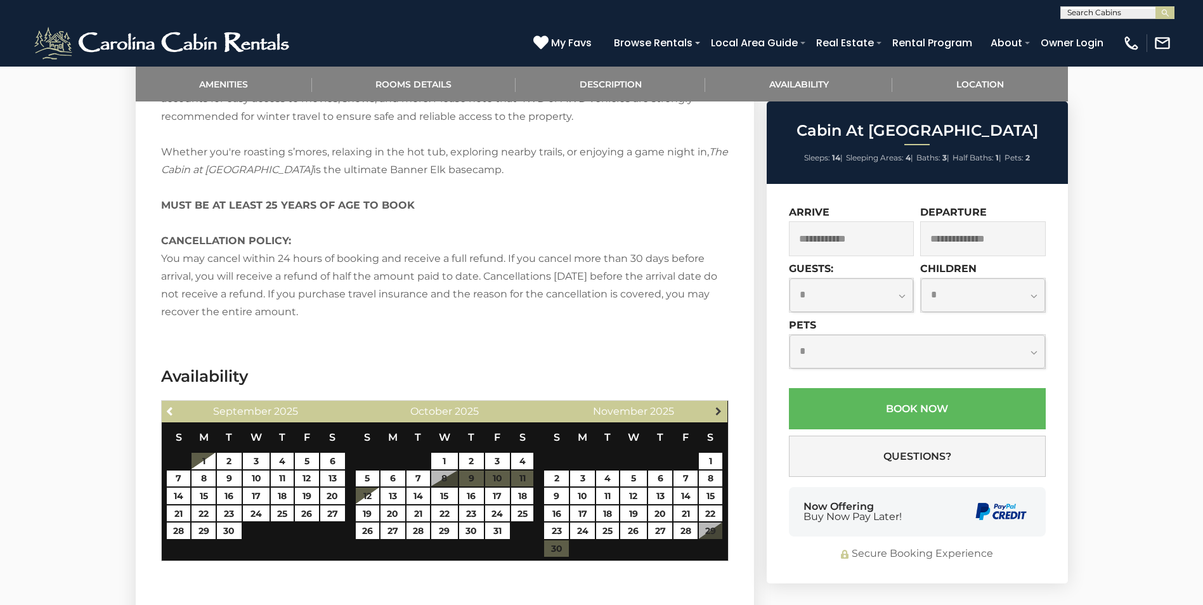
click at [716, 410] on span "Next" at bounding box center [718, 411] width 10 height 10
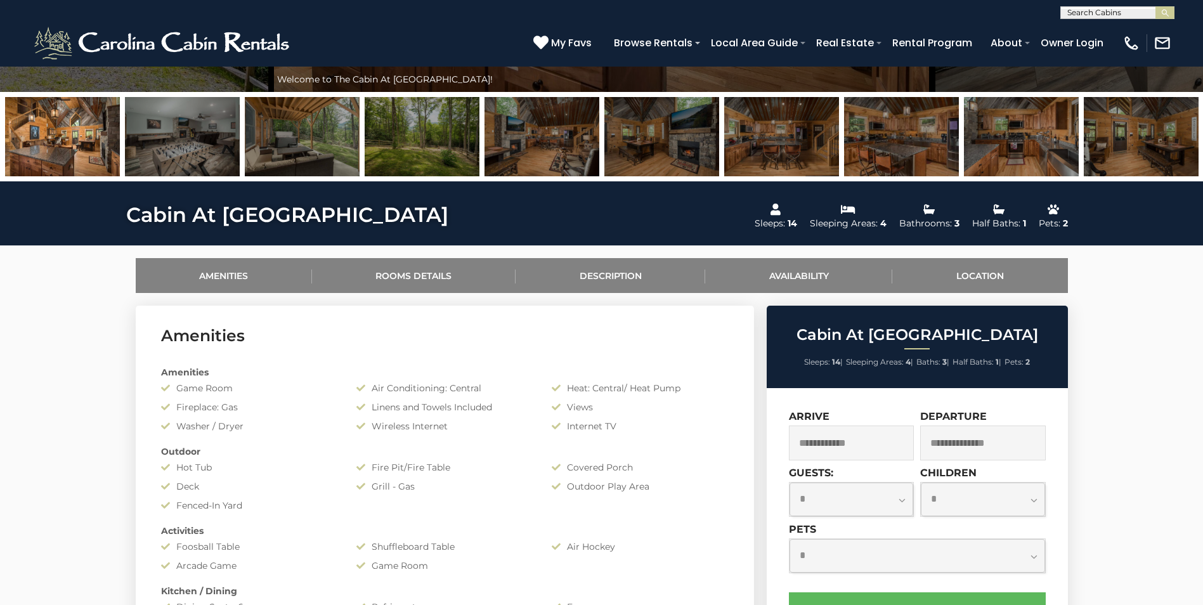
scroll to position [283, 0]
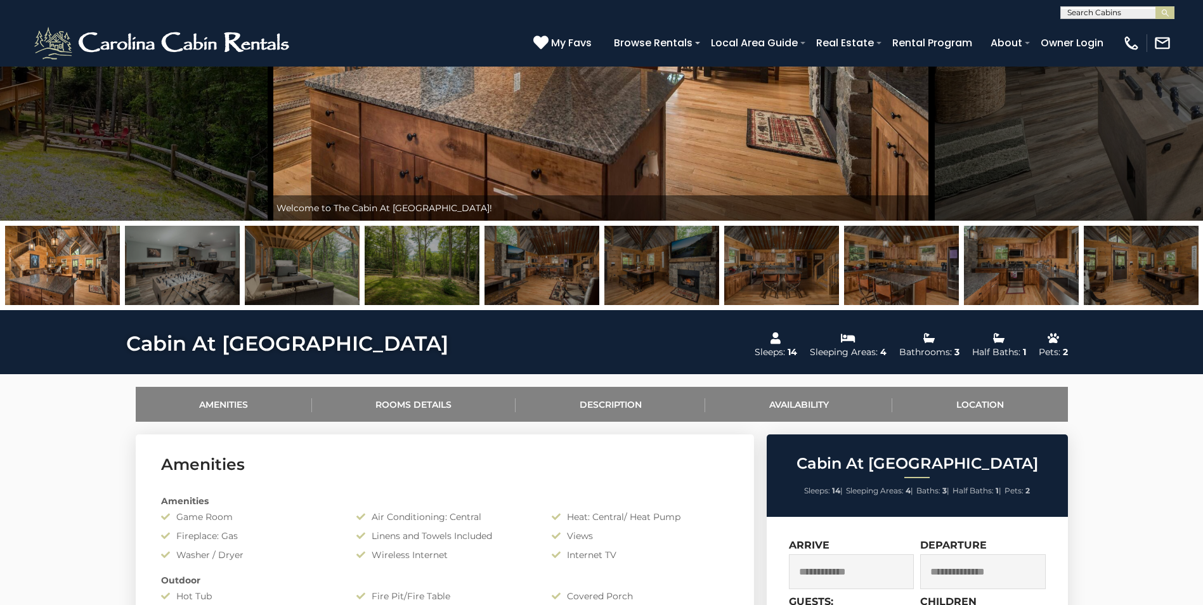
drag, startPoint x: 861, startPoint y: 158, endPoint x: 843, endPoint y: 268, distance: 111.1
click at [843, 268] on div "Enjoy a Getaway at The Cabin At [GEOGRAPHIC_DATA] Welcome to The Cabin At [GEOG…" at bounding box center [601, 46] width 1203 height 527
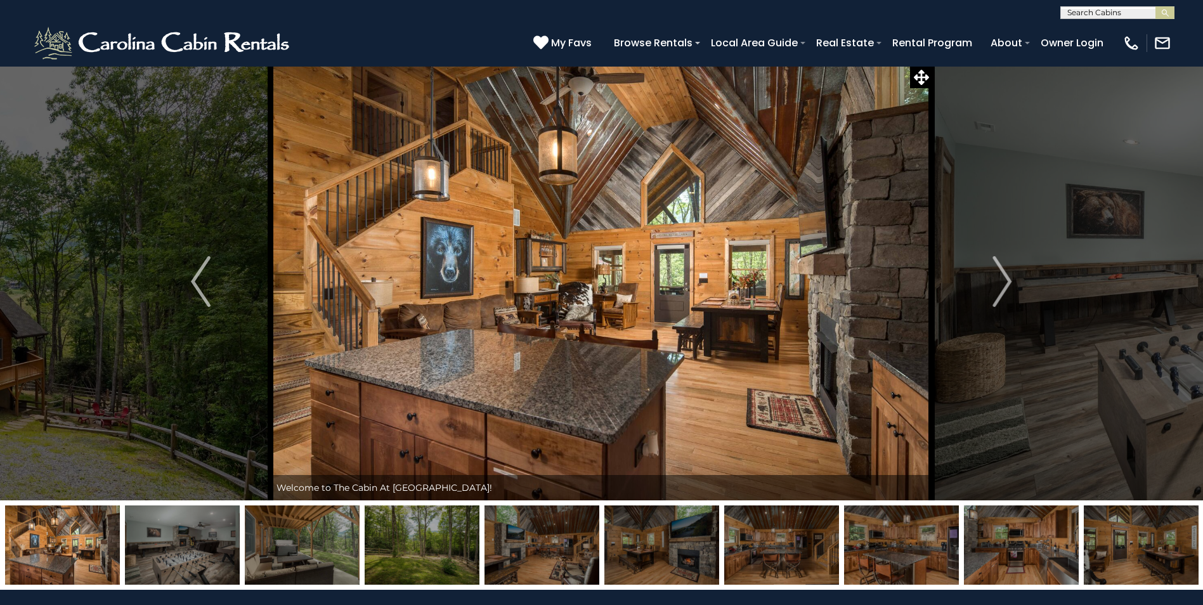
scroll to position [0, 0]
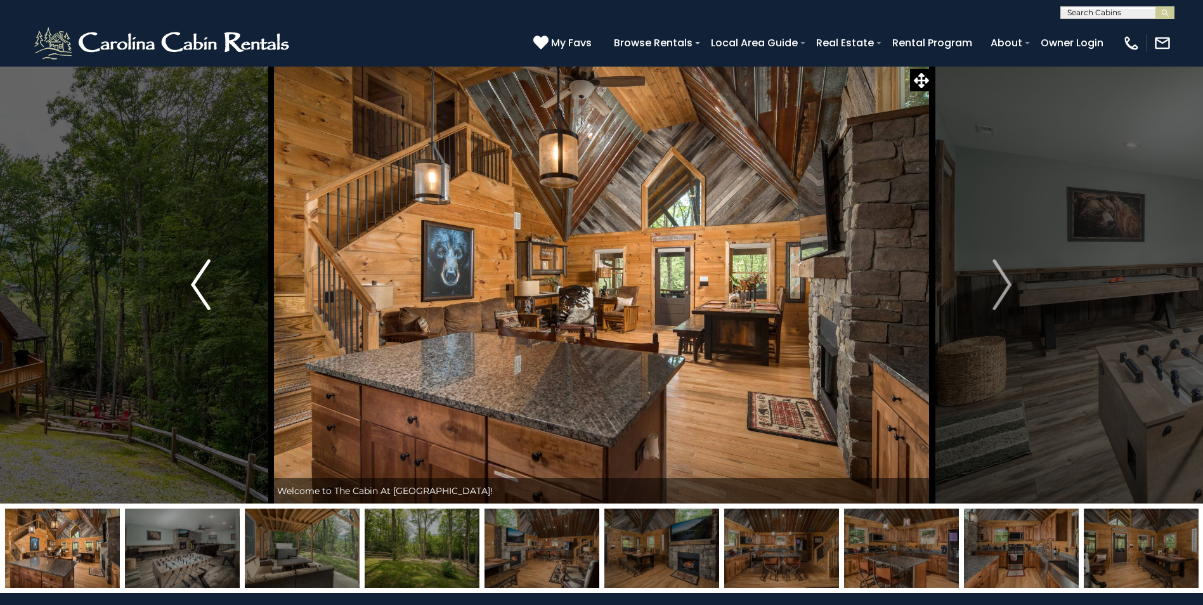
click at [197, 285] on img "Previous" at bounding box center [200, 284] width 19 height 51
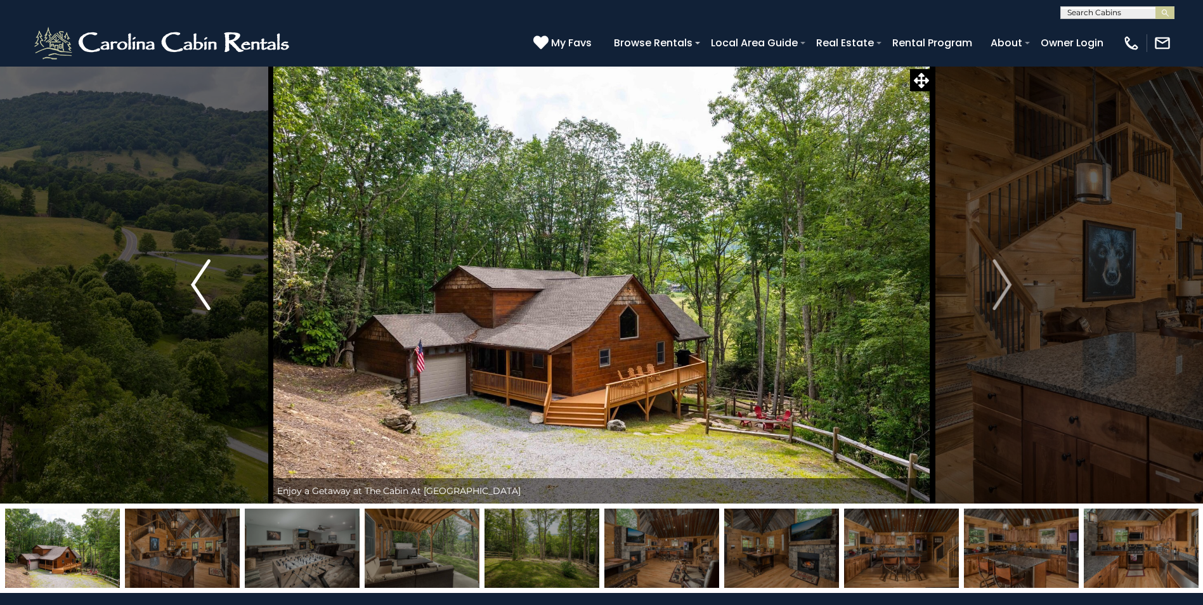
click at [197, 285] on img "Previous" at bounding box center [200, 284] width 19 height 51
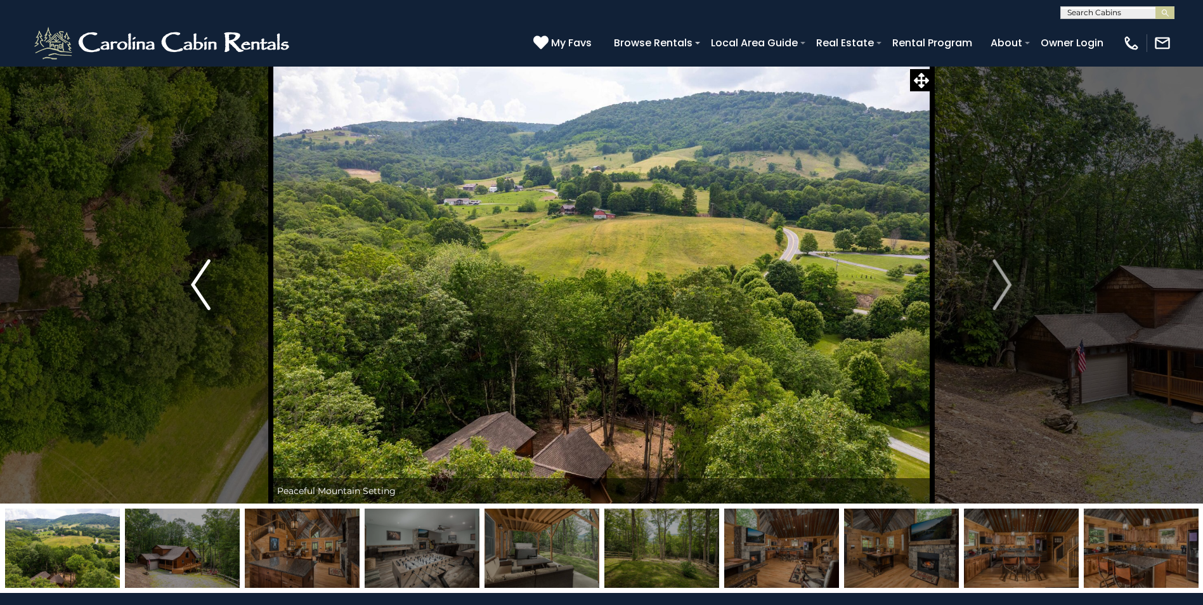
click at [197, 285] on img "Previous" at bounding box center [200, 284] width 19 height 51
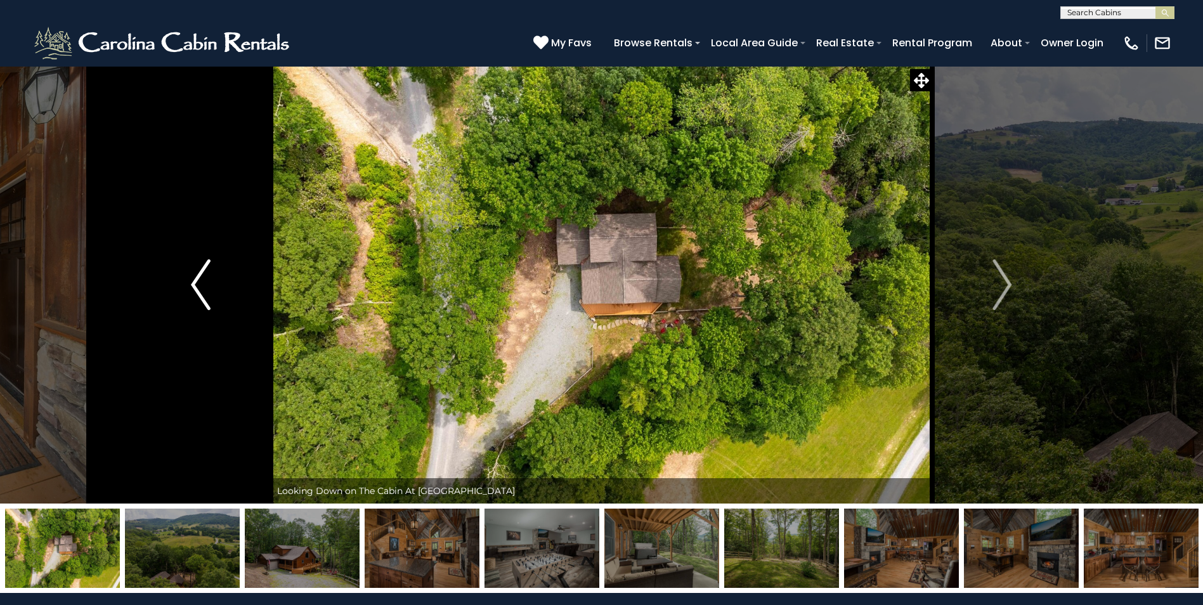
click at [197, 285] on img "Previous" at bounding box center [200, 284] width 19 height 51
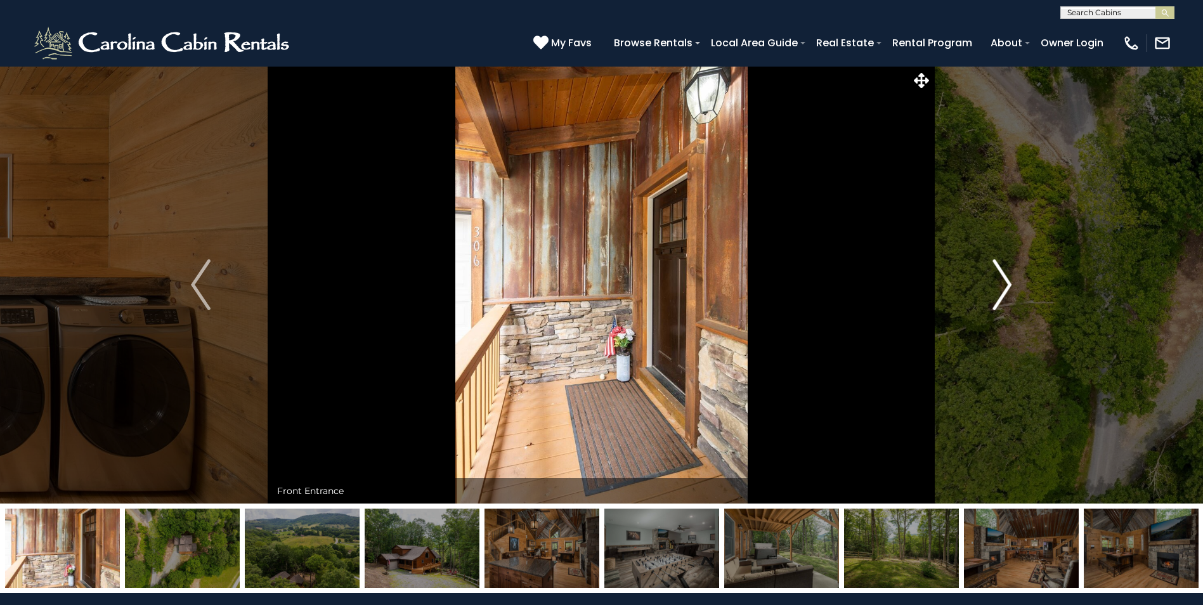
click at [1007, 282] on img "Next" at bounding box center [1001, 284] width 19 height 51
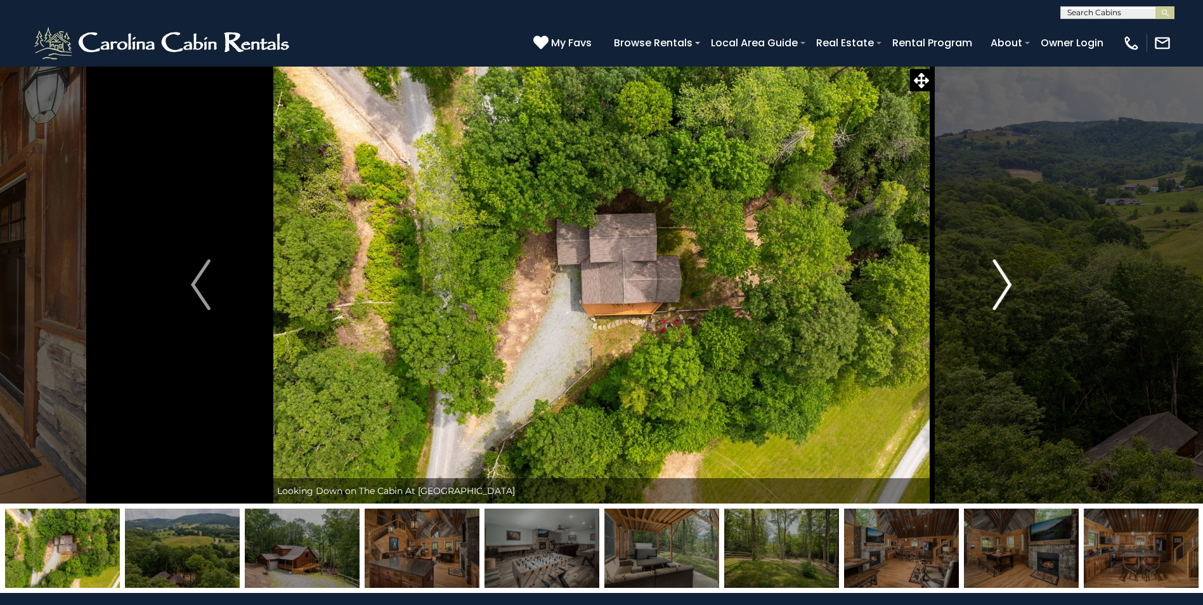
click at [1007, 282] on img "Next" at bounding box center [1001, 284] width 19 height 51
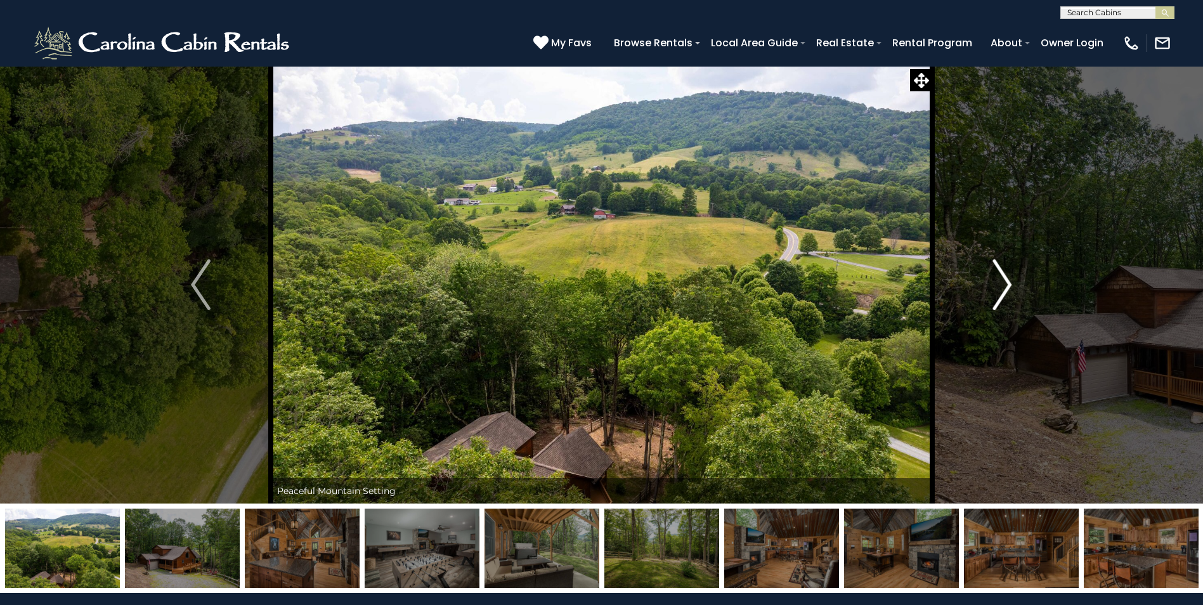
click at [1006, 282] on img "Next" at bounding box center [1001, 284] width 19 height 51
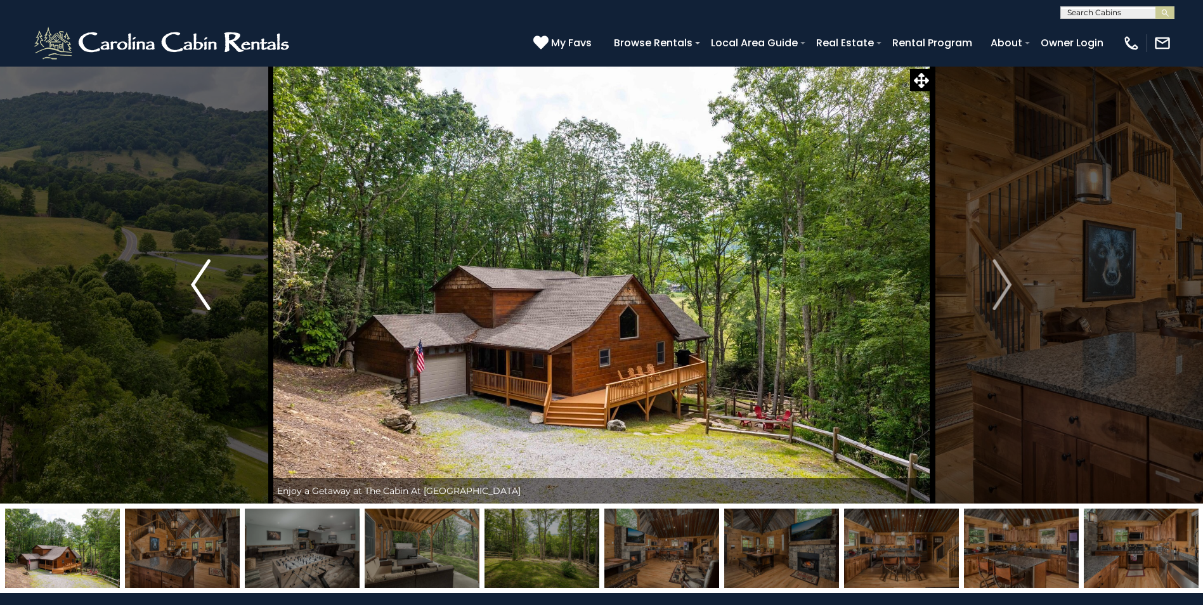
click at [197, 283] on img "Previous" at bounding box center [200, 284] width 19 height 51
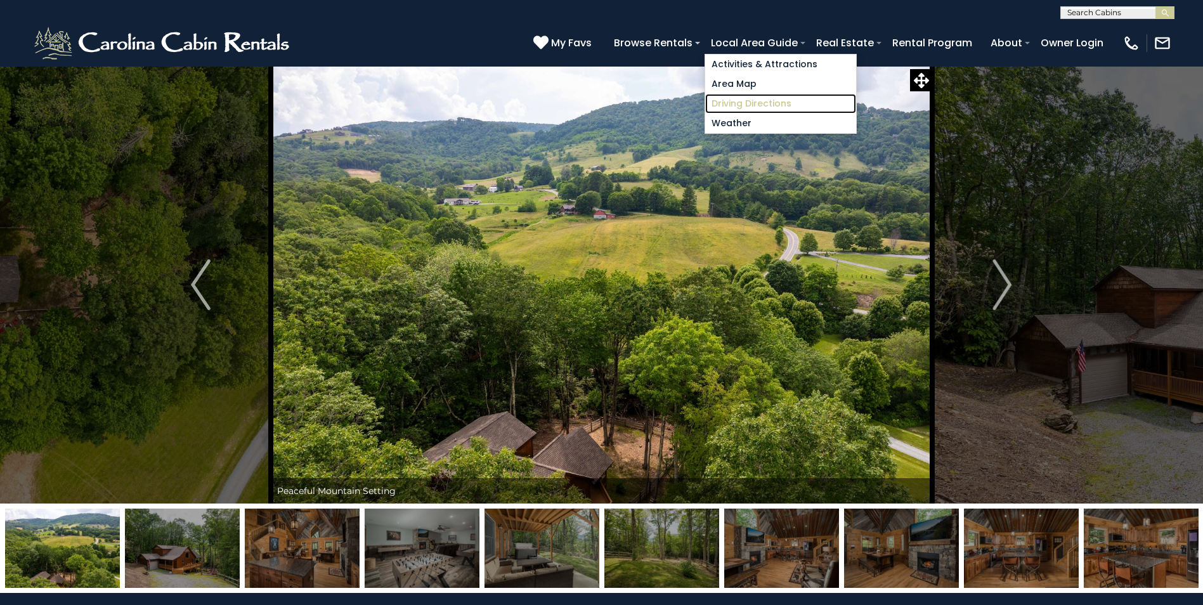
click at [742, 101] on link "Driving Directions" at bounding box center [780, 104] width 151 height 20
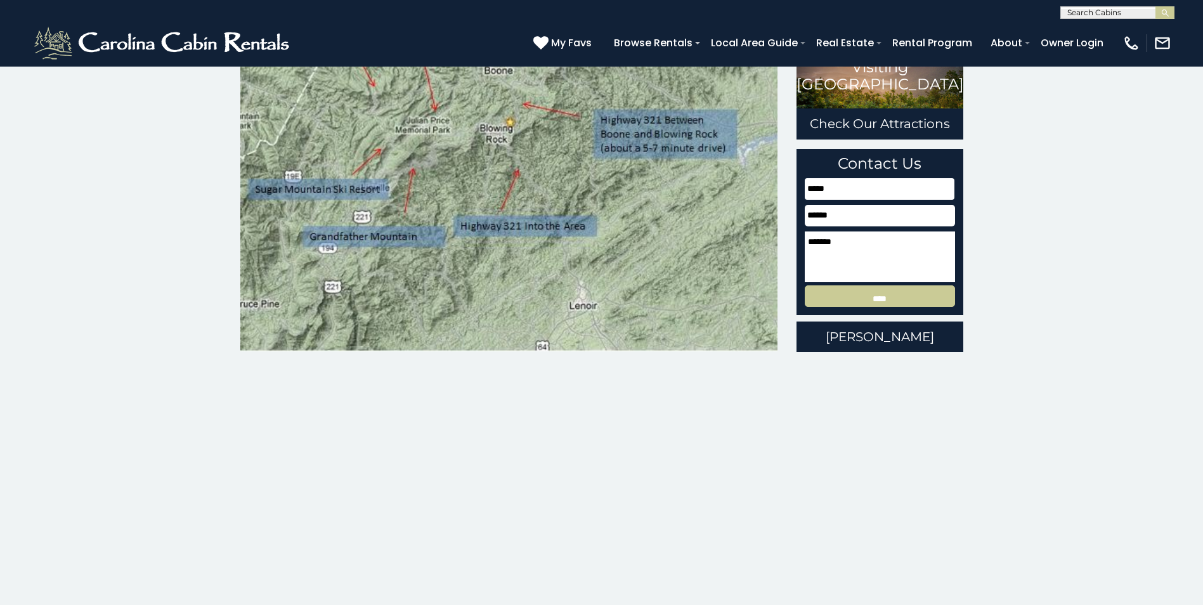
scroll to position [190, 0]
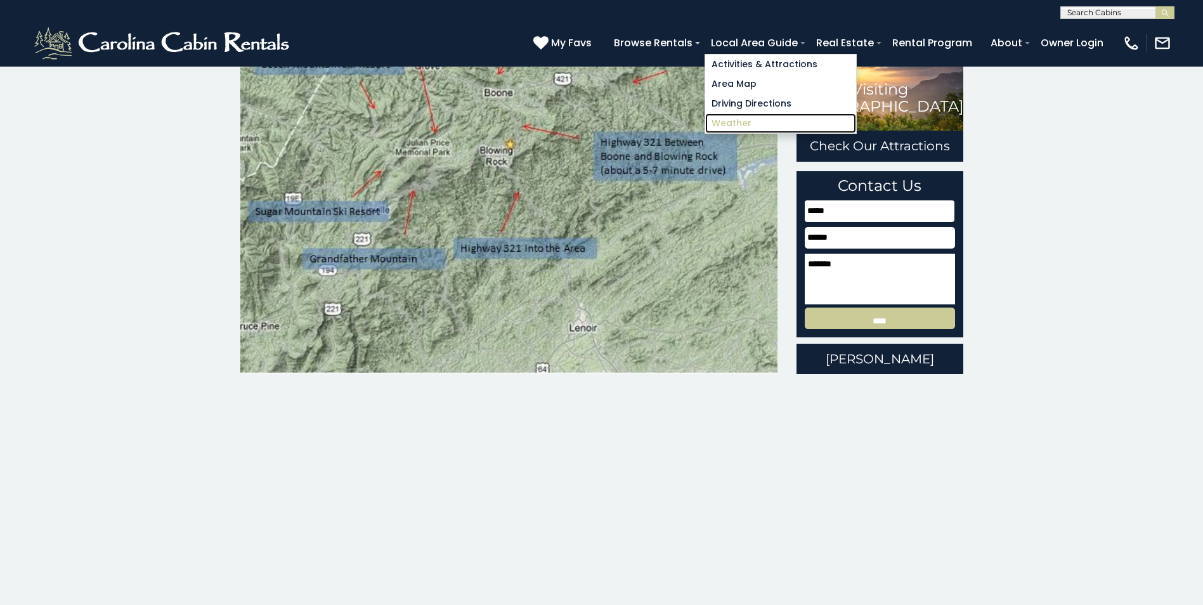
click at [734, 122] on link "Weather" at bounding box center [780, 123] width 151 height 20
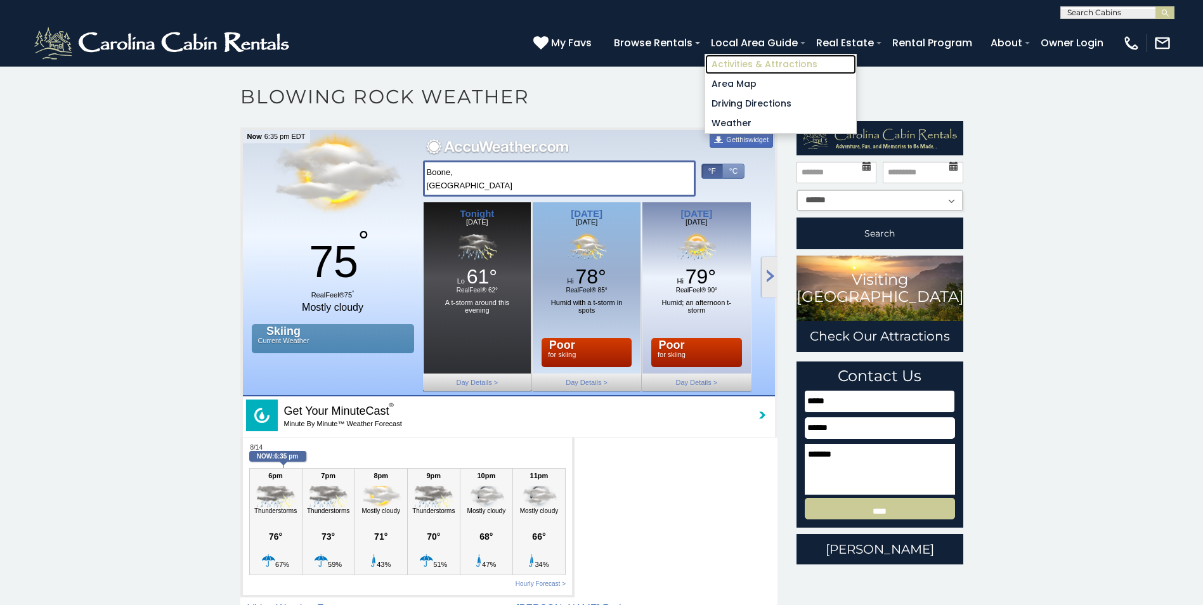
click at [754, 61] on link "Activities & Attractions" at bounding box center [780, 65] width 151 height 20
